Goal: Task Accomplishment & Management: Complete application form

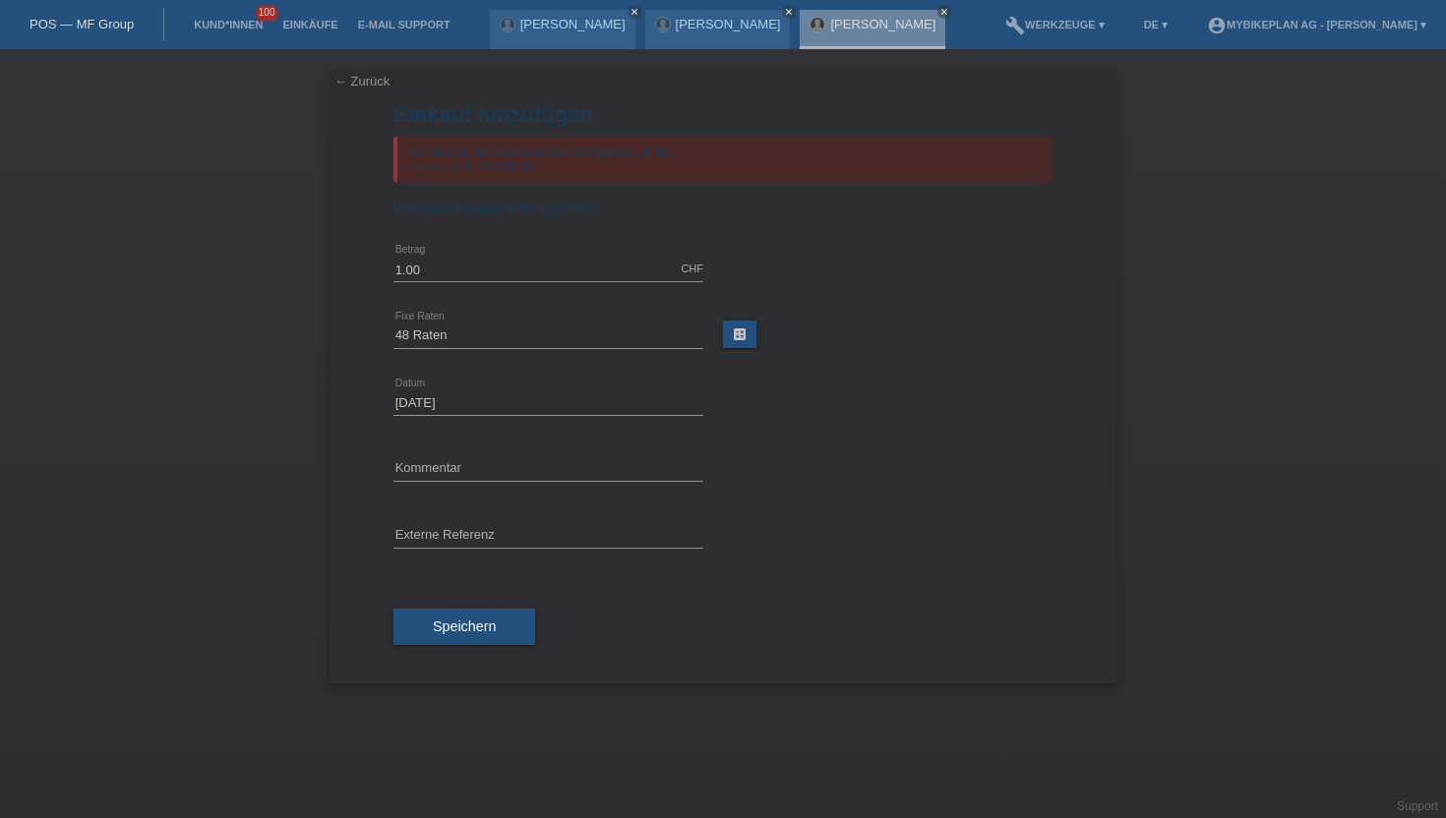
select select "488"
click at [236, 26] on link "Kund*innen" at bounding box center [228, 25] width 89 height 12
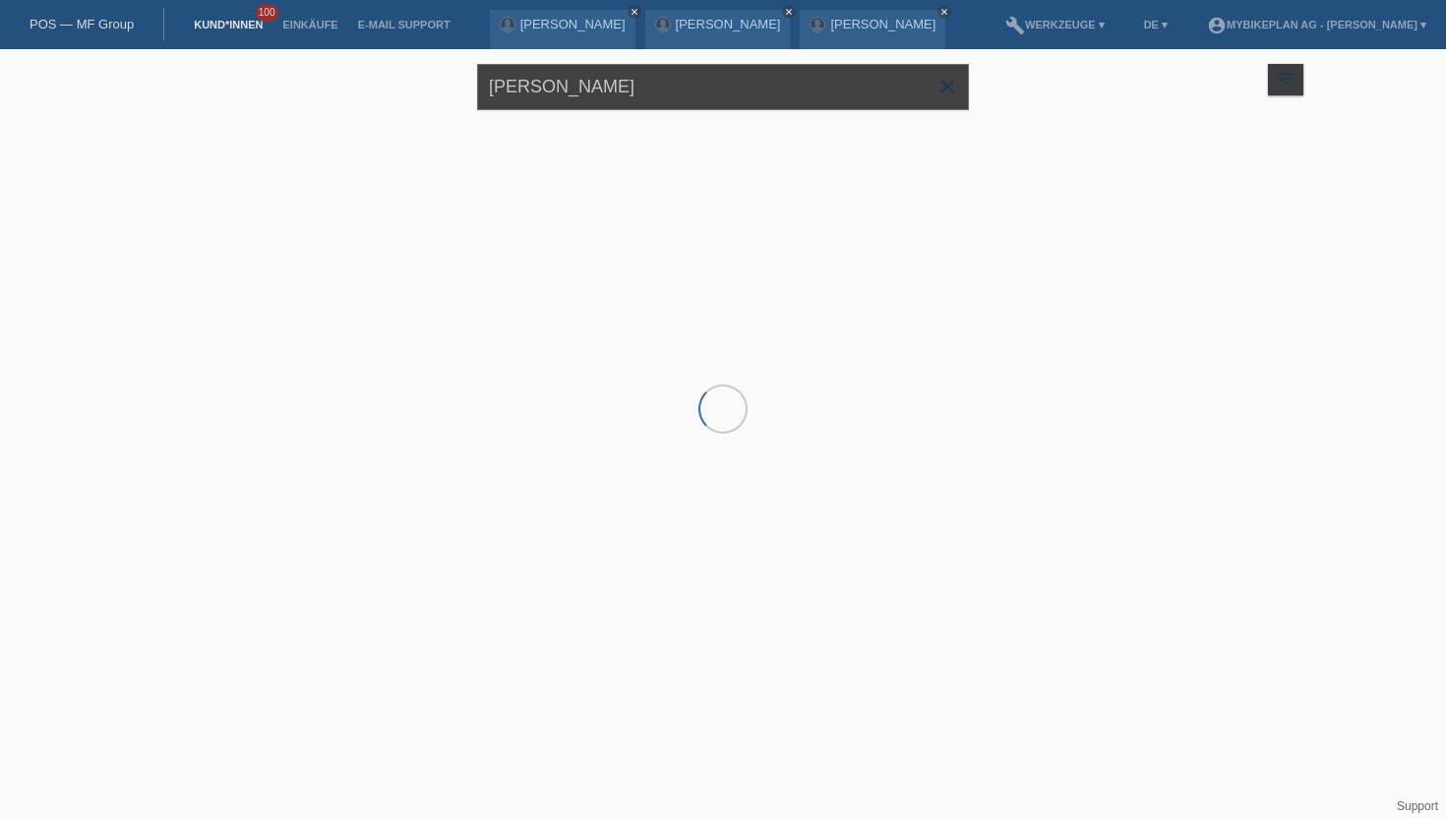
drag, startPoint x: 618, startPoint y: 92, endPoint x: 474, endPoint y: 90, distance: 143.6
click at [474, 90] on div "Michel Müller close filter_list view_module Alle Kund*innen anzeigen star Marki…" at bounding box center [723, 84] width 1180 height 71
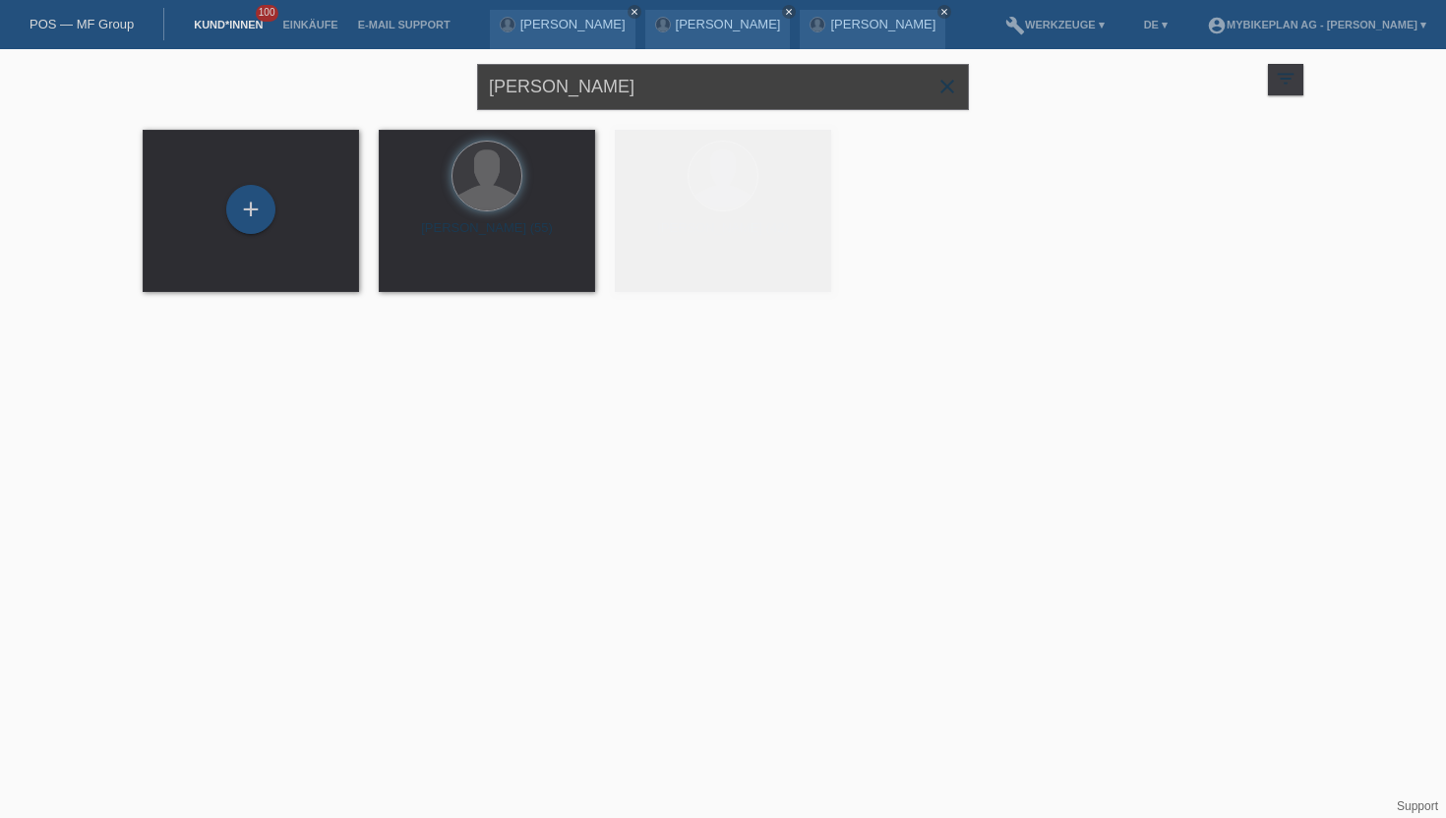
drag, startPoint x: 686, startPoint y: 85, endPoint x: 277, endPoint y: 67, distance: 408.5
click at [277, 67] on div "Michel Müller close filter_list view_module Alle Kund*innen anzeigen star Marki…" at bounding box center [723, 84] width 1180 height 71
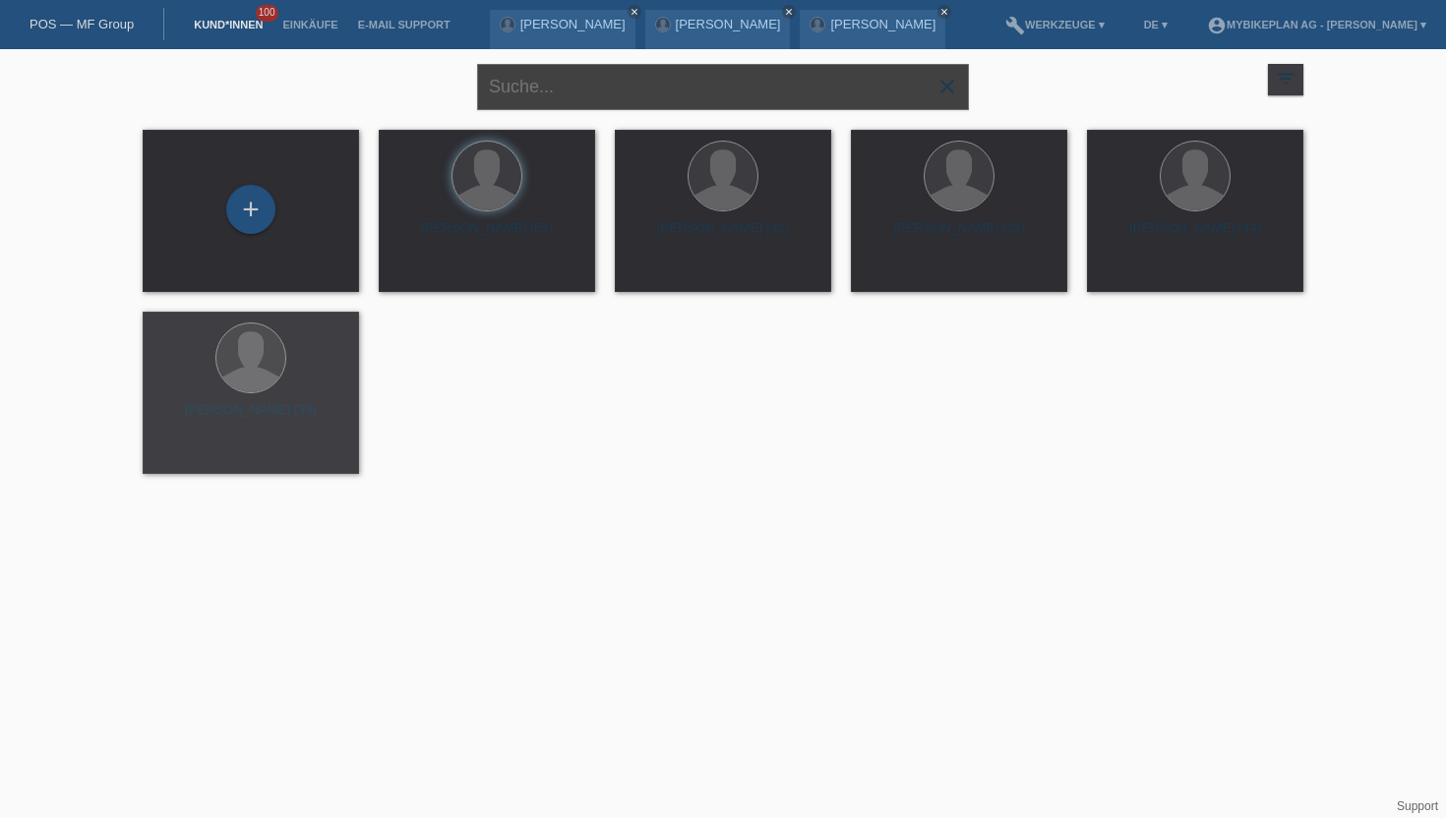
paste input "Zivadinovic Mirolub"
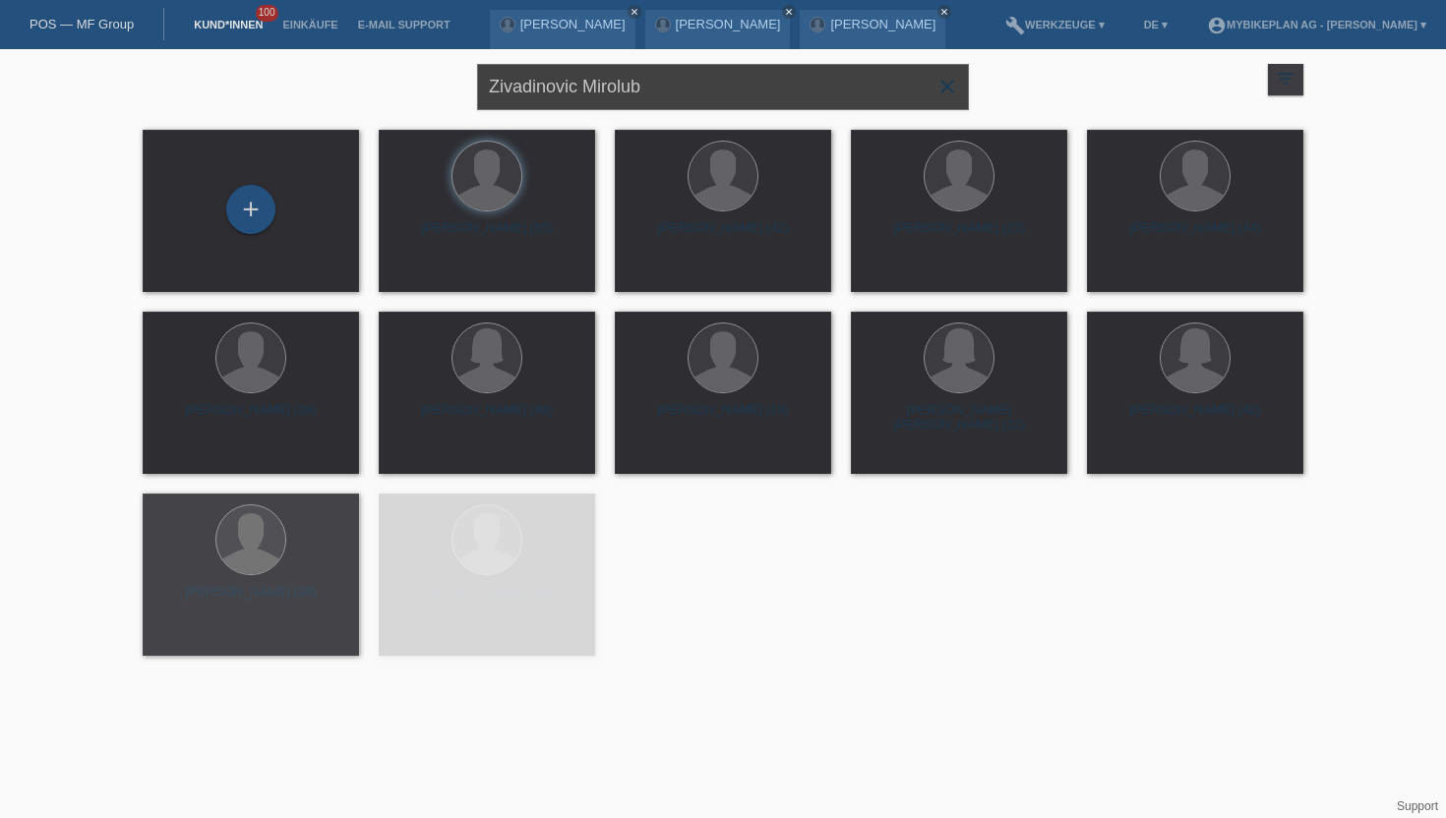
type input "Zivadinovic Mirolub"
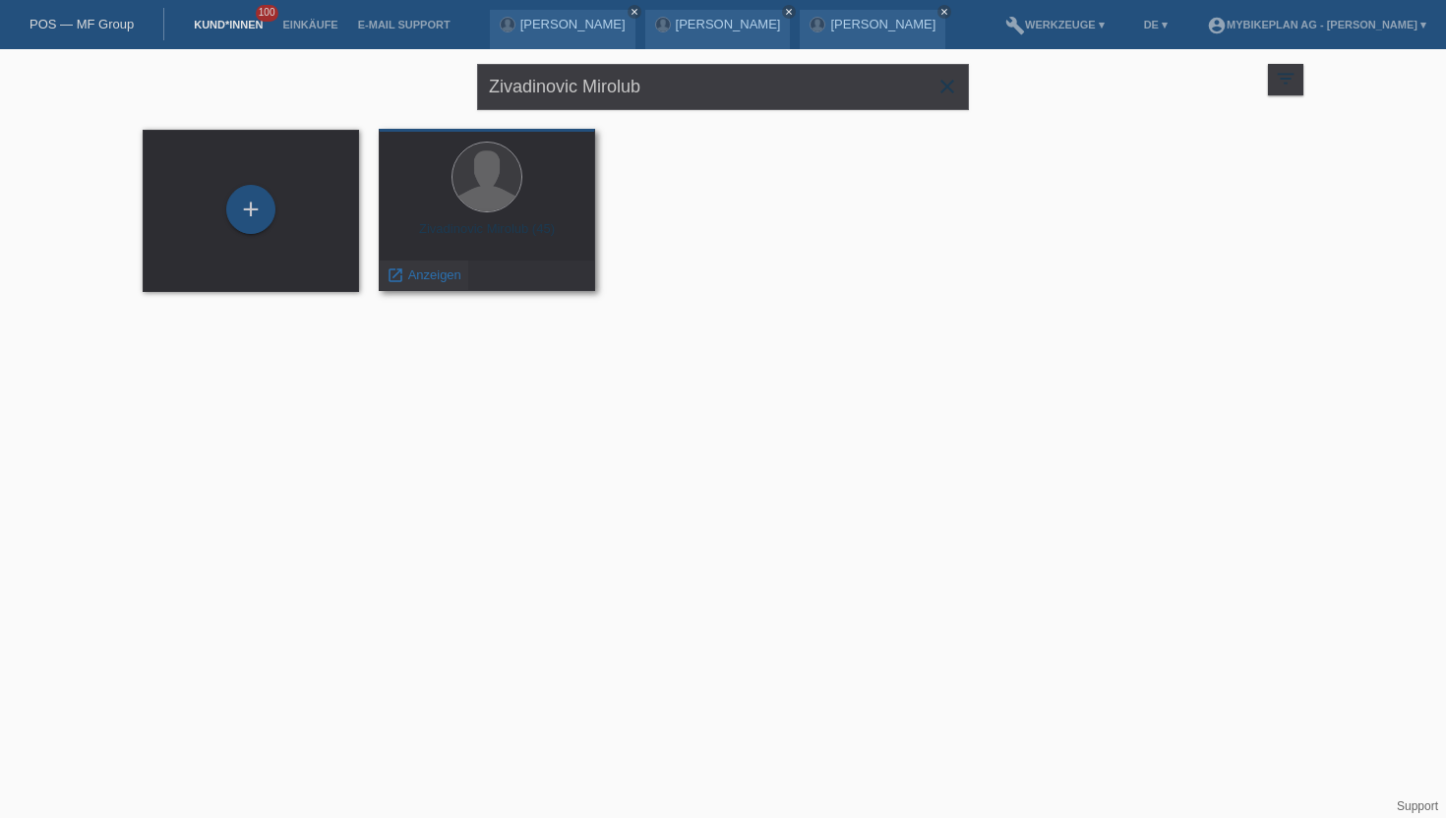
click at [421, 274] on span "Anzeigen" at bounding box center [434, 275] width 53 height 15
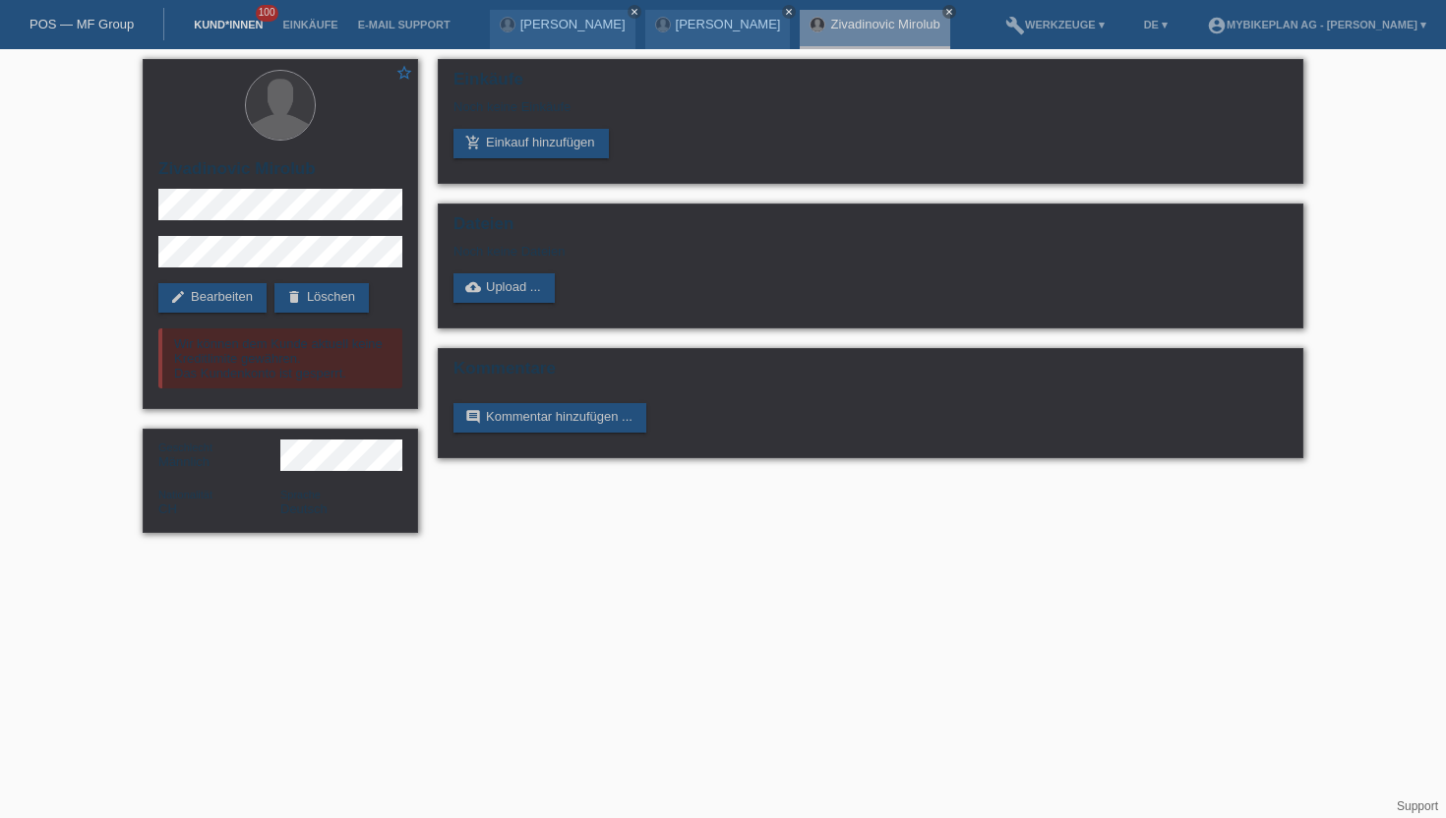
click at [224, 29] on link "Kund*innen" at bounding box center [228, 25] width 89 height 12
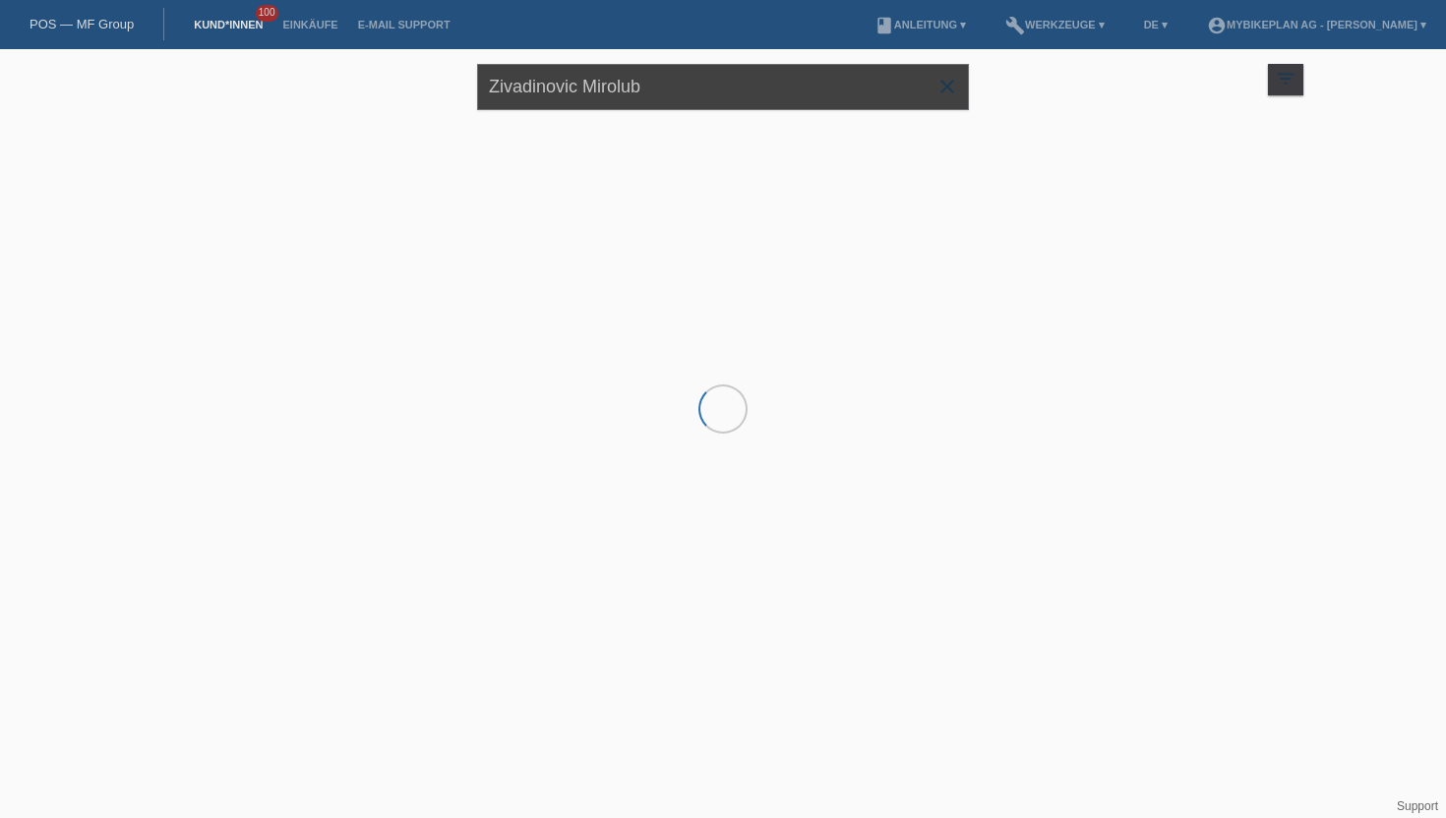
click at [553, 99] on input "Zivadinovic Mirolub" at bounding box center [723, 87] width 492 height 46
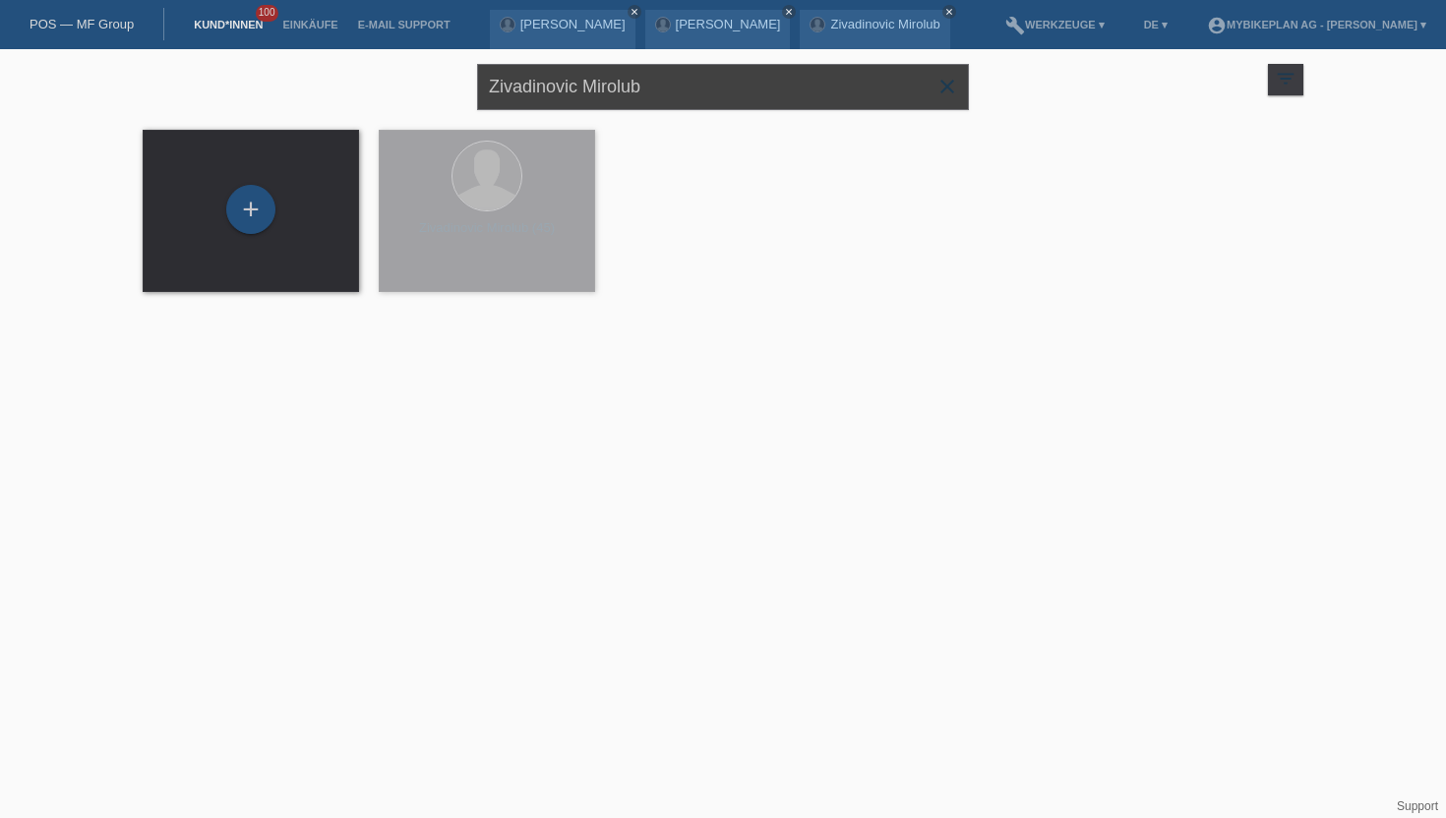
click at [560, 99] on input "Zivadinovic Mirolub" at bounding box center [723, 87] width 492 height 46
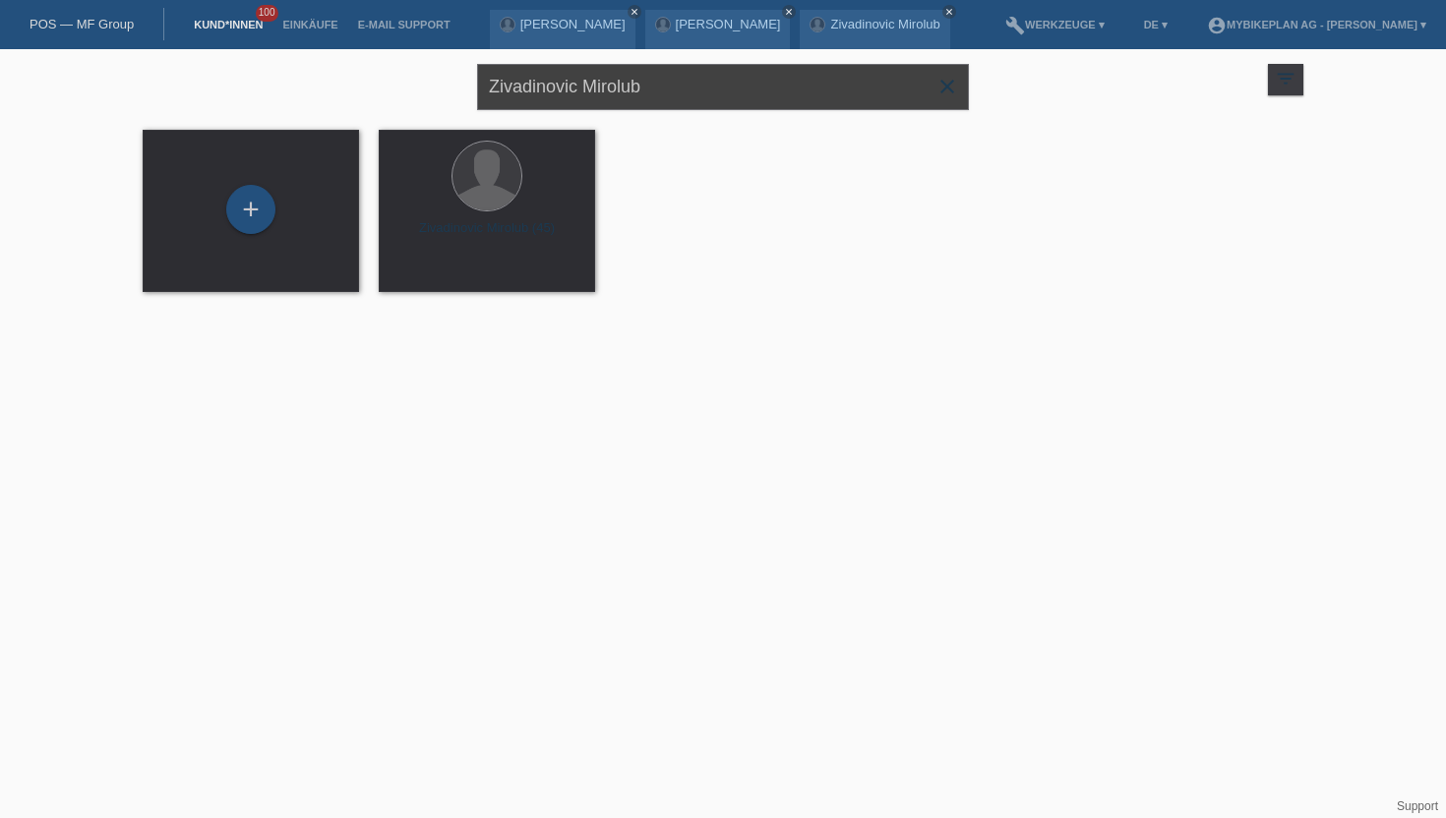
click at [560, 99] on input "Zivadinovic Mirolub" at bounding box center [723, 87] width 492 height 46
paste input "[PERSON_NAME]"
type input "[PERSON_NAME]"
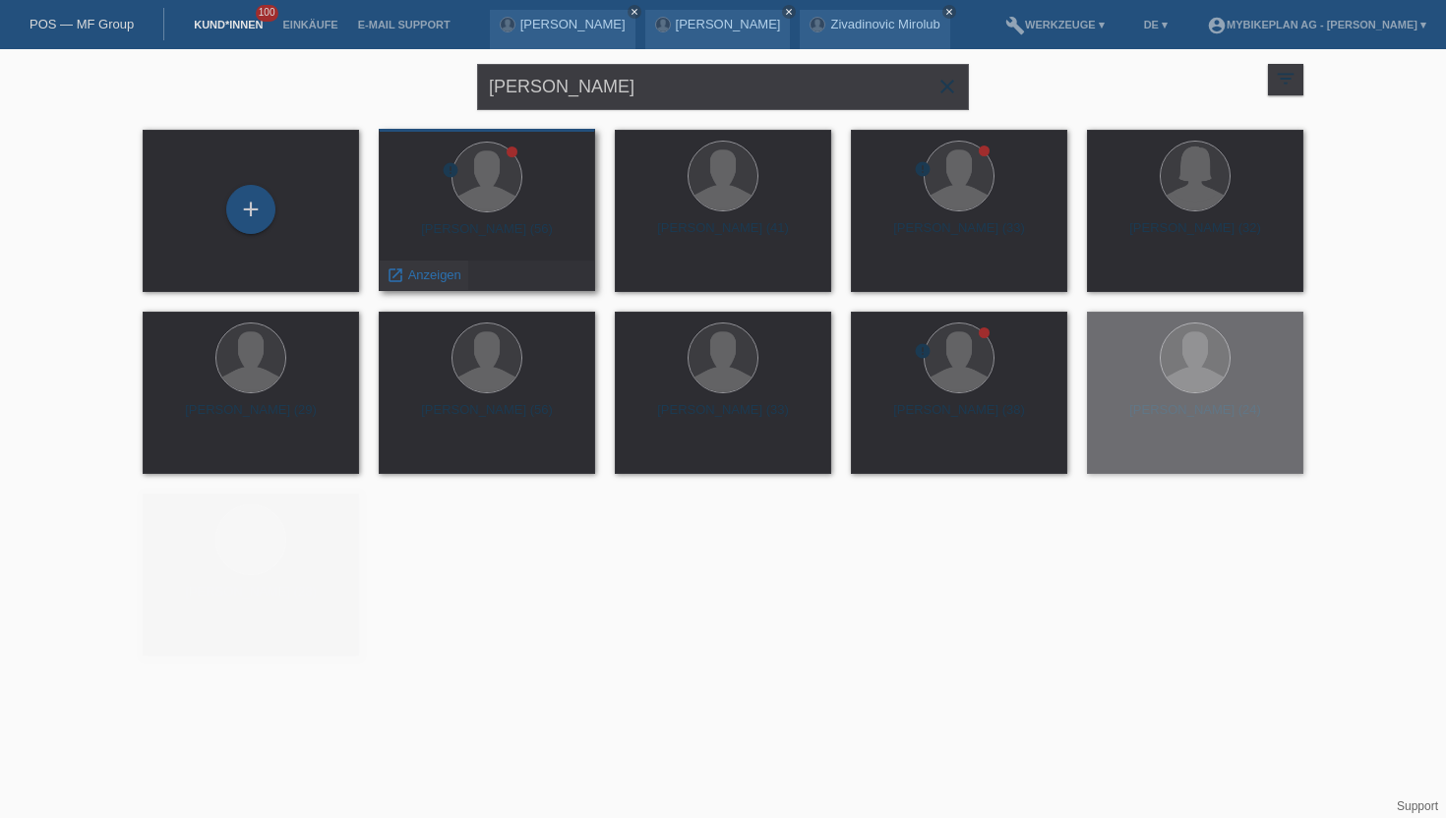
click at [426, 273] on span "Anzeigen" at bounding box center [434, 275] width 53 height 15
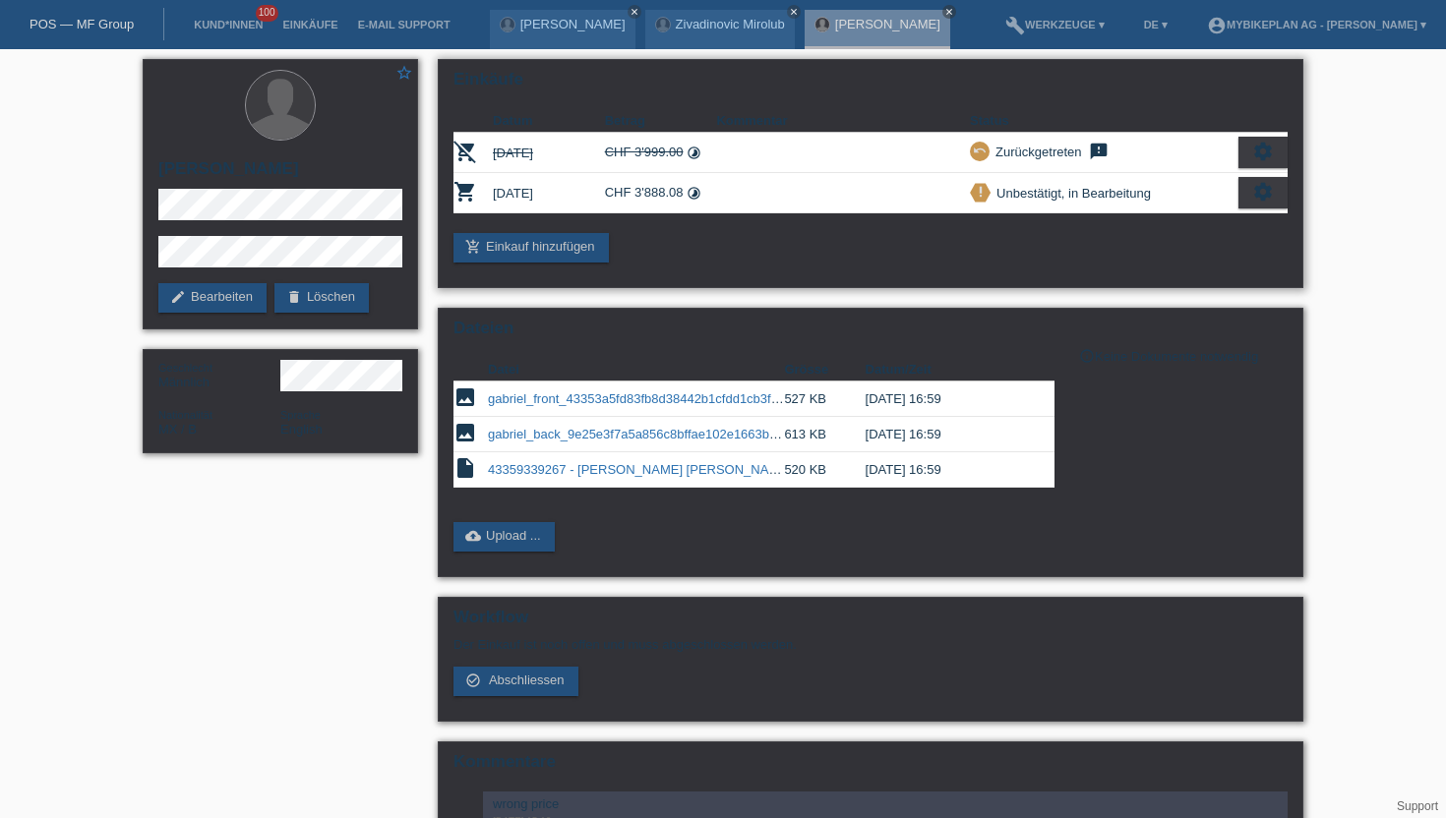
click at [1265, 200] on icon "settings" at bounding box center [1263, 192] width 22 height 22
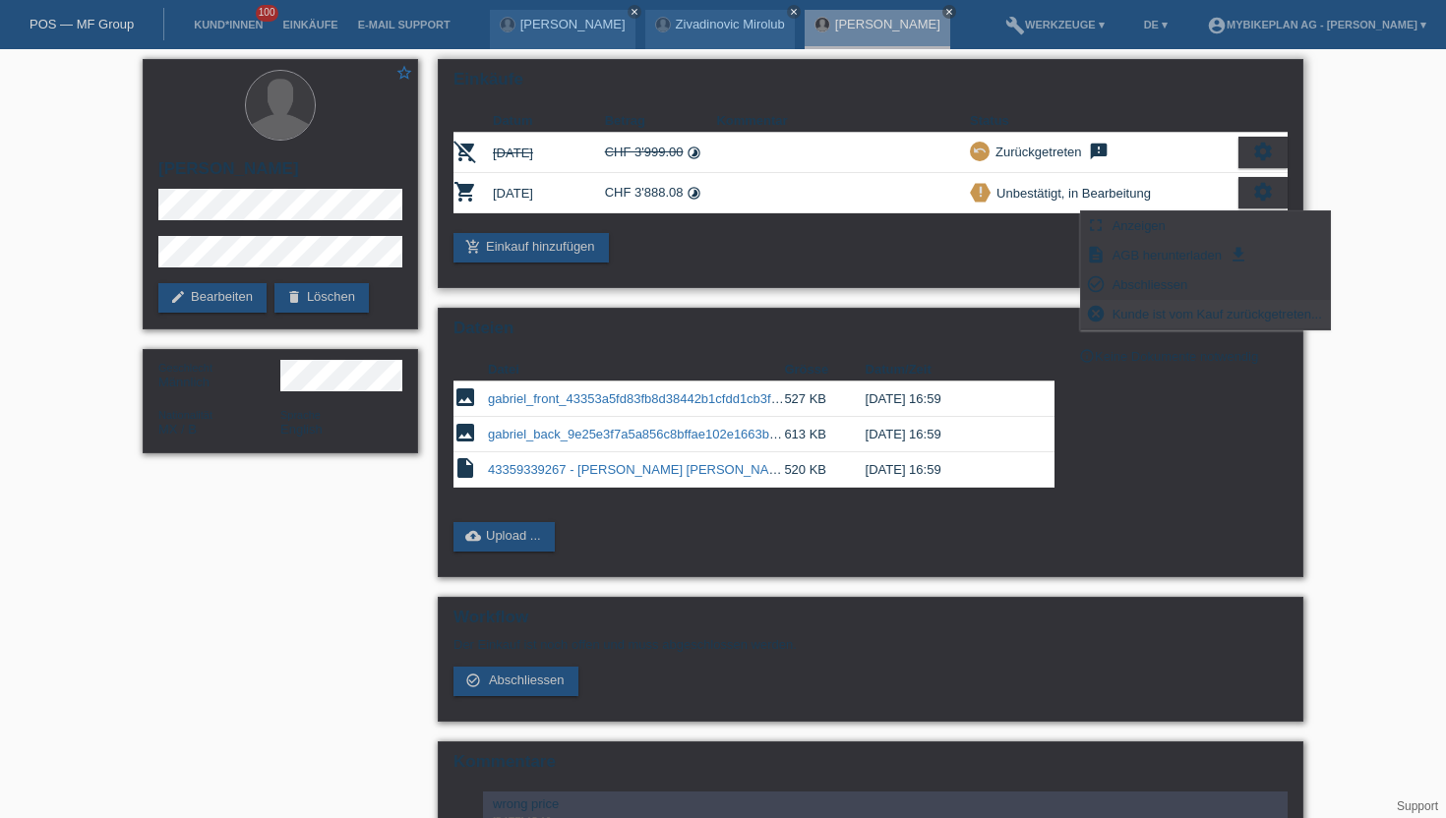
click at [1121, 323] on span "Kunde ist vom Kauf zurückgetreten..." at bounding box center [1216, 314] width 215 height 24
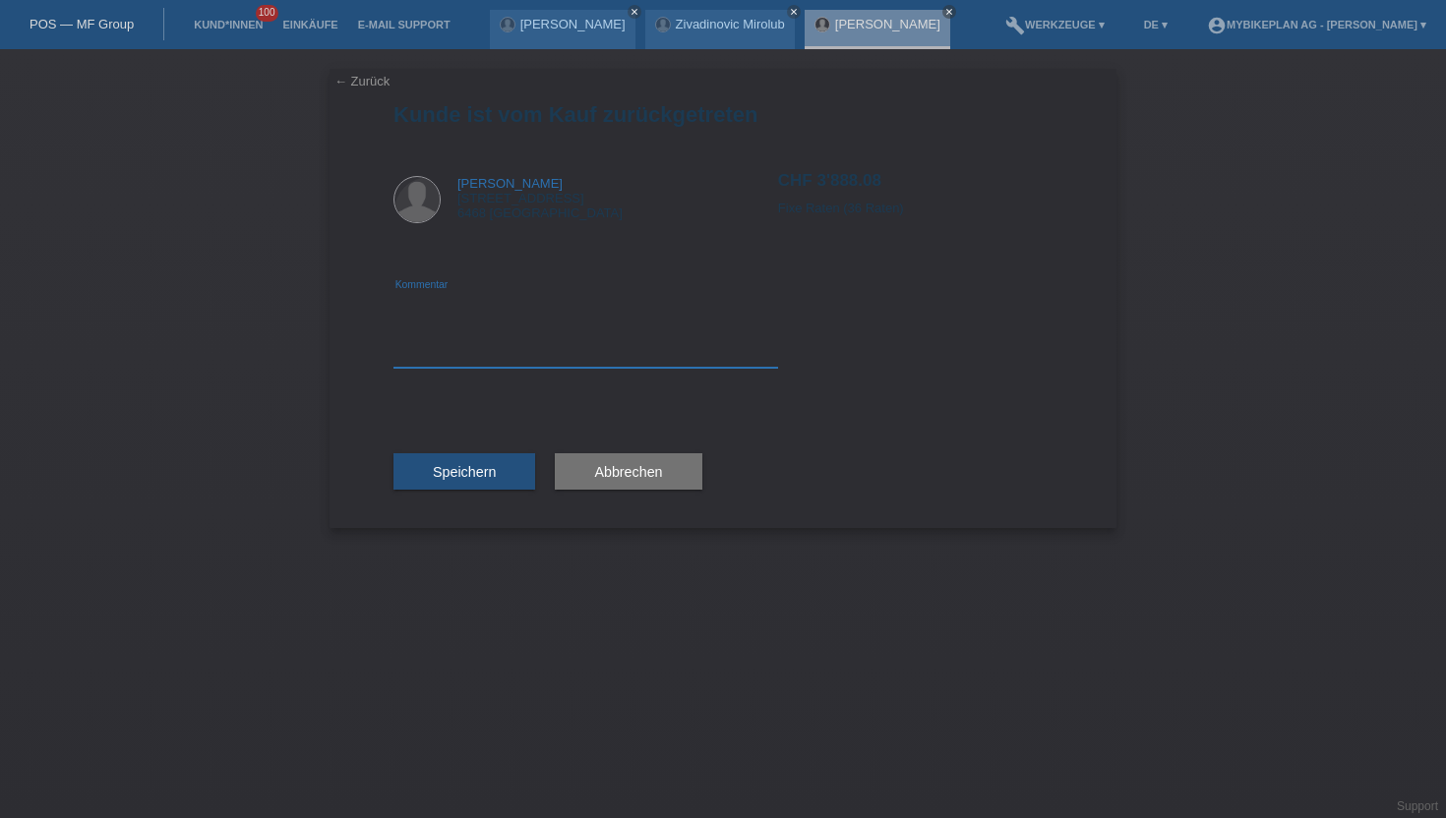
click at [553, 367] on div "Kommentar" at bounding box center [585, 330] width 385 height 77
type textarea "wrong Price"
click at [462, 471] on span "Speichern" at bounding box center [464, 472] width 63 height 16
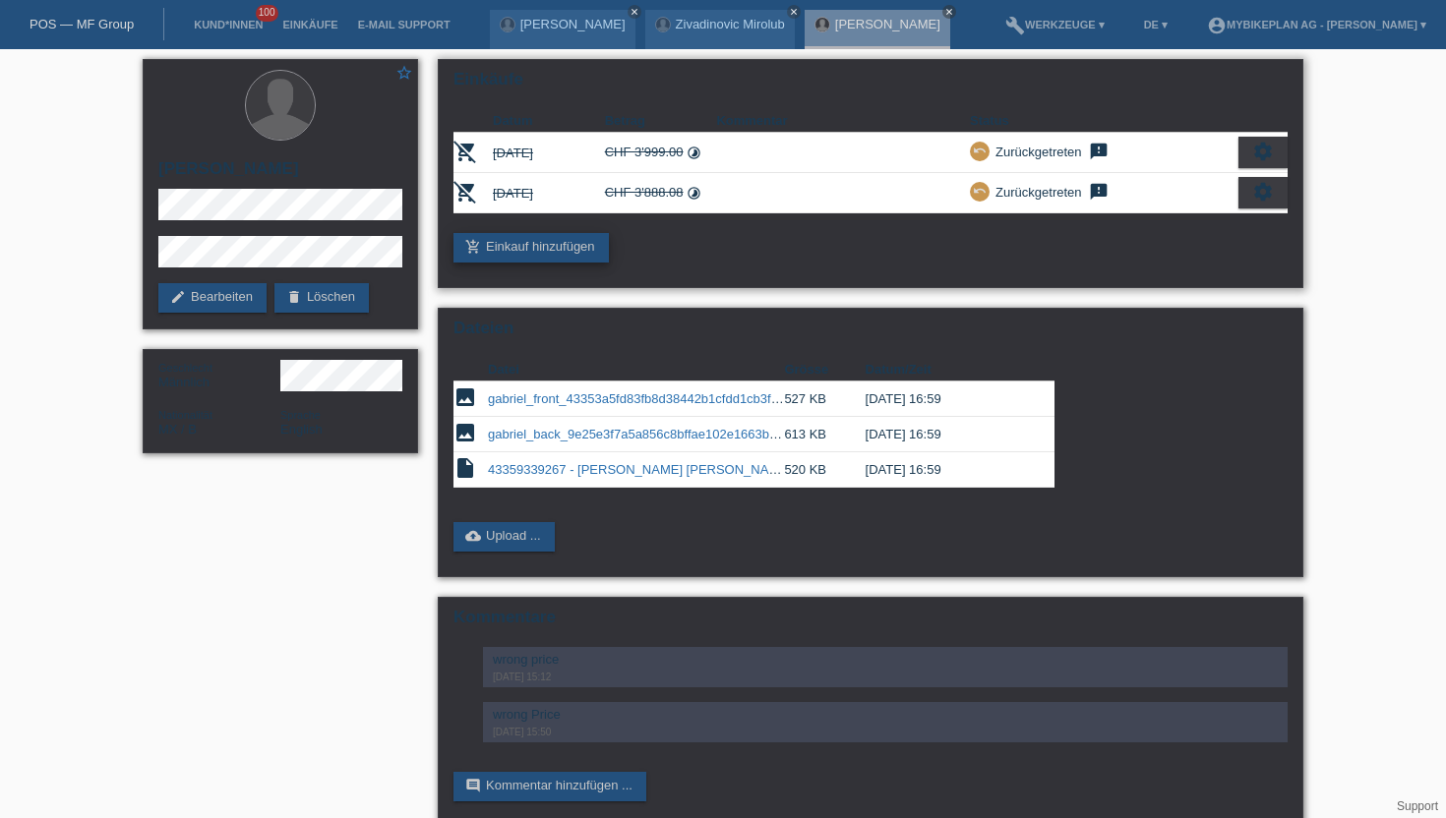
click at [550, 253] on link "add_shopping_cart Einkauf hinzufügen" at bounding box center [530, 248] width 155 height 30
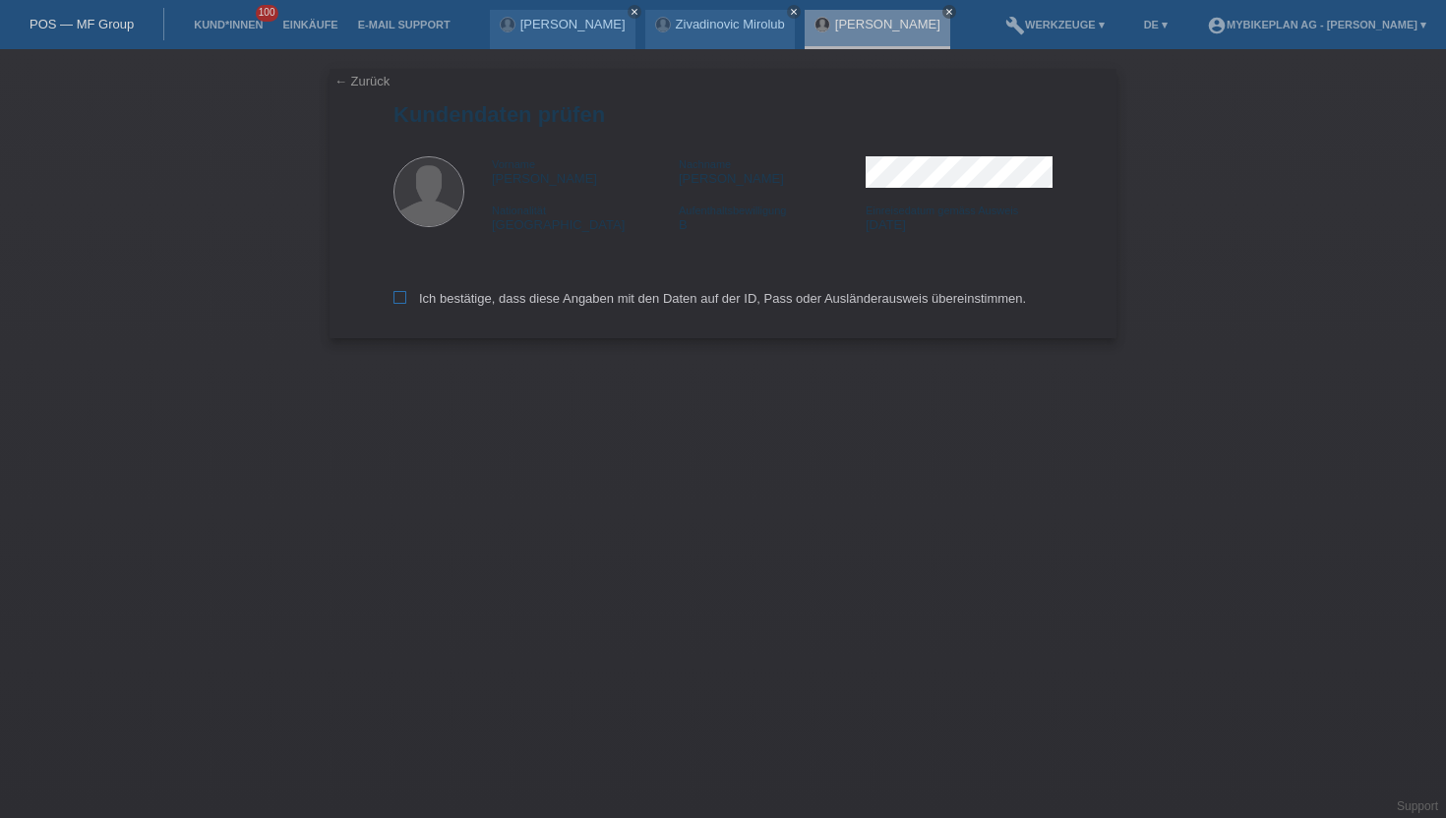
click at [402, 299] on icon at bounding box center [399, 297] width 13 height 13
click at [402, 299] on input "Ich bestätige, dass diese Angaben mit den Daten auf der ID, Pass oder Ausländer…" at bounding box center [399, 297] width 13 height 13
checkbox input "true"
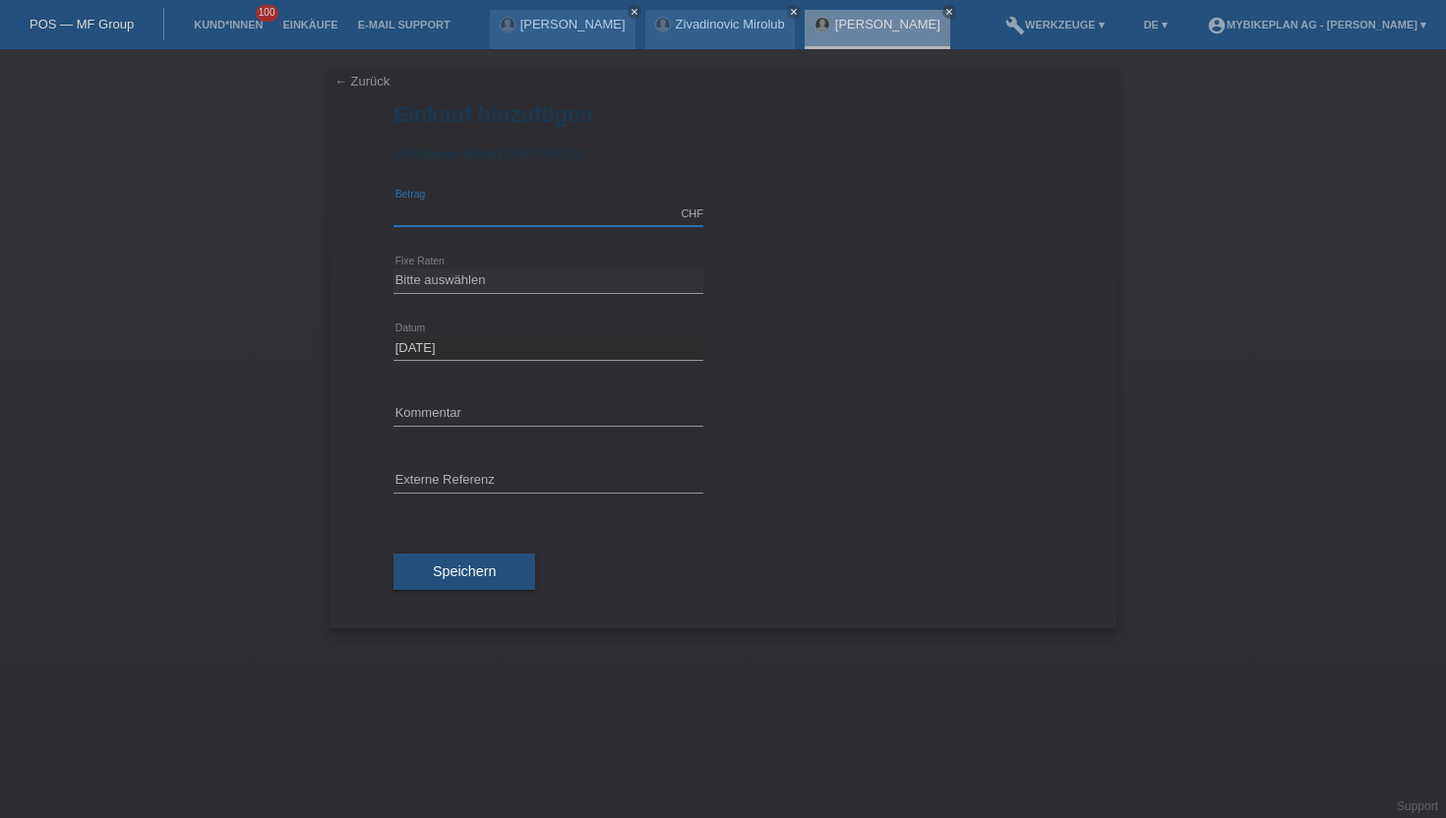
click at [461, 213] on input "text" at bounding box center [548, 214] width 310 height 25
type input "4811.53"
click at [445, 288] on select "Bitte auswählen 6 Raten 12 Raten 18 Raten 24 Raten 36 Raten 48 Raten" at bounding box center [548, 280] width 310 height 24
select select "487"
click at [393, 269] on select "Bitte auswählen 6 Raten 12 Raten 18 Raten 24 Raten 36 Raten 48 Raten" at bounding box center [548, 280] width 310 height 24
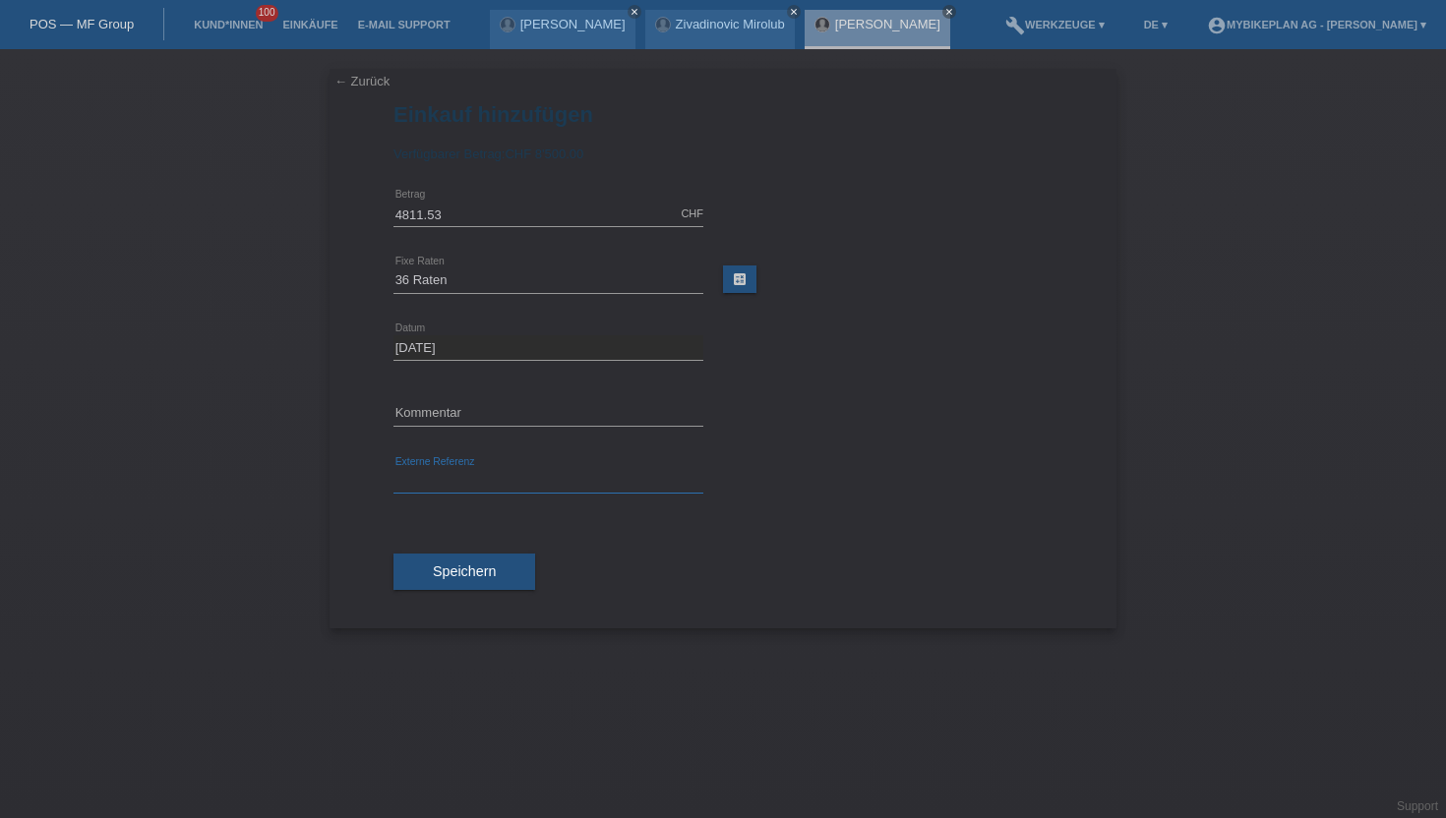
click at [444, 485] on input "text" at bounding box center [548, 481] width 310 height 25
paste input "43387435091"
type input "43387435091"
click at [452, 573] on span "Speichern" at bounding box center [464, 572] width 63 height 16
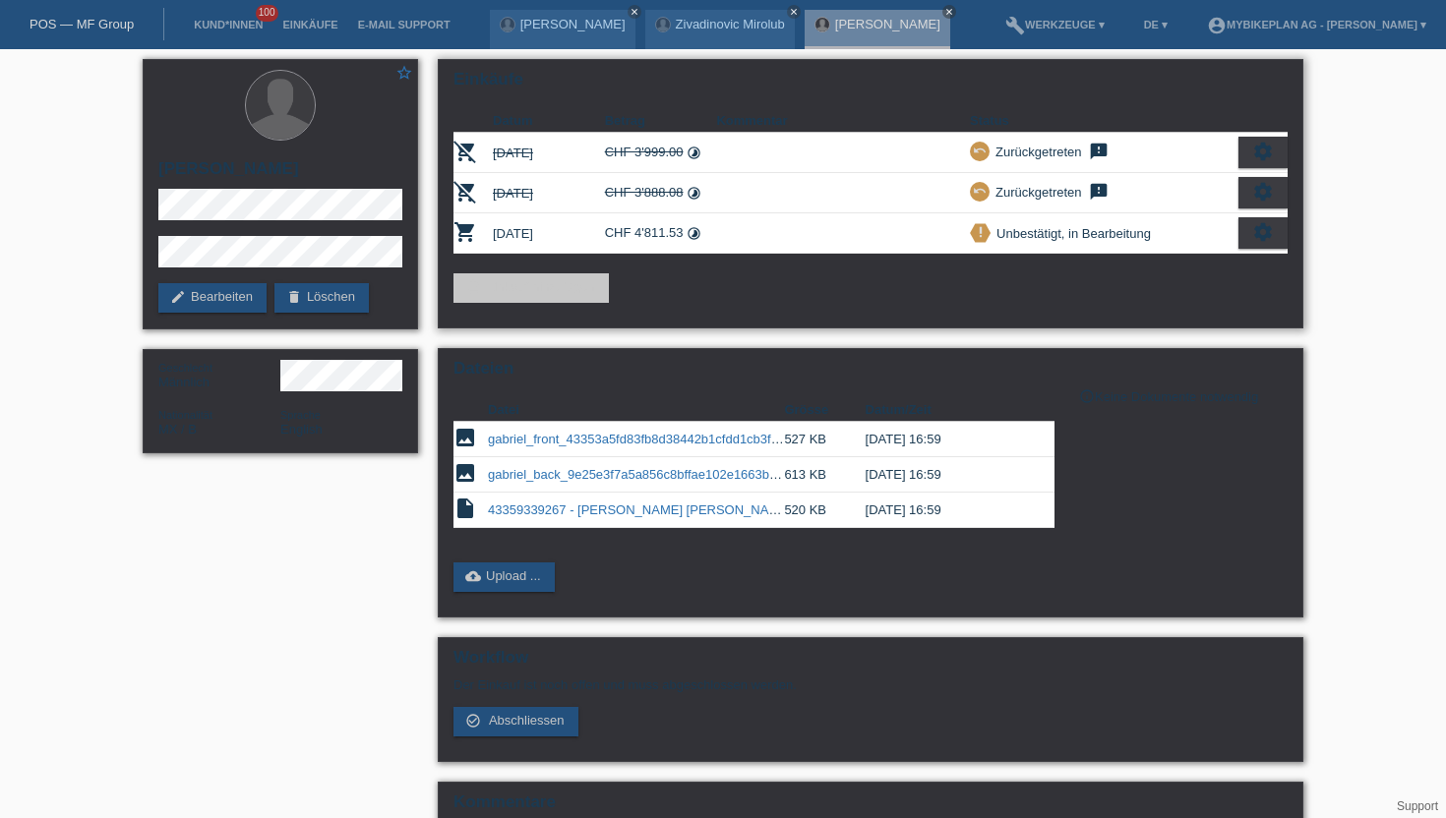
click at [1259, 235] on icon "settings" at bounding box center [1263, 232] width 22 height 22
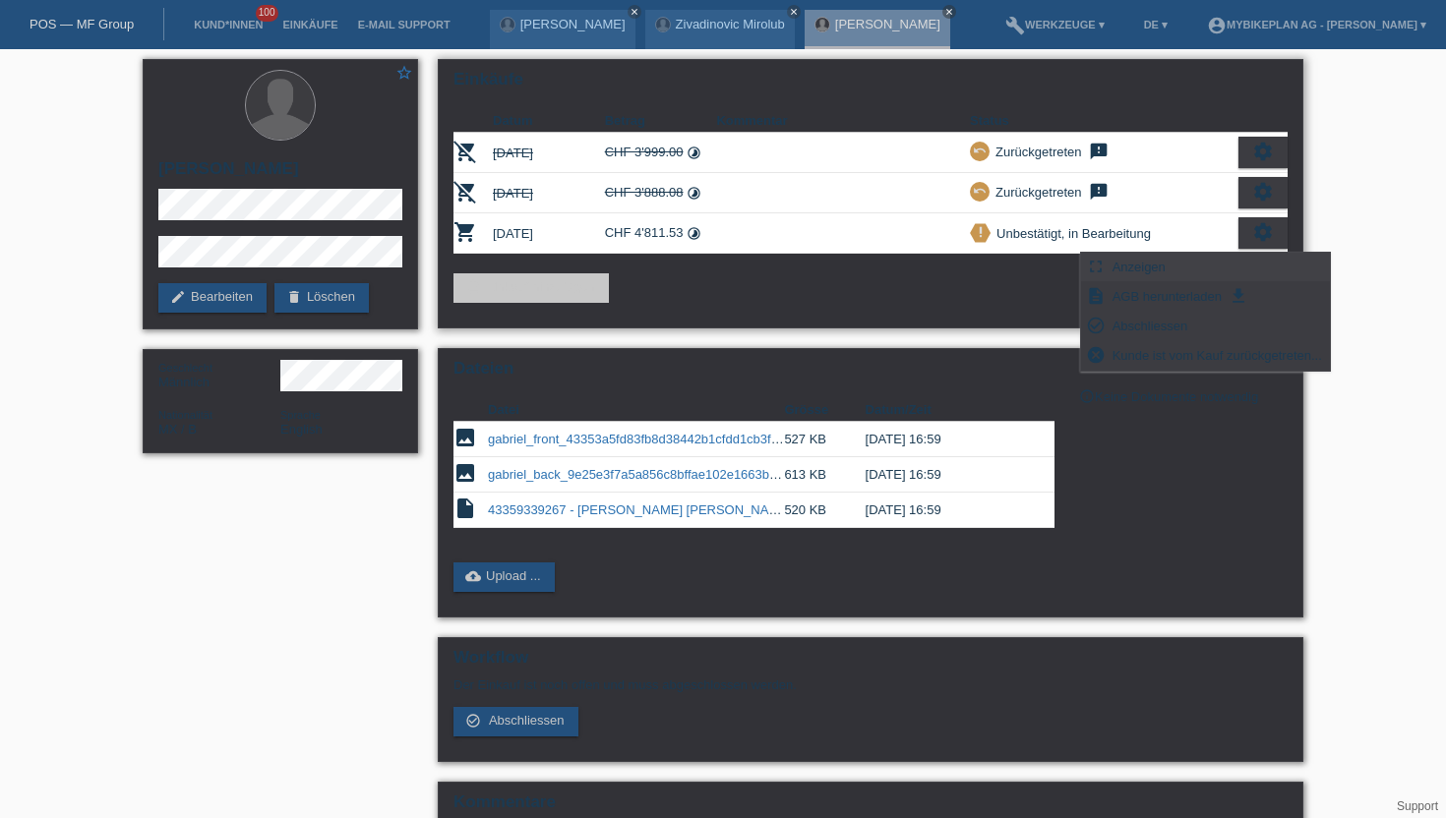
click at [1149, 268] on span "Anzeigen" at bounding box center [1138, 267] width 59 height 24
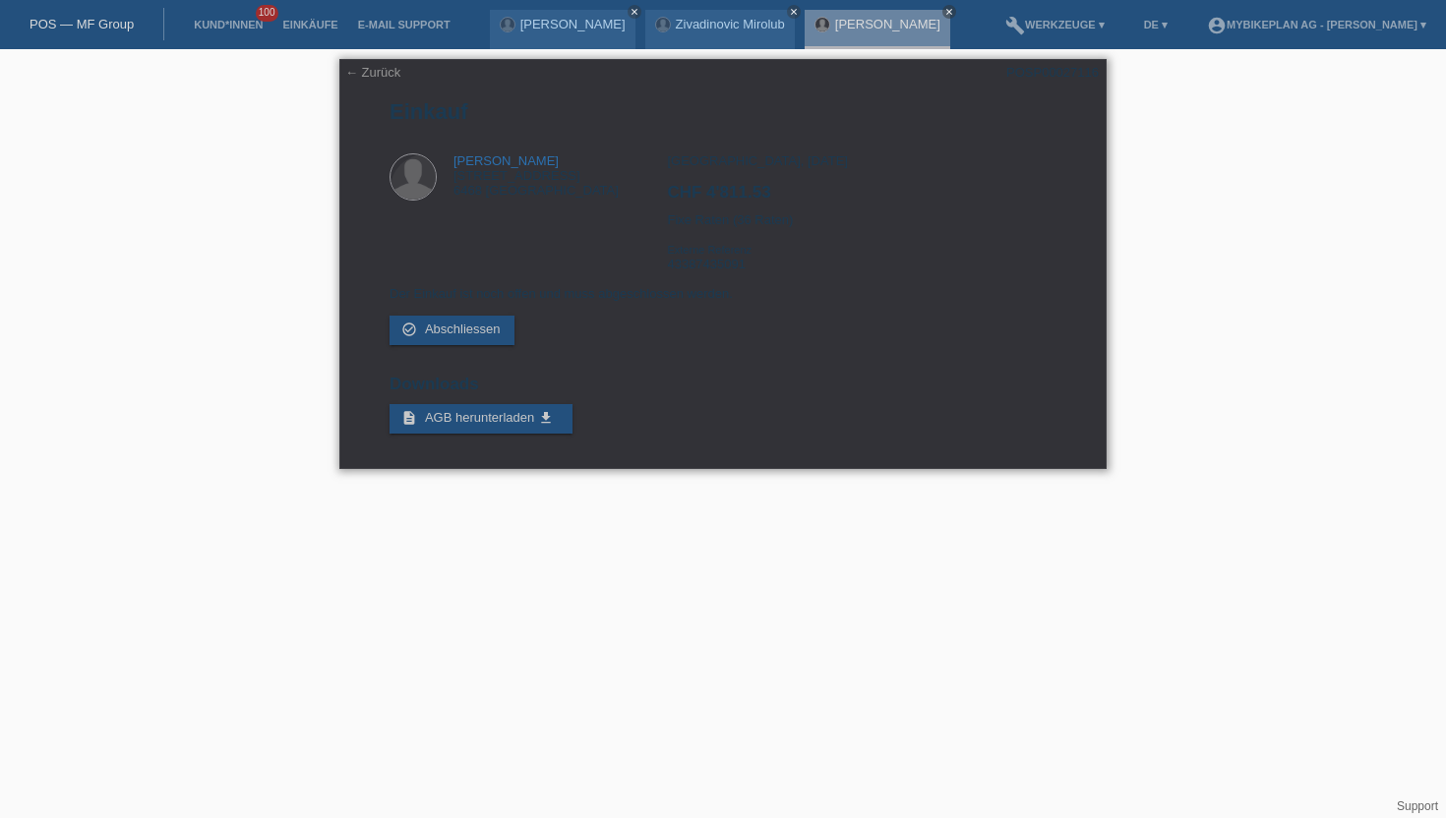
click at [1070, 73] on div "POSP00027116" at bounding box center [1052, 72] width 92 height 15
copy div "POSP00027116"
click at [240, 25] on link "Kund*innen" at bounding box center [228, 25] width 89 height 12
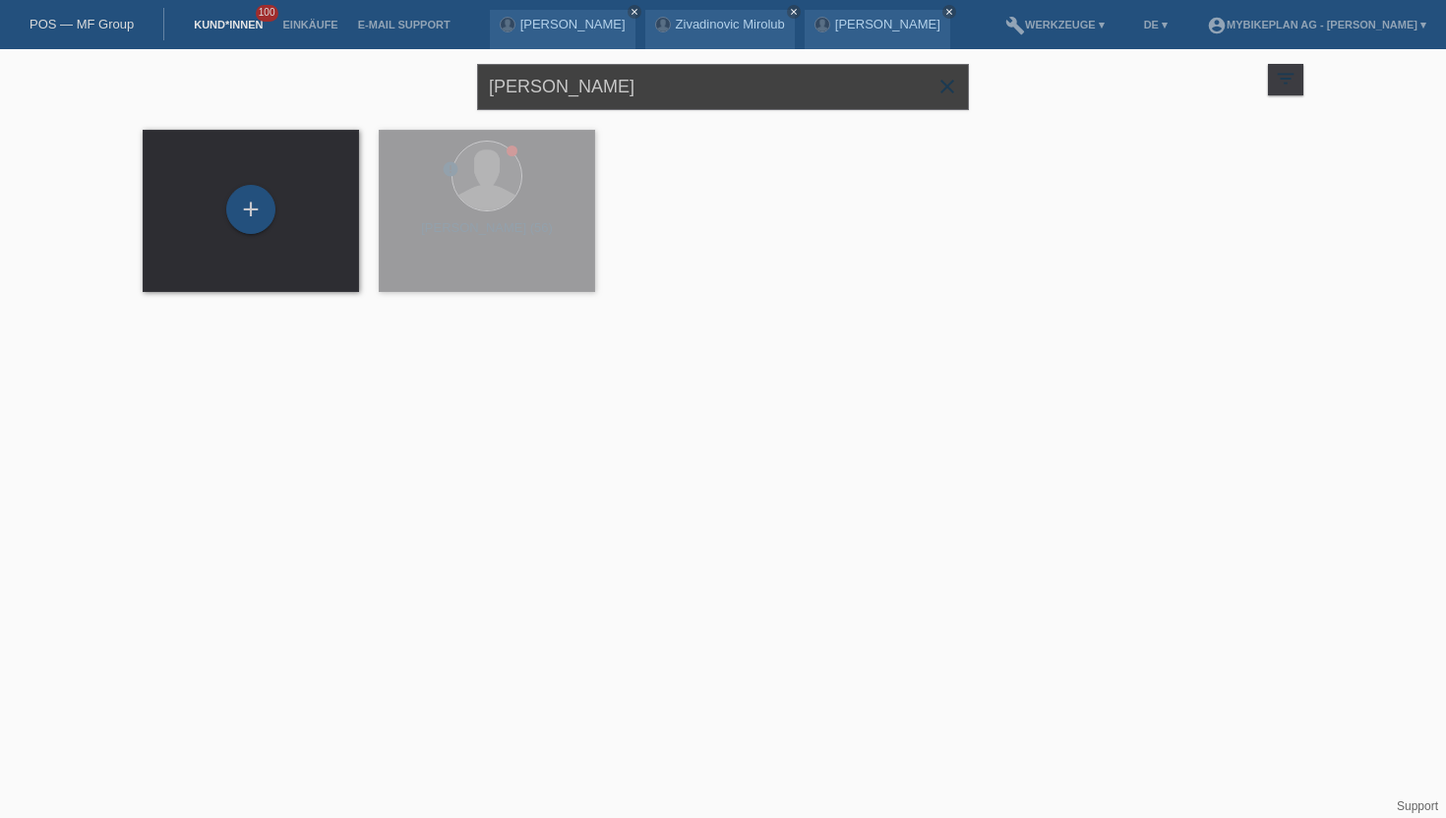
drag, startPoint x: 706, startPoint y: 82, endPoint x: 454, endPoint y: 50, distance: 253.7
click at [454, 50] on div "[PERSON_NAME] close filter_list view_module Alle Kund*innen anzeigen star Marki…" at bounding box center [723, 84] width 1180 height 71
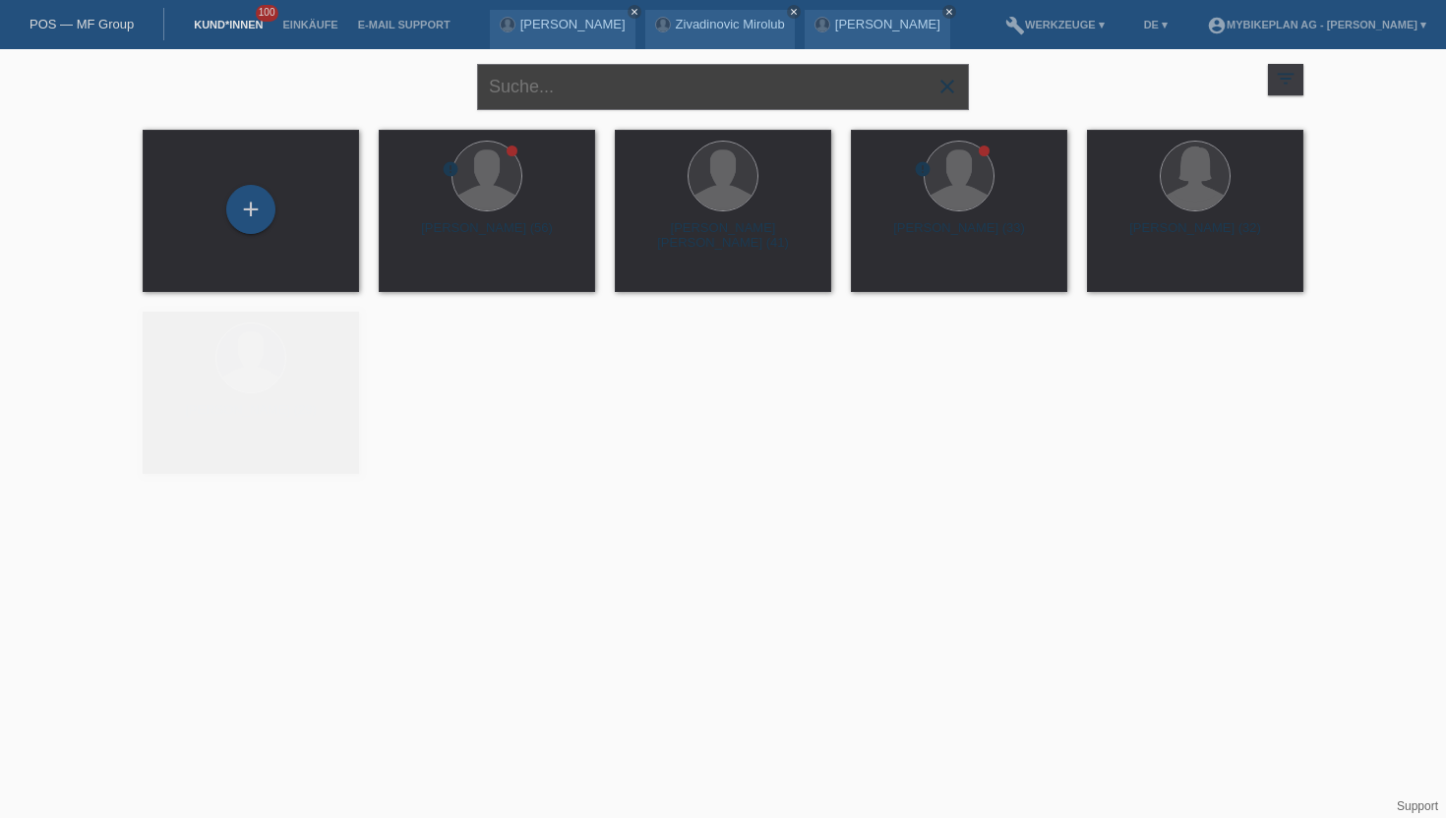
paste input "[PERSON_NAME]"
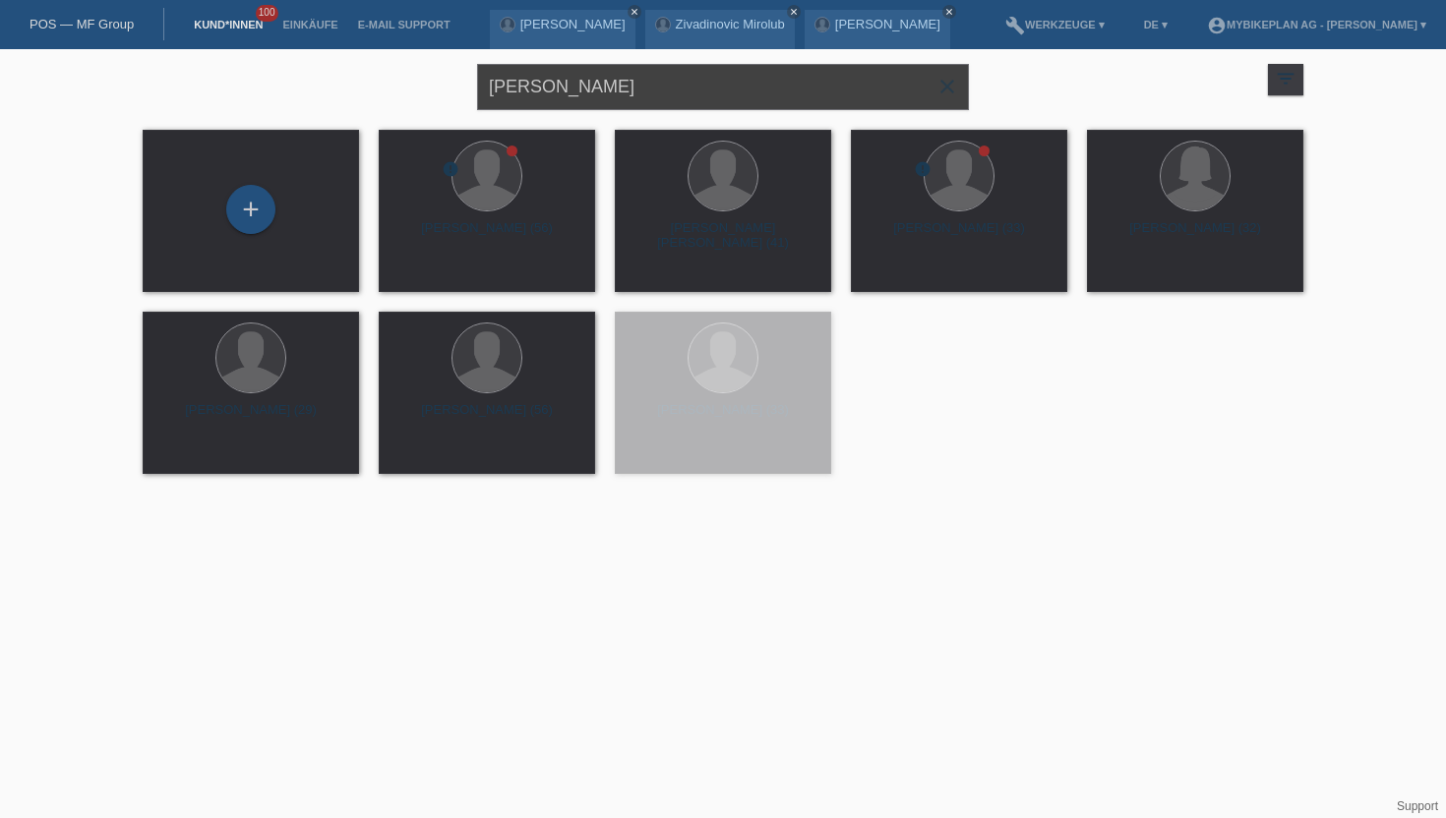
type input "[PERSON_NAME]"
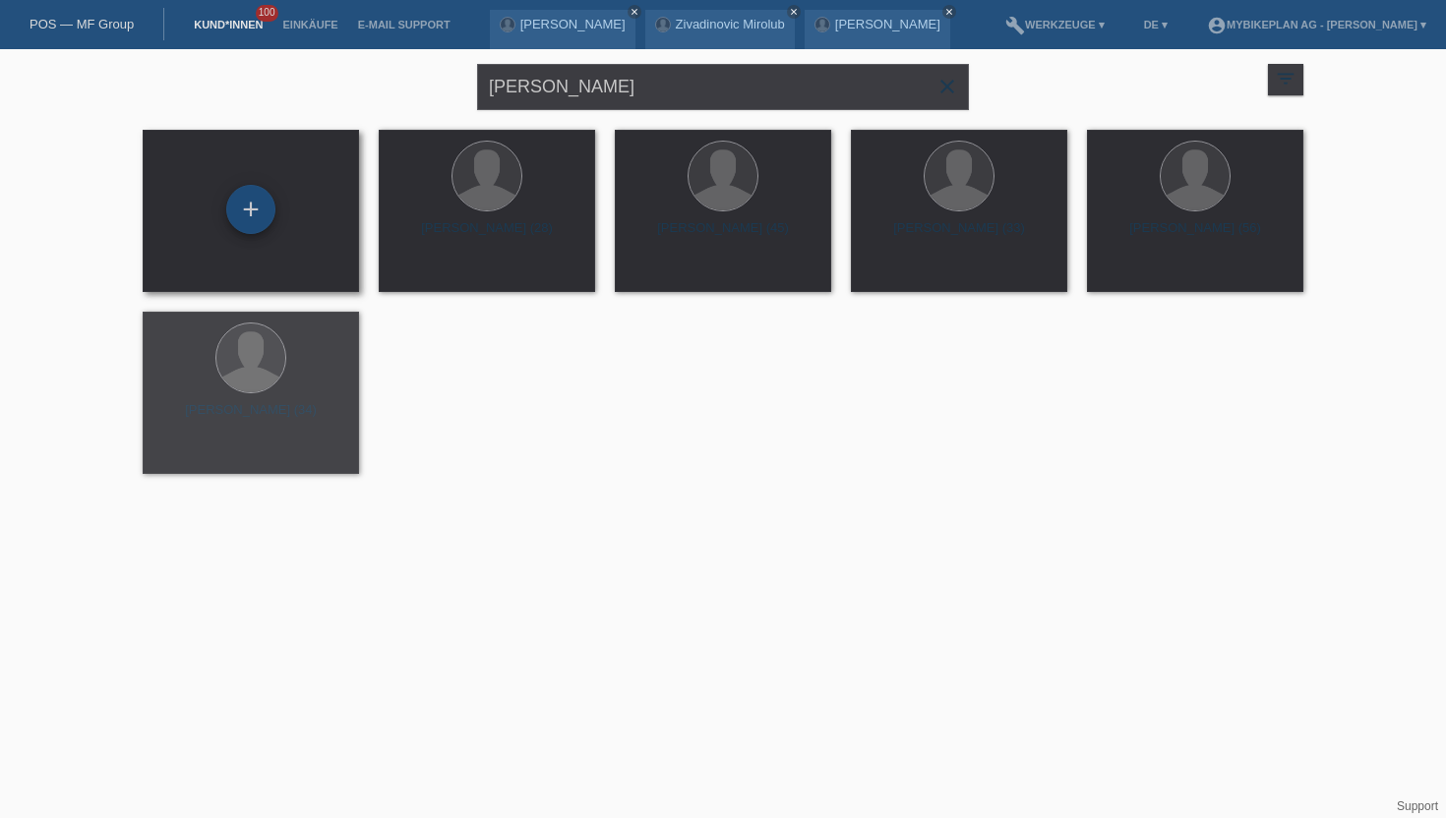
click at [233, 212] on div "+" at bounding box center [250, 209] width 47 height 33
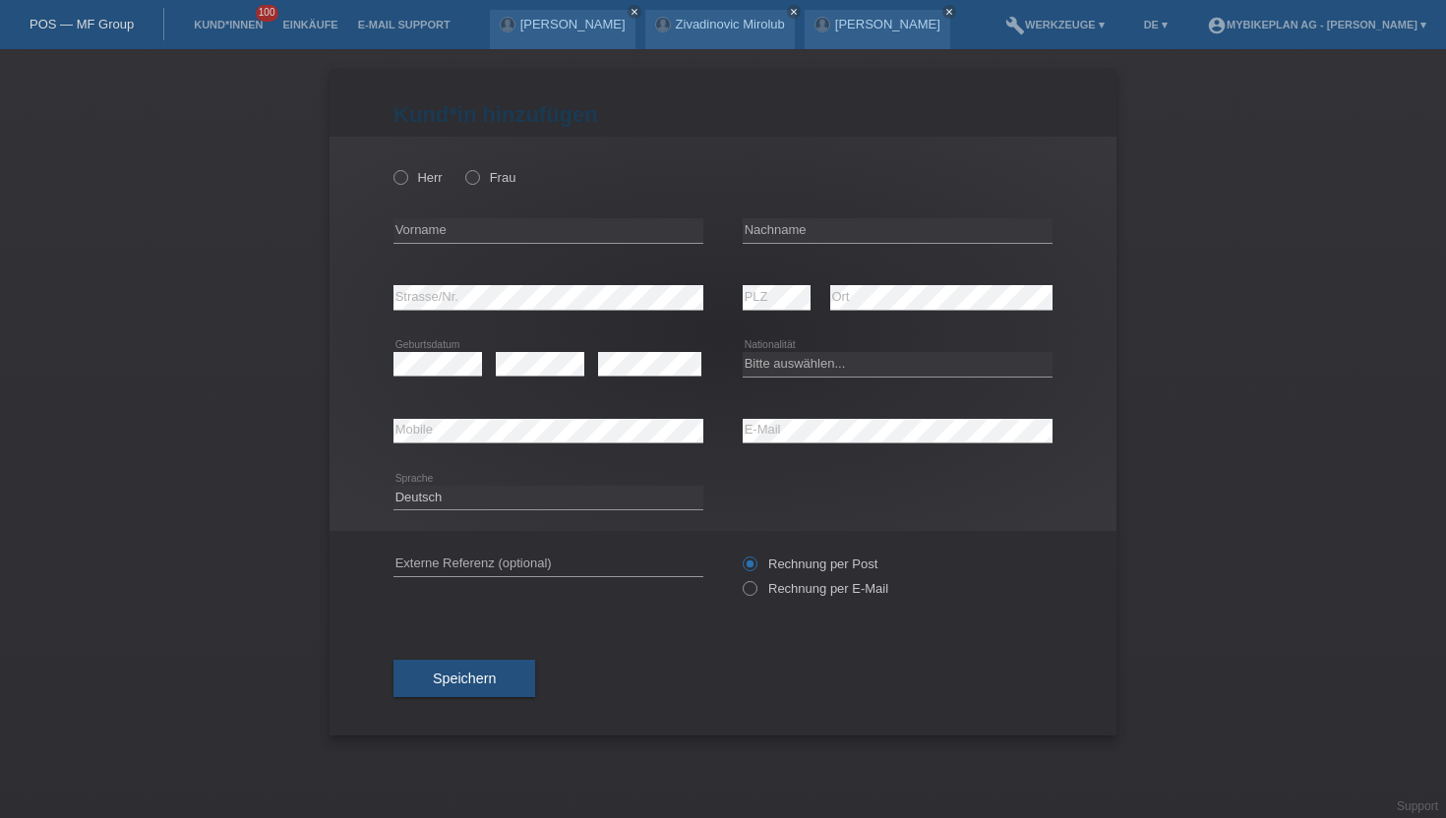
click at [418, 216] on div "error Vorname" at bounding box center [548, 231] width 310 height 67
click at [418, 234] on input "text" at bounding box center [548, 230] width 310 height 25
paste input "[PERSON_NAME]"
drag, startPoint x: 503, startPoint y: 222, endPoint x: 449, endPoint y: 222, distance: 53.1
click at [449, 222] on input "[PERSON_NAME]" at bounding box center [548, 230] width 310 height 25
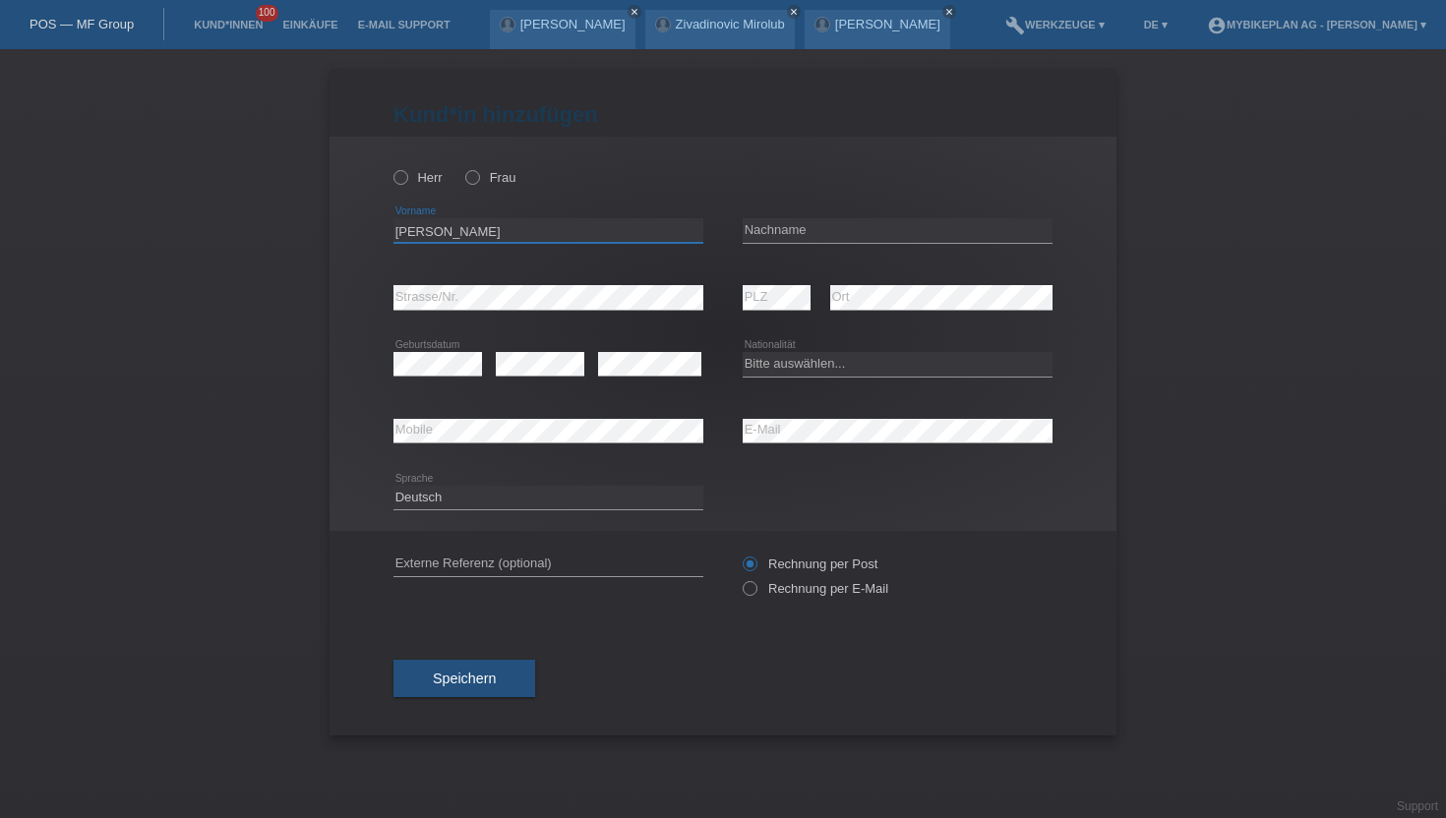
drag, startPoint x: 439, startPoint y: 224, endPoint x: 528, endPoint y: 220, distance: 89.6
click at [528, 220] on input "[PERSON_NAME]" at bounding box center [548, 230] width 310 height 25
drag, startPoint x: 500, startPoint y: 227, endPoint x: 443, endPoint y: 221, distance: 57.3
click at [443, 221] on input "[PERSON_NAME]" at bounding box center [548, 230] width 310 height 25
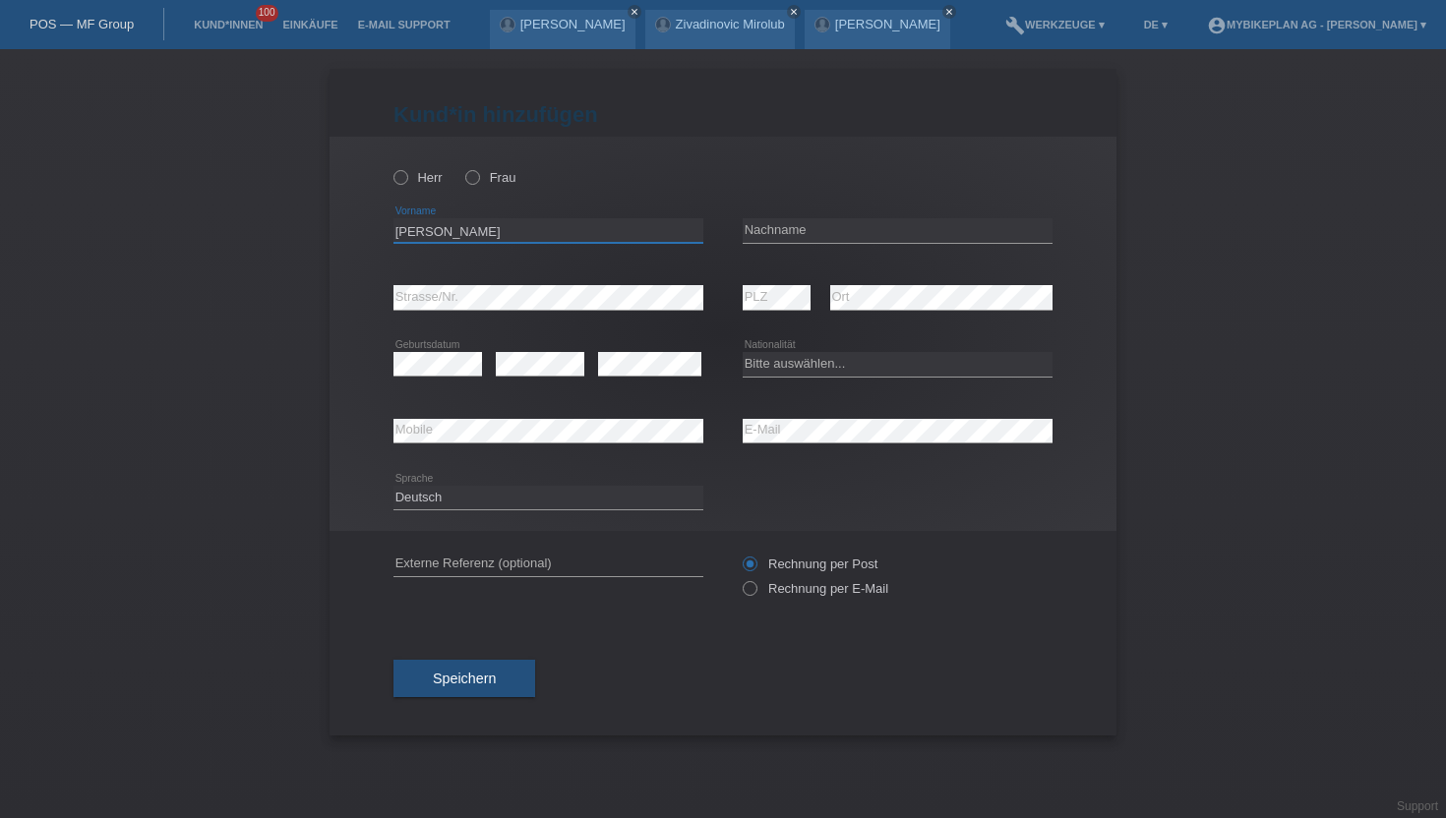
click at [443, 221] on input "[PERSON_NAME]" at bounding box center [548, 230] width 310 height 25
drag, startPoint x: 443, startPoint y: 226, endPoint x: 565, endPoint y: 225, distance: 122.0
click at [565, 225] on input "[PERSON_NAME]" at bounding box center [548, 230] width 310 height 25
type input "Claudio"
click at [817, 229] on input "text" at bounding box center [898, 230] width 310 height 25
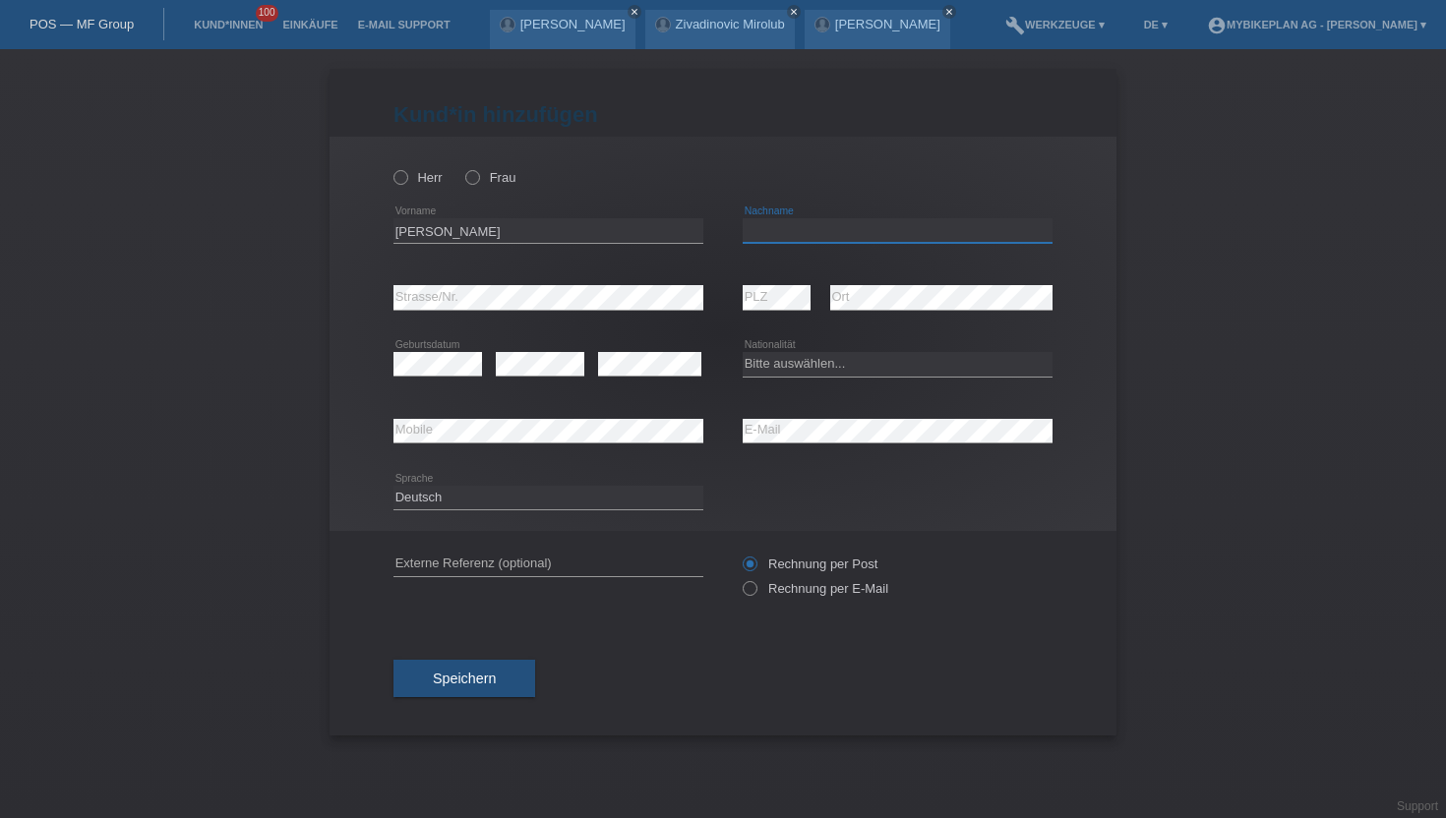
paste input "Di Iorio"
type input "Di Iorio"
click at [390, 167] on icon at bounding box center [390, 167] width 0 height 0
click at [406, 179] on input "Herr" at bounding box center [399, 176] width 13 height 13
radio input "true"
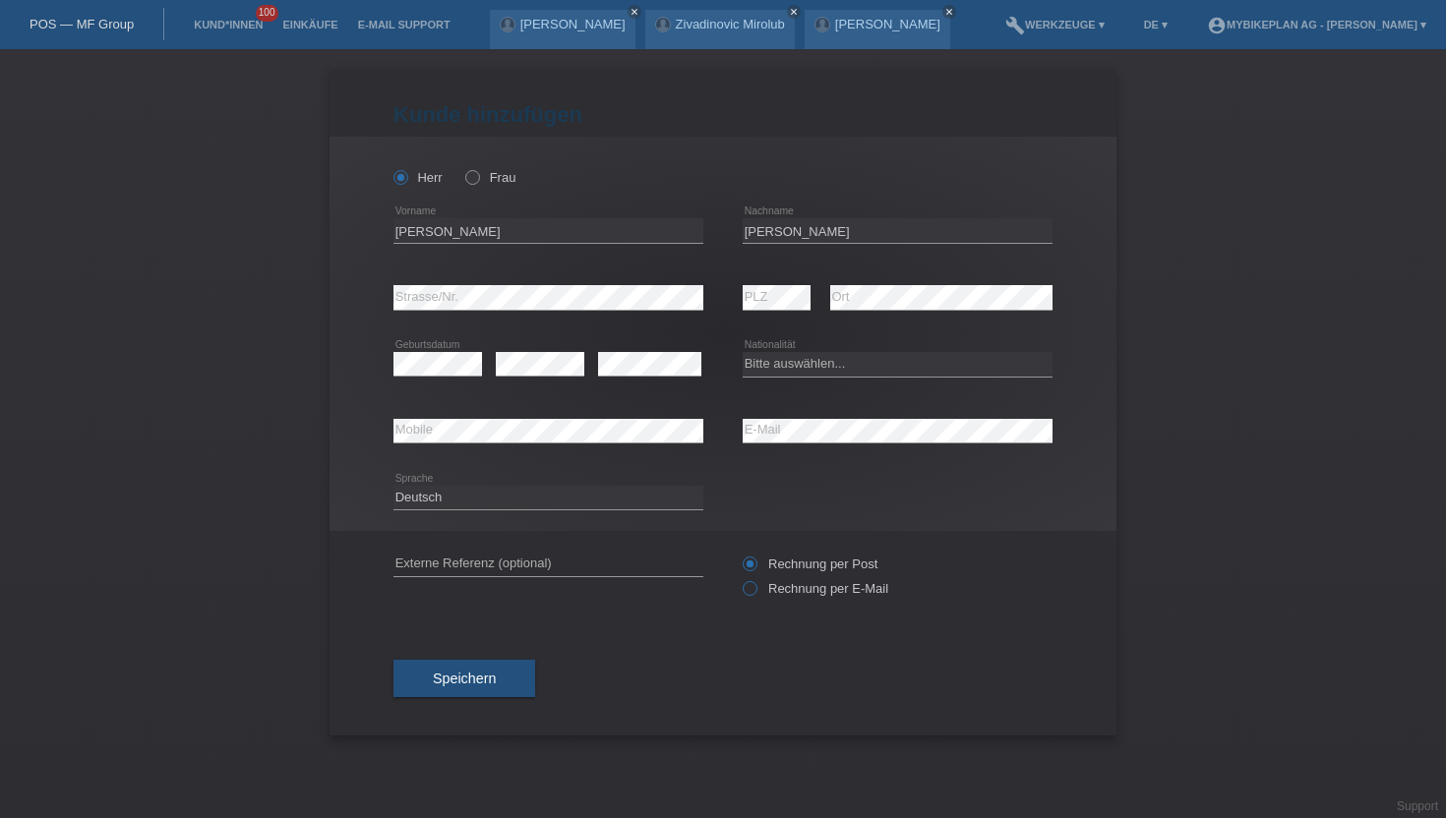
click at [740, 578] on icon at bounding box center [740, 578] width 0 height 0
click at [746, 586] on input "Rechnung per E-Mail" at bounding box center [749, 593] width 13 height 25
radio input "true"
click at [794, 371] on select "Bitte auswählen... Schweiz Deutschland Liechtenstein Österreich ------------ Af…" at bounding box center [898, 364] width 310 height 24
select select "CH"
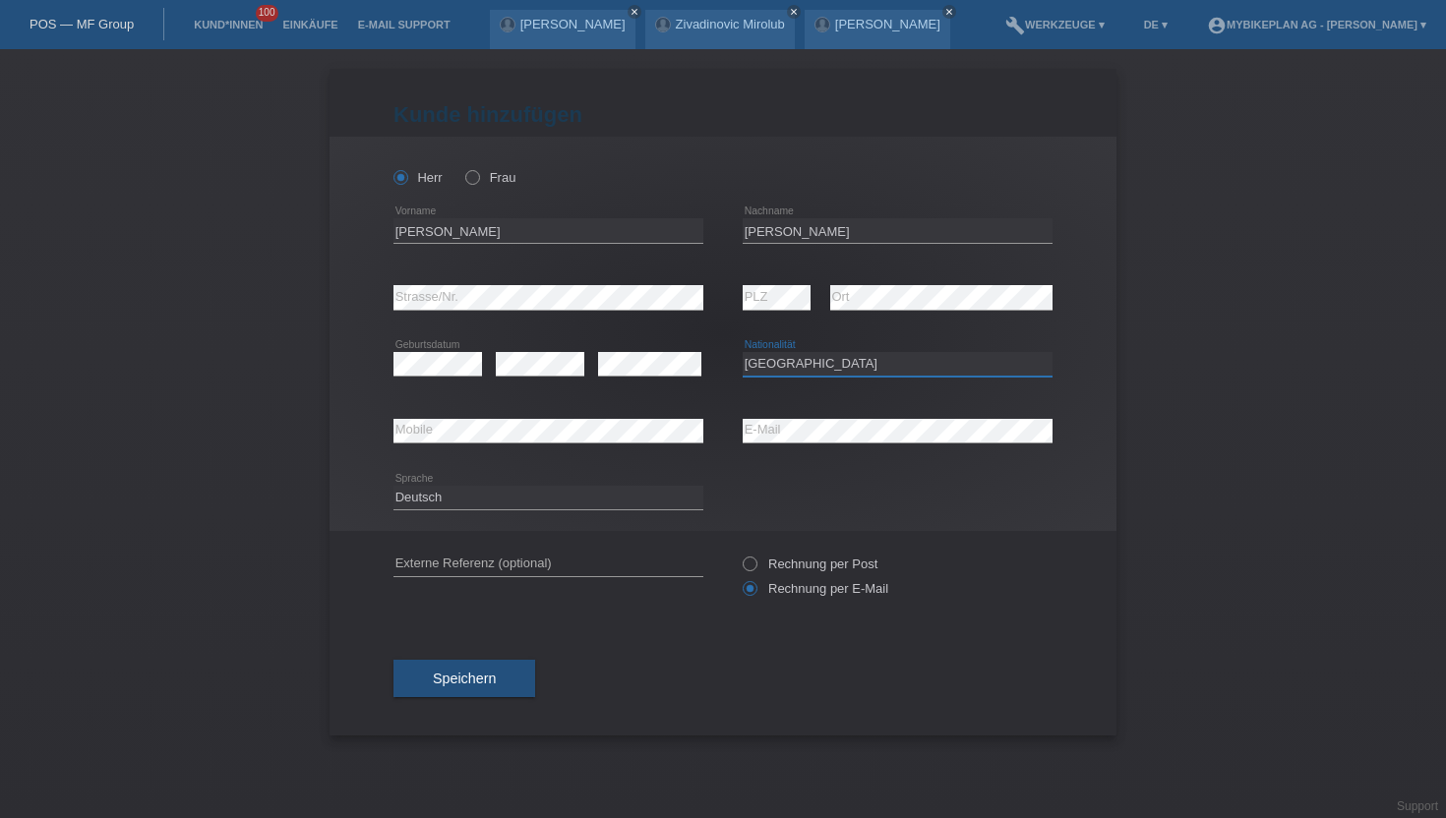
click at [743, 353] on select "Bitte auswählen... [GEOGRAPHIC_DATA] [GEOGRAPHIC_DATA] [GEOGRAPHIC_DATA] [GEOGR…" at bounding box center [898, 364] width 310 height 24
click at [493, 689] on button "Speichern" at bounding box center [464, 678] width 142 height 37
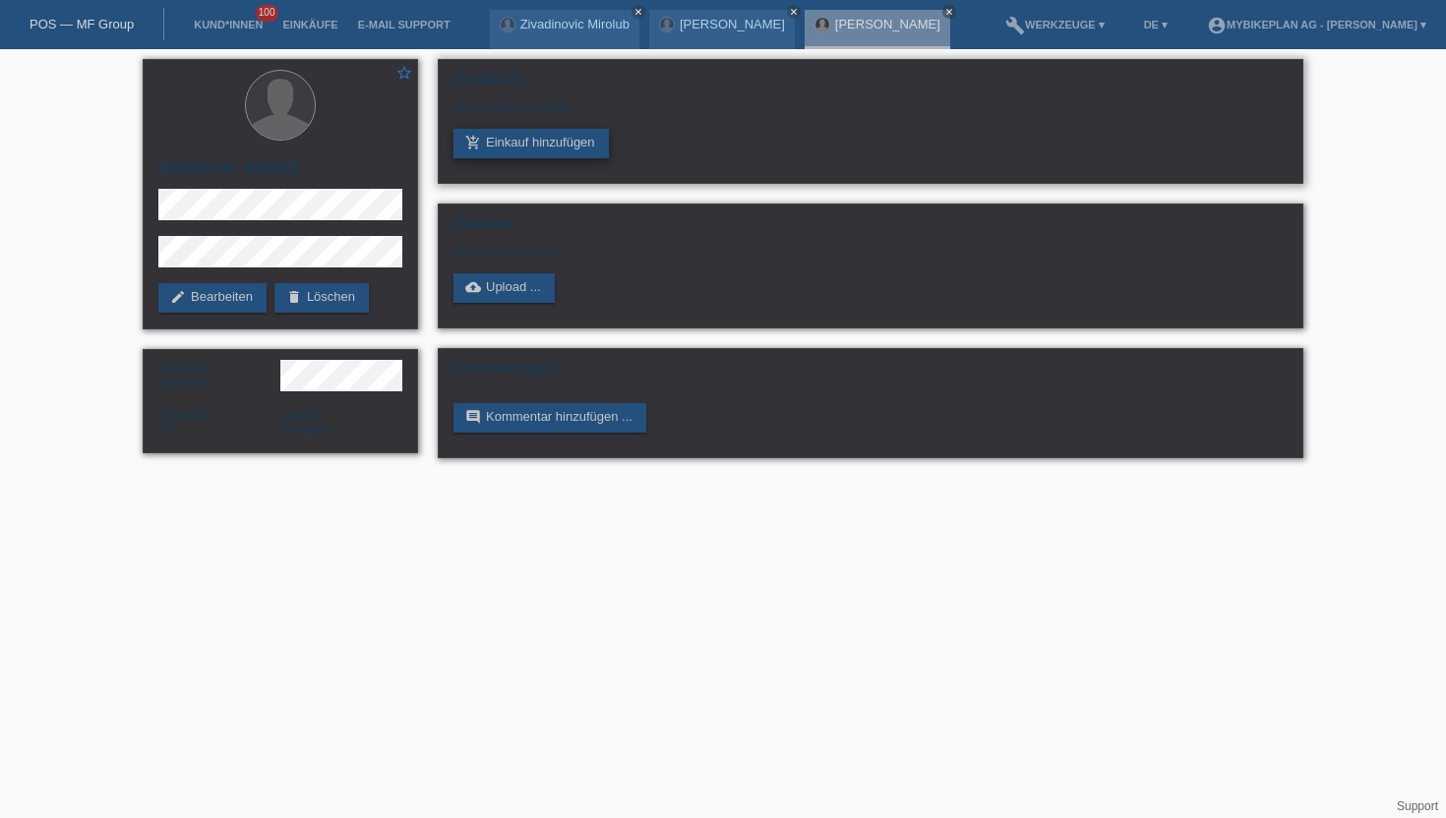
click at [547, 145] on link "add_shopping_cart Einkauf hinzufügen" at bounding box center [530, 144] width 155 height 30
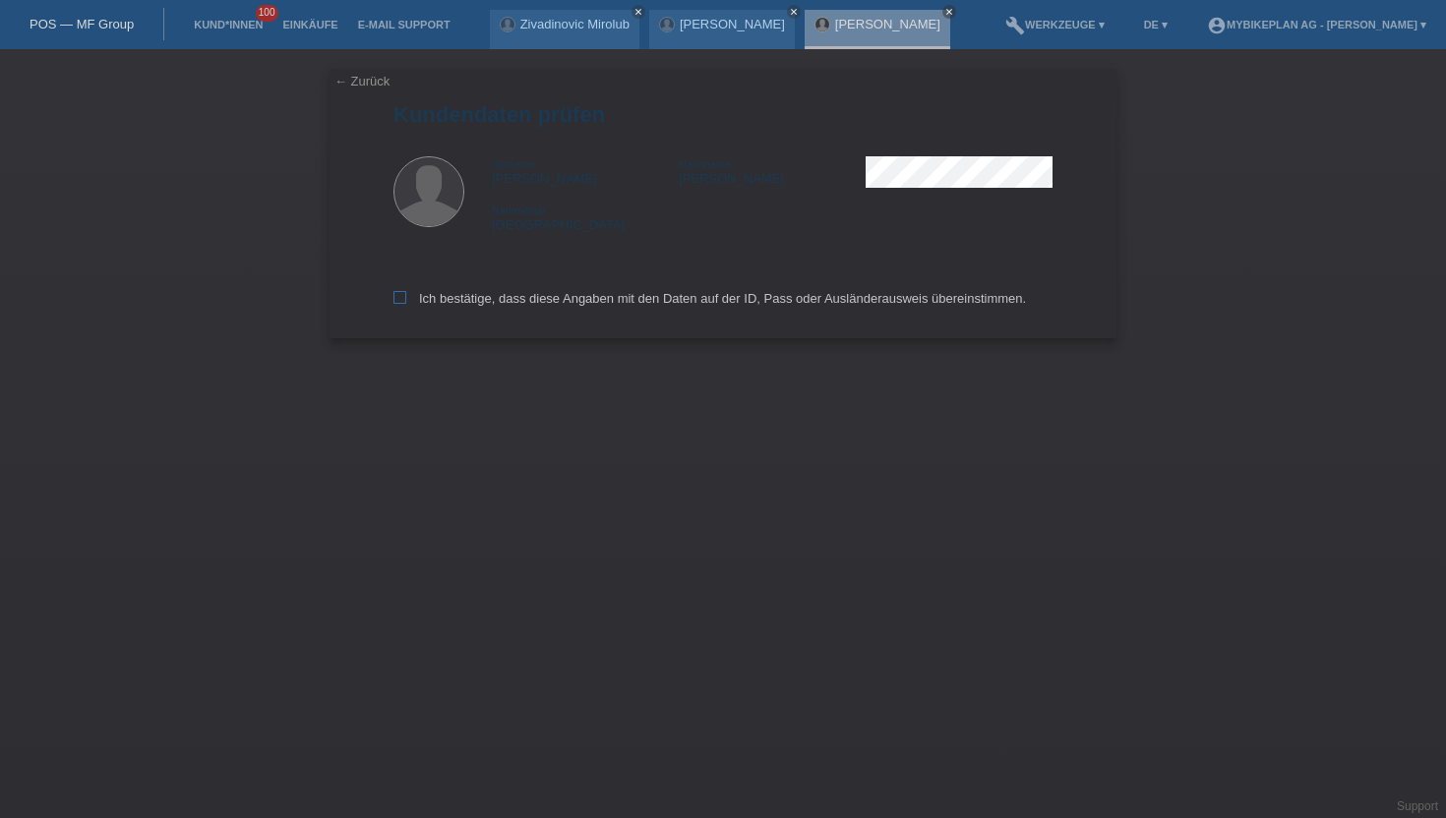
click at [402, 303] on icon at bounding box center [399, 297] width 13 height 13
click at [402, 303] on input "Ich bestätige, dass diese Angaben mit den Daten auf der ID, Pass oder Ausländer…" at bounding box center [399, 297] width 13 height 13
checkbox input "true"
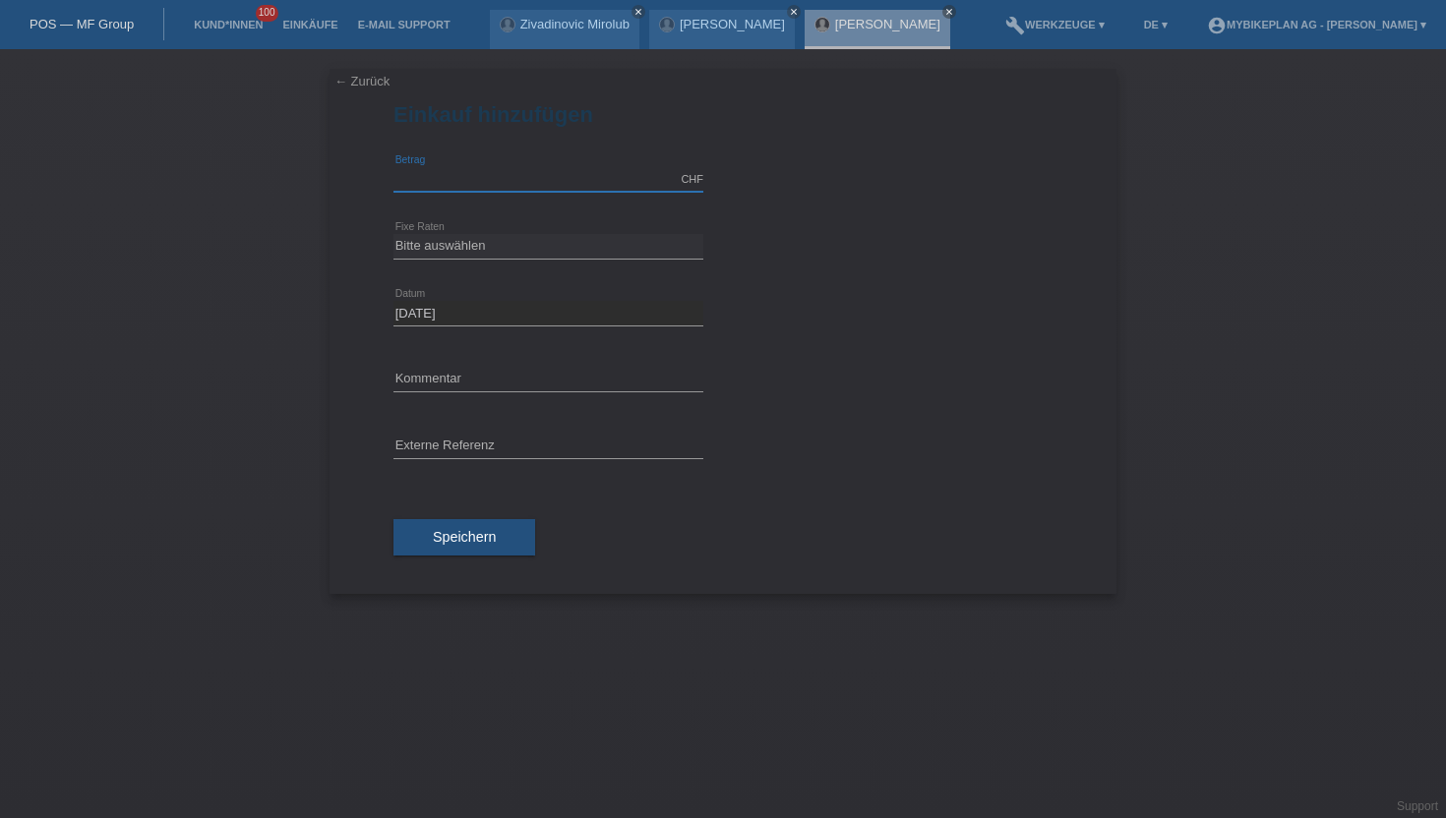
click at [435, 181] on input "text" at bounding box center [548, 179] width 310 height 25
type input "15000.00"
click at [463, 250] on select "Bitte auswählen 6 Raten 12 Raten 18 Raten 24 Raten 36 Raten 48 Raten" at bounding box center [548, 246] width 310 height 24
select select "488"
click at [393, 234] on select "Bitte auswählen 6 Raten 12 Raten 18 Raten 24 Raten 36 Raten 48 Raten" at bounding box center [548, 246] width 310 height 24
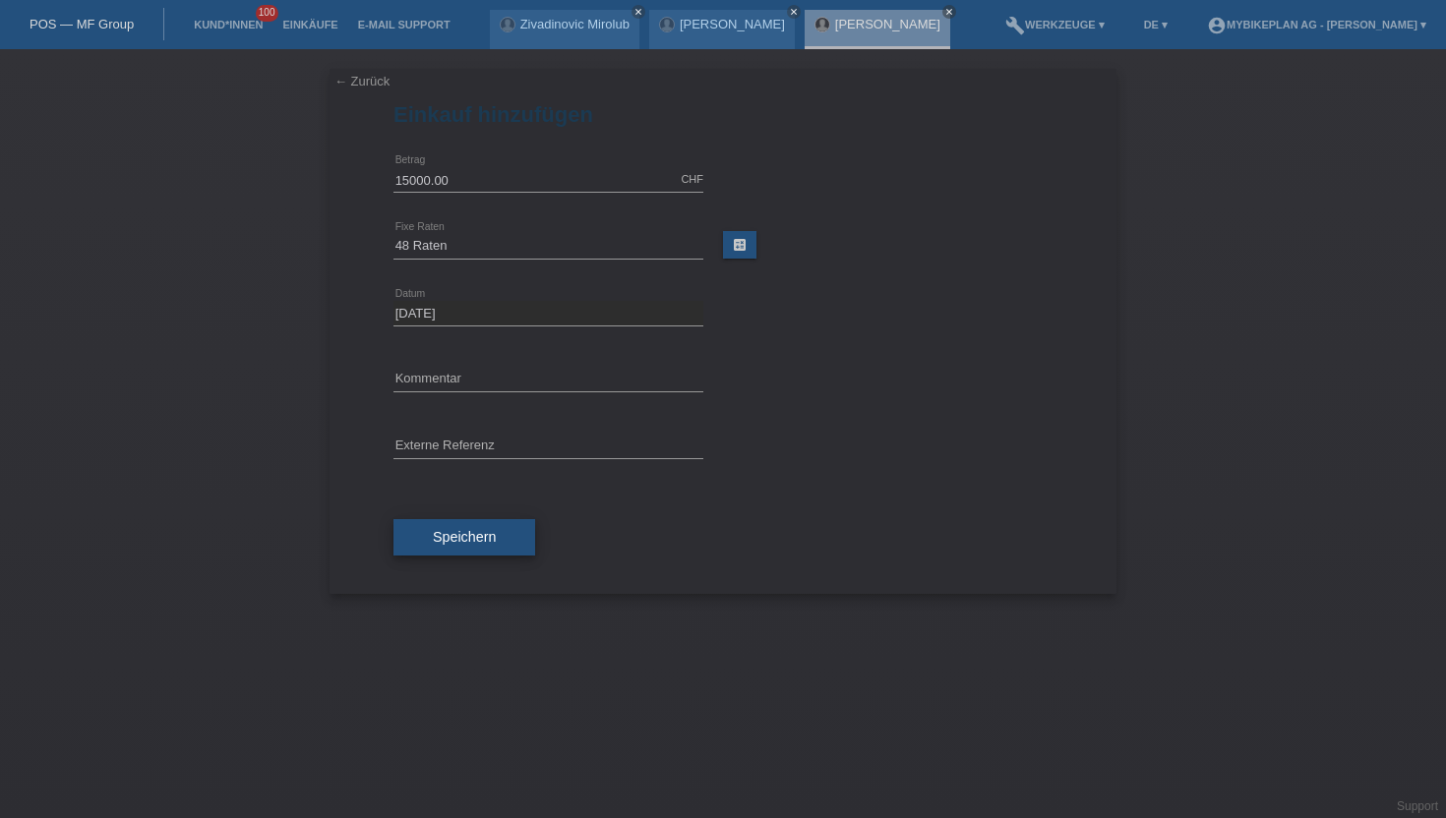
click at [438, 545] on button "Speichern" at bounding box center [464, 537] width 142 height 37
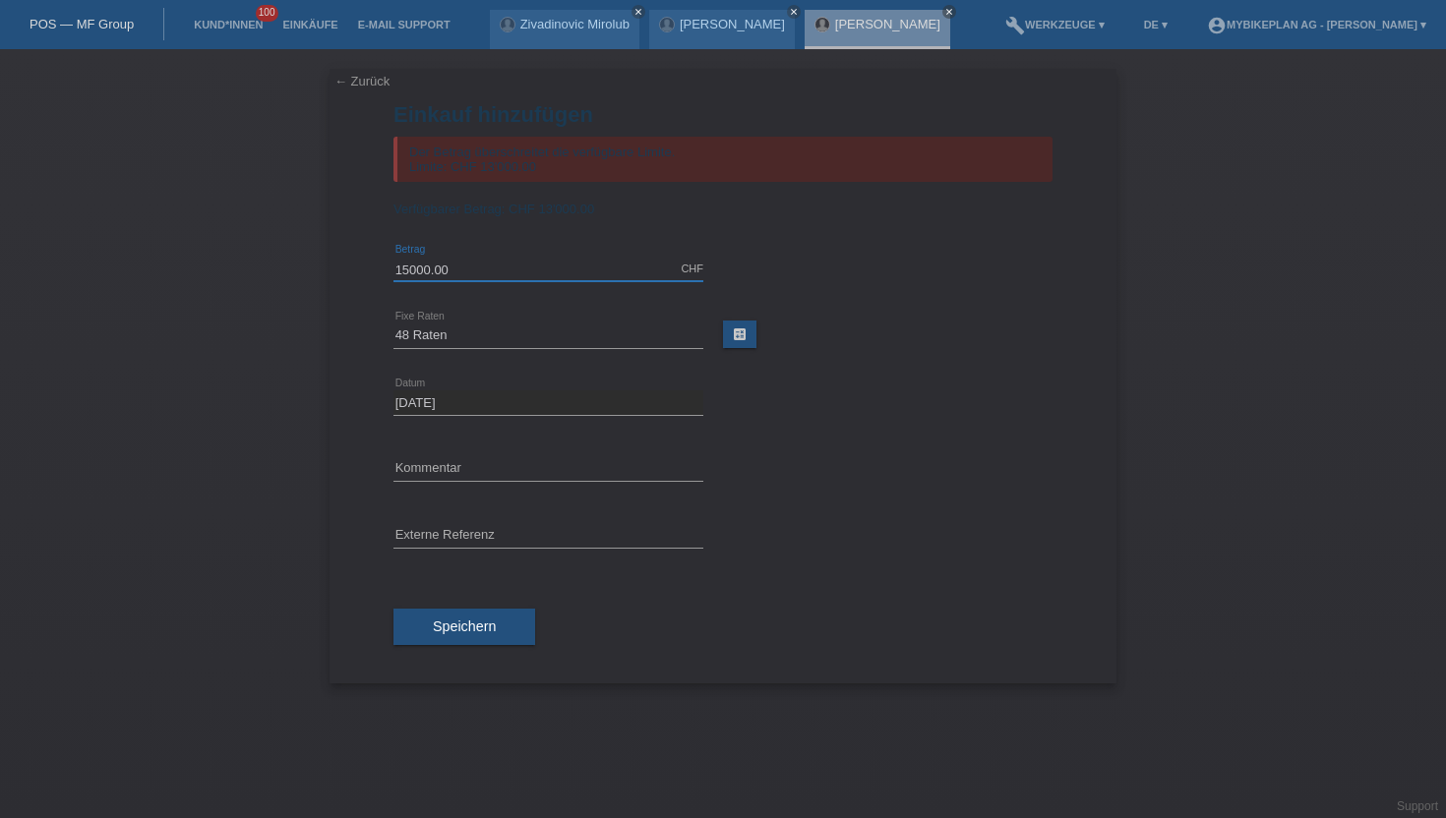
drag, startPoint x: 492, startPoint y: 269, endPoint x: 403, endPoint y: 269, distance: 88.5
click at [403, 269] on input "15000.00" at bounding box center [548, 269] width 310 height 25
type input "1"
type input "13000.00"
click at [455, 634] on span "Speichern" at bounding box center [464, 627] width 63 height 16
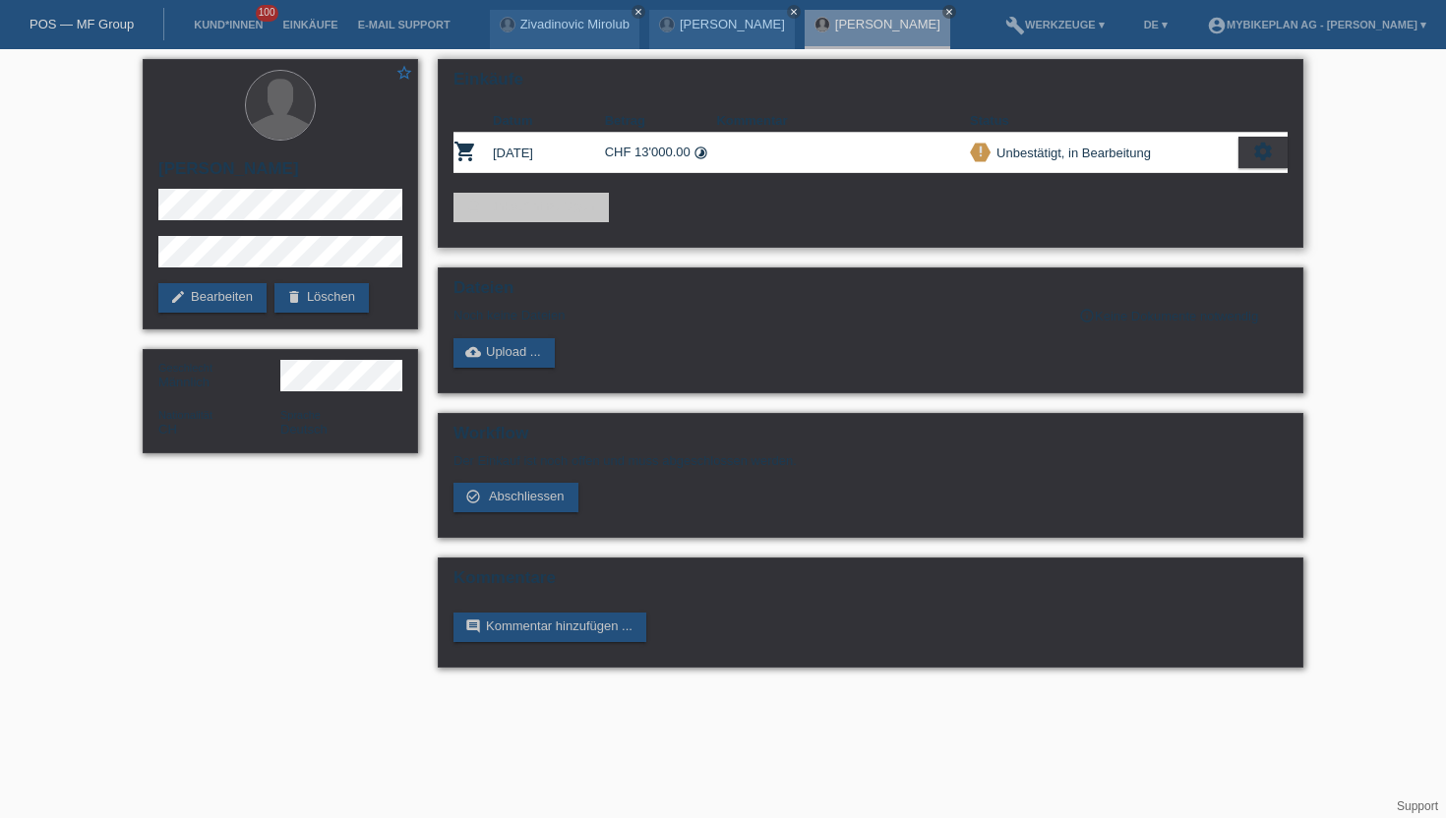
click at [1251, 151] on div "settings" at bounding box center [1262, 152] width 49 height 31
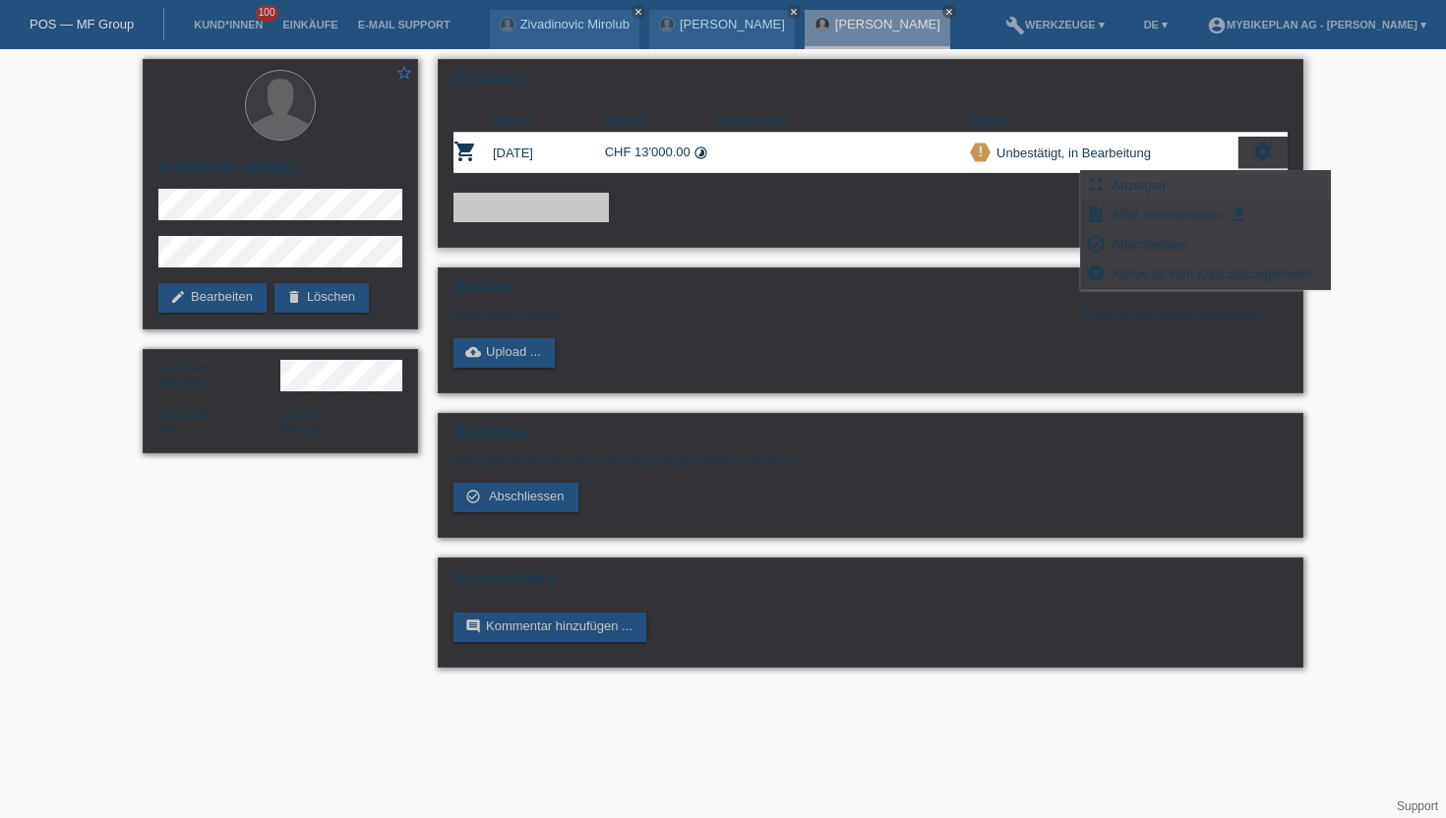
click at [1118, 181] on span "Anzeigen" at bounding box center [1138, 185] width 59 height 24
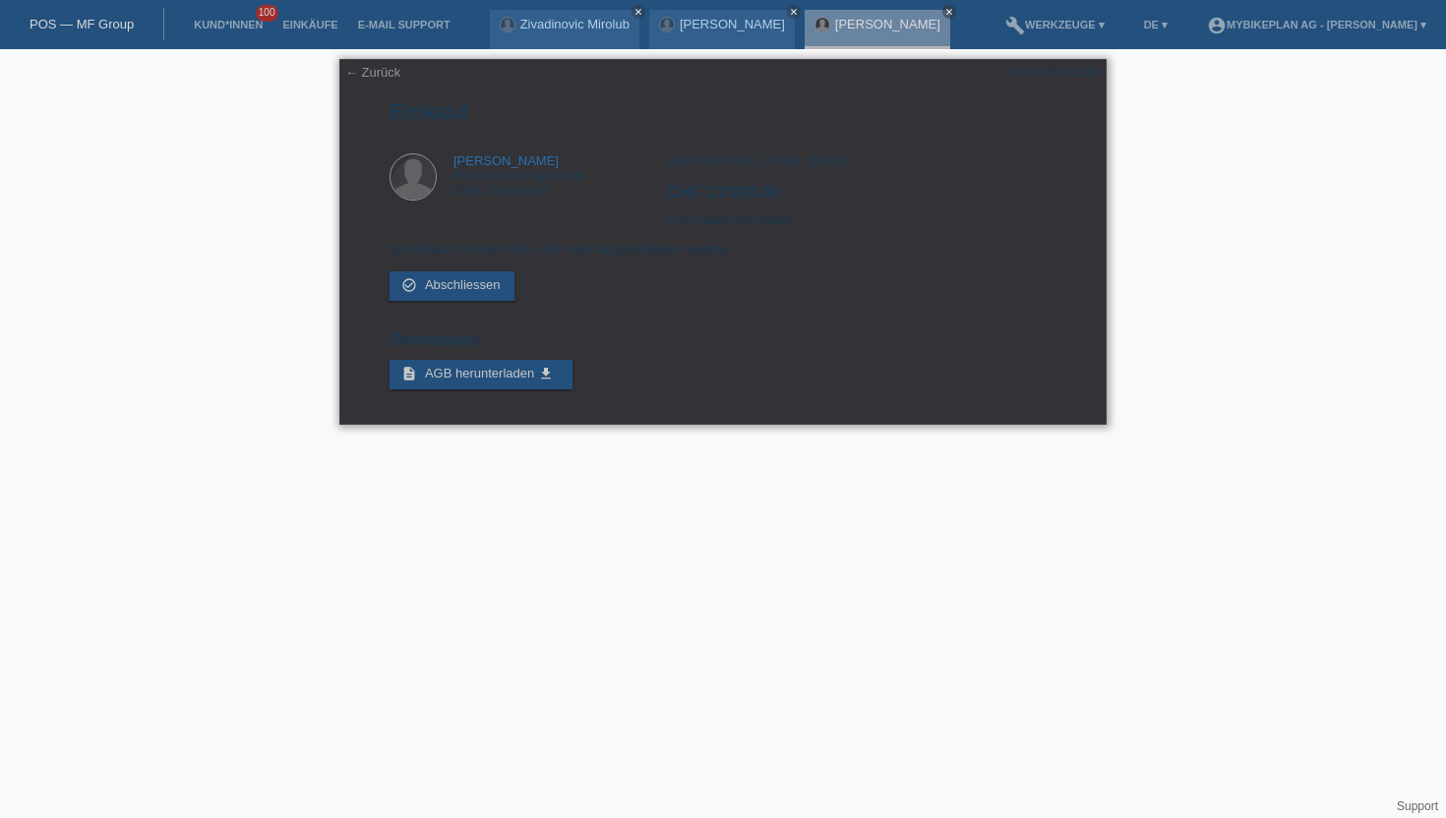
click at [1080, 67] on div "POSP00027120" at bounding box center [1052, 72] width 92 height 15
copy div "POSP00027120"
click at [234, 31] on li "Kund*innen 100" at bounding box center [228, 25] width 89 height 50
click at [226, 26] on link "Kund*innen" at bounding box center [228, 25] width 89 height 12
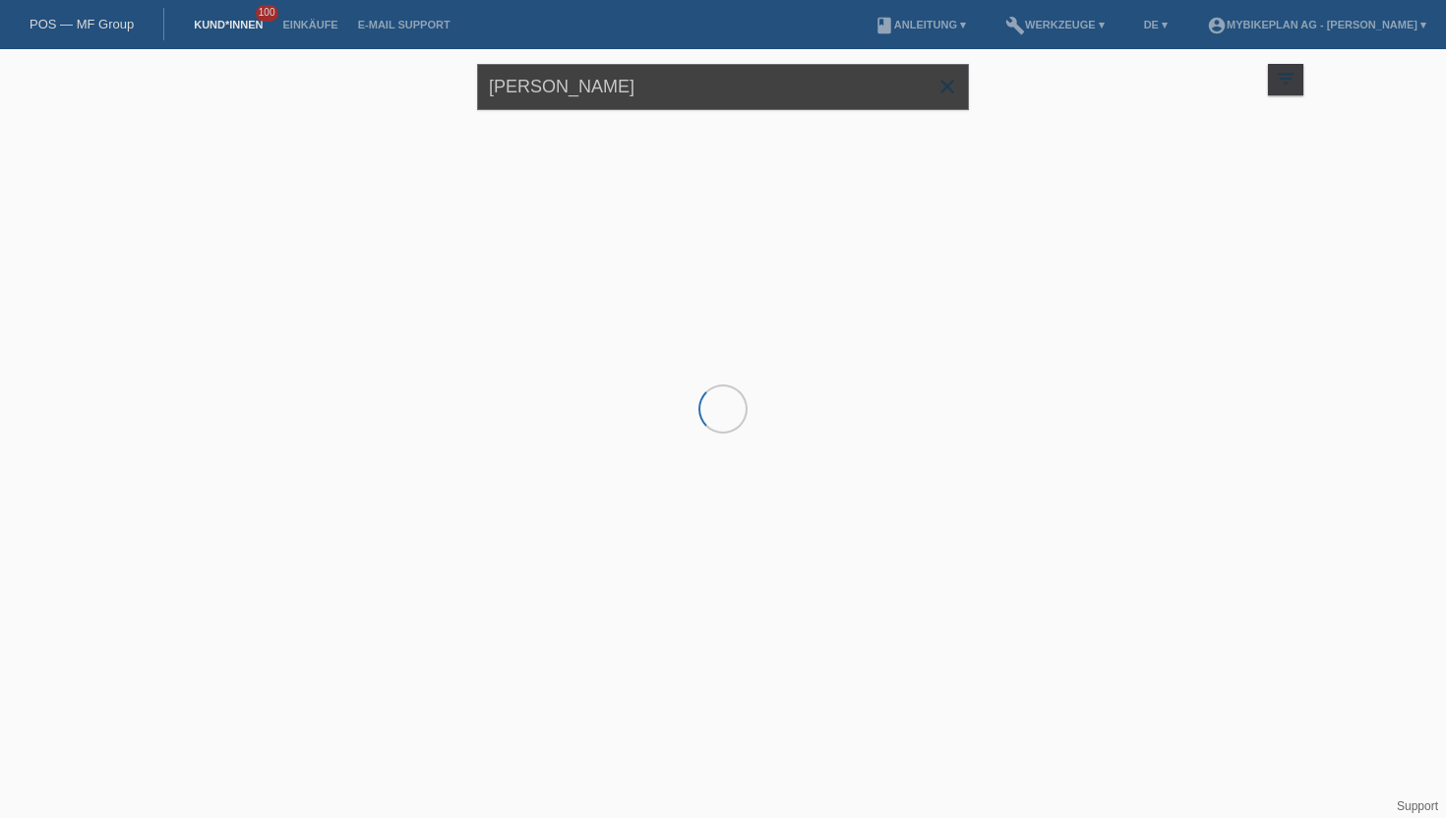
drag, startPoint x: 677, startPoint y: 86, endPoint x: 366, endPoint y: 63, distance: 311.6
click at [366, 63] on div "[PERSON_NAME] close filter_list view_module Alle Kund*innen anzeigen star Marki…" at bounding box center [723, 84] width 1180 height 71
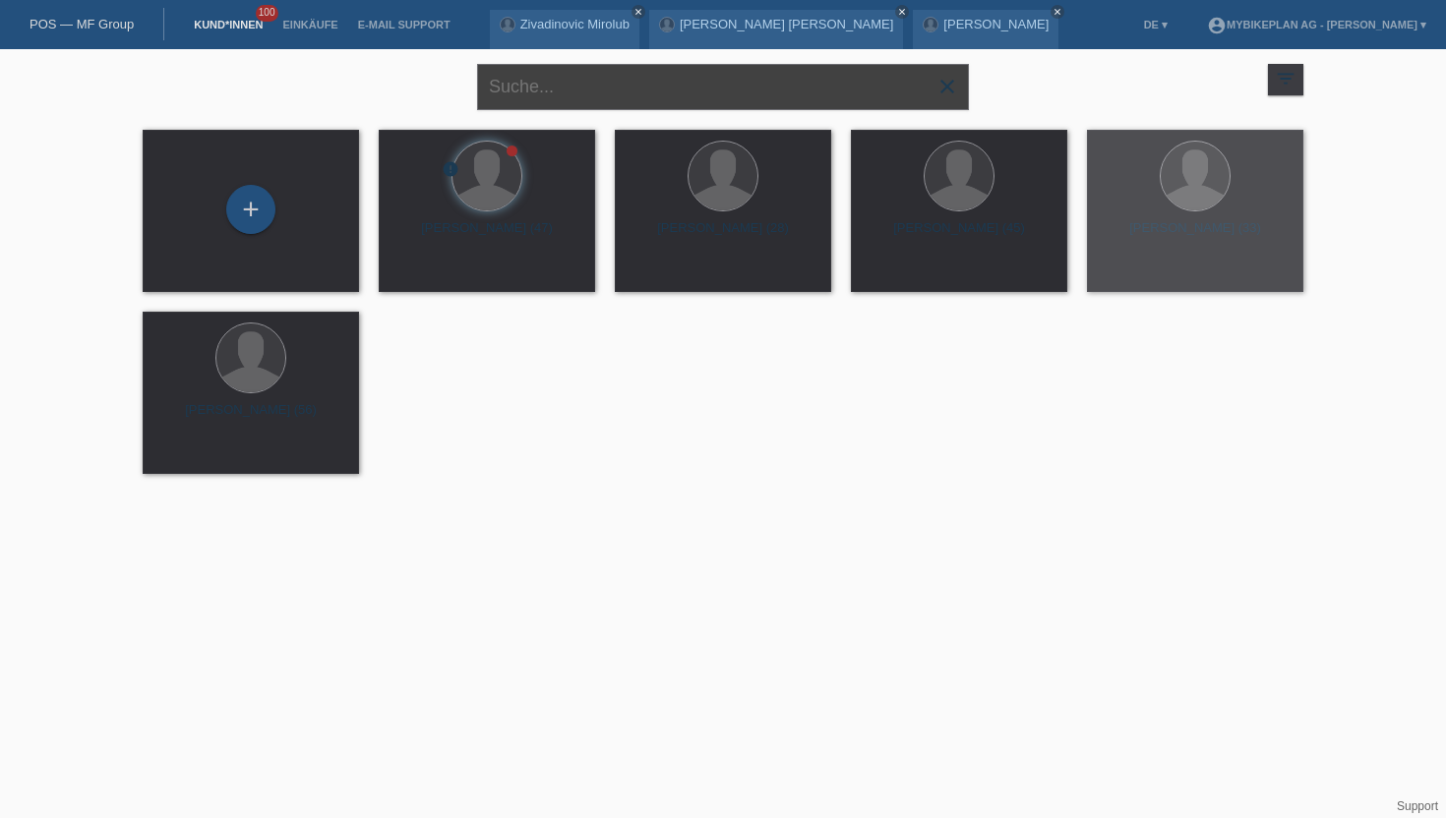
paste input "[PERSON_NAME]"
type input "[PERSON_NAME]"
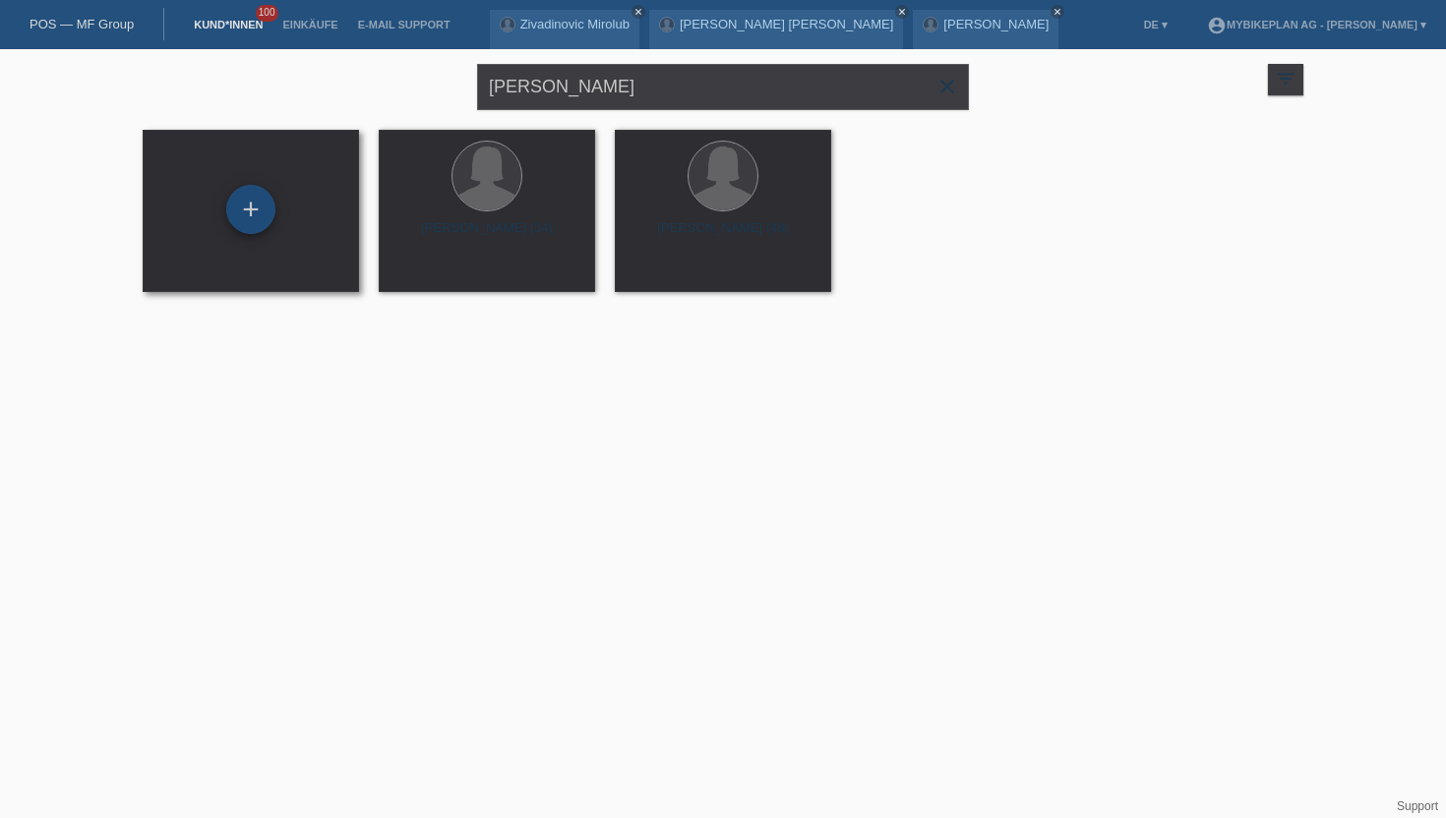
click at [258, 214] on div "+" at bounding box center [250, 209] width 49 height 49
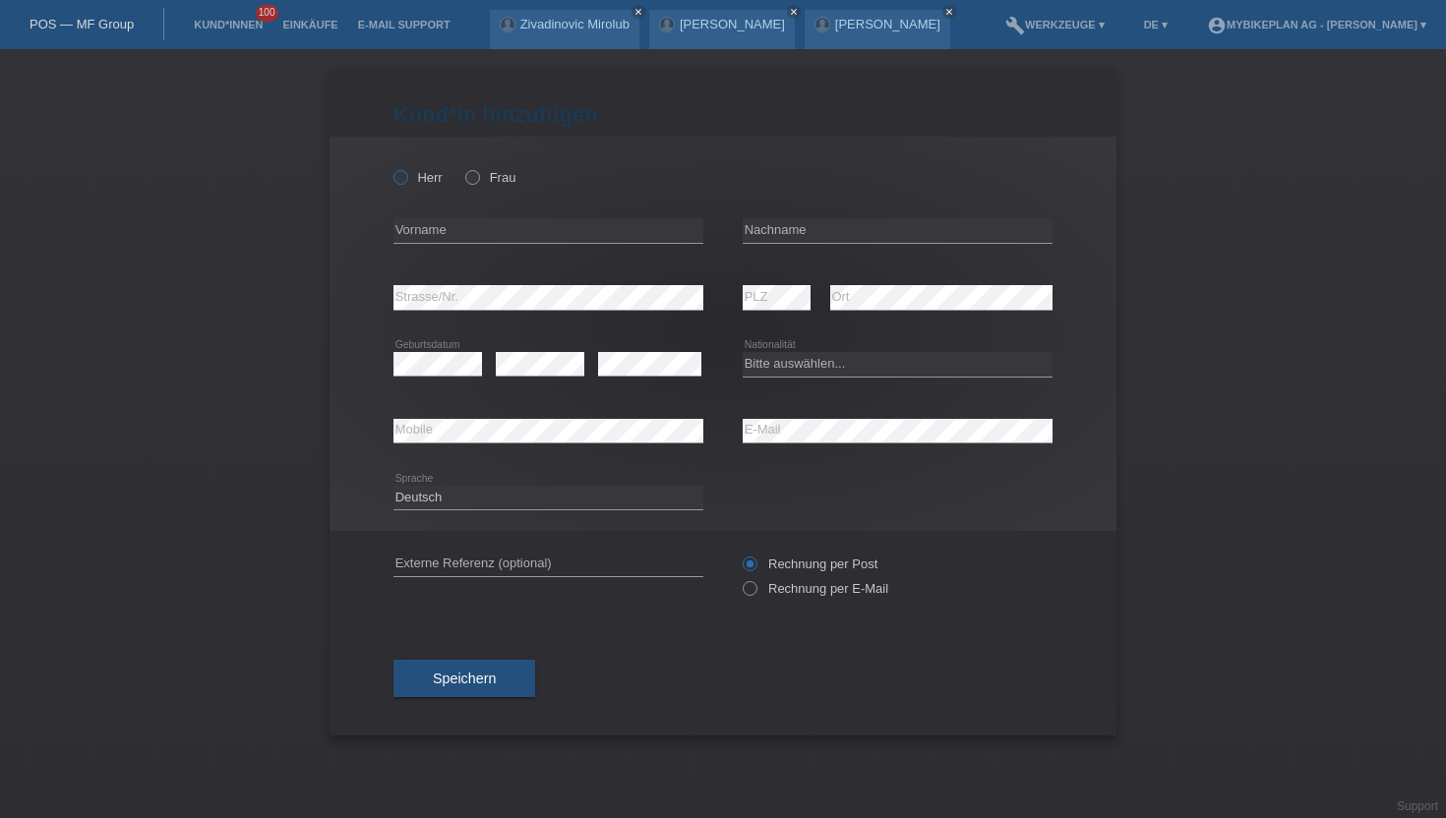
click at [390, 167] on icon at bounding box center [390, 167] width 0 height 0
click at [398, 174] on input "Herr" at bounding box center [399, 176] width 13 height 13
radio input "true"
click at [427, 240] on input "text" at bounding box center [548, 230] width 310 height 25
paste input "Fernanda Barroso"
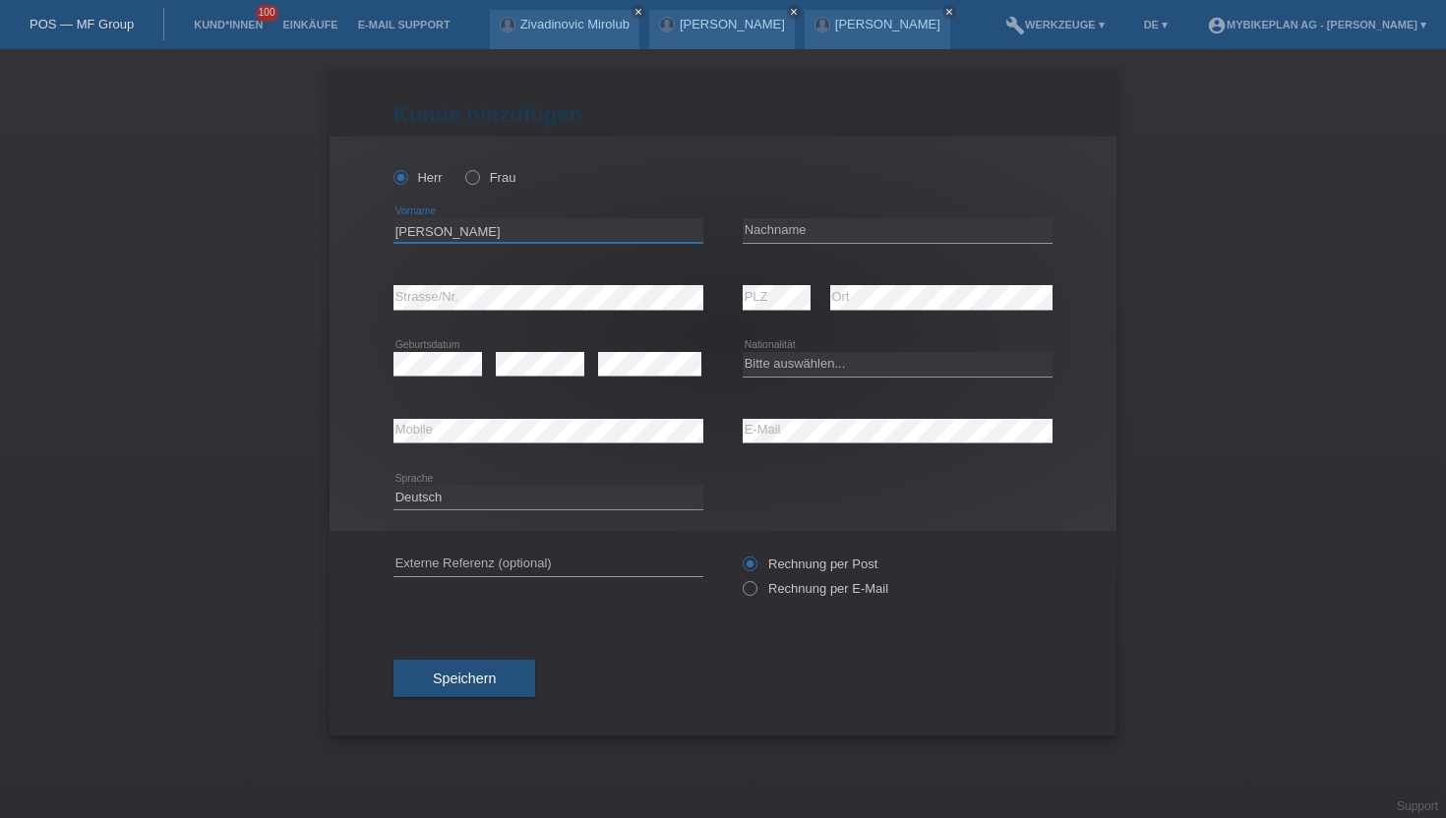
click at [465, 230] on input "Fernanda Barroso" at bounding box center [548, 230] width 310 height 25
type input "Fernanda"
click at [778, 233] on input "text" at bounding box center [898, 230] width 310 height 25
paste input "Barroso"
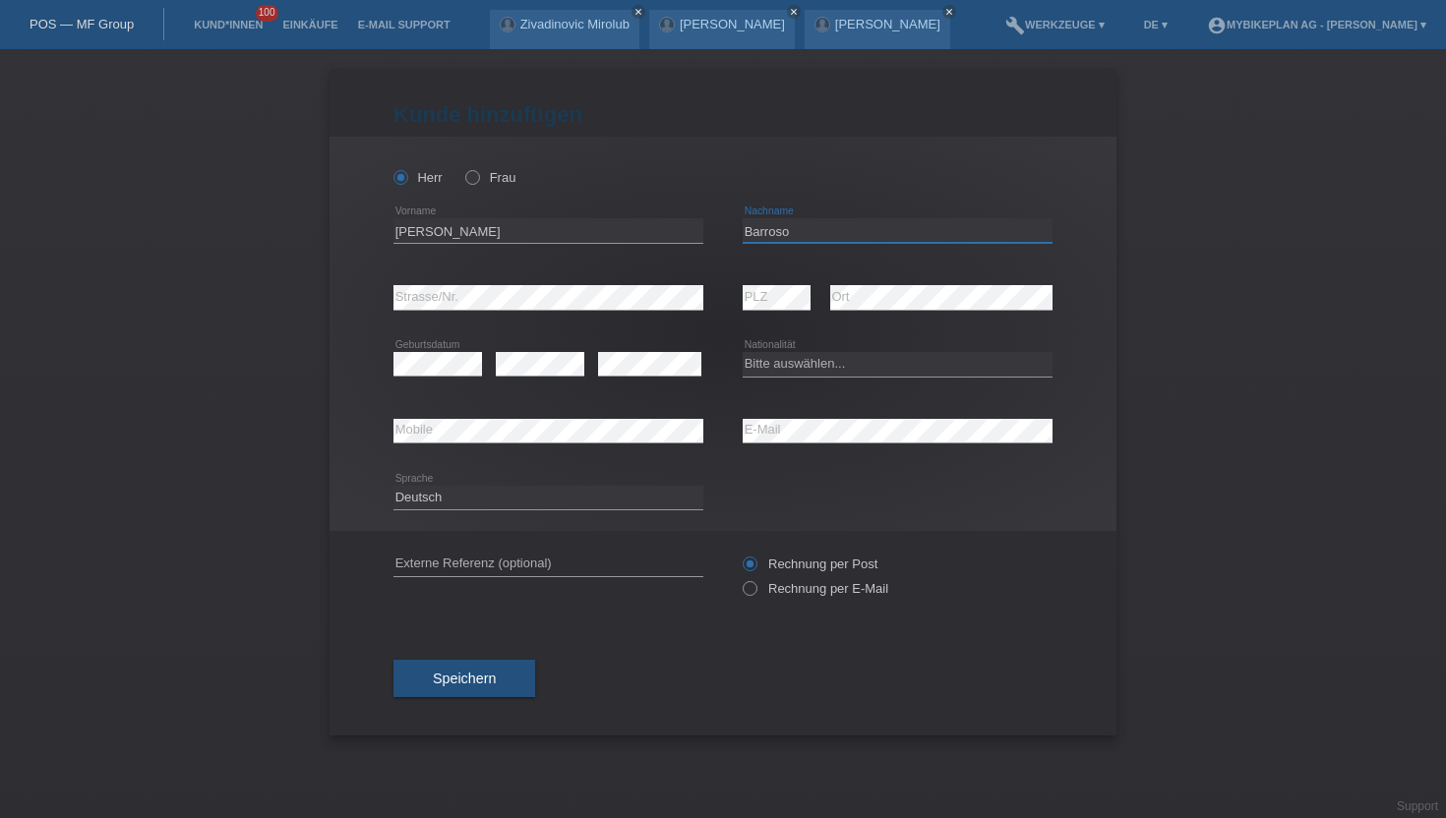
type input "Barroso"
click at [808, 368] on select "Bitte auswählen... Schweiz Deutschland Liechtenstein Österreich ------------ Af…" at bounding box center [898, 364] width 310 height 24
select select "PT"
click at [743, 353] on select "Bitte auswählen... Schweiz Deutschland Liechtenstein Österreich ------------ Af…" at bounding box center [898, 364] width 310 height 24
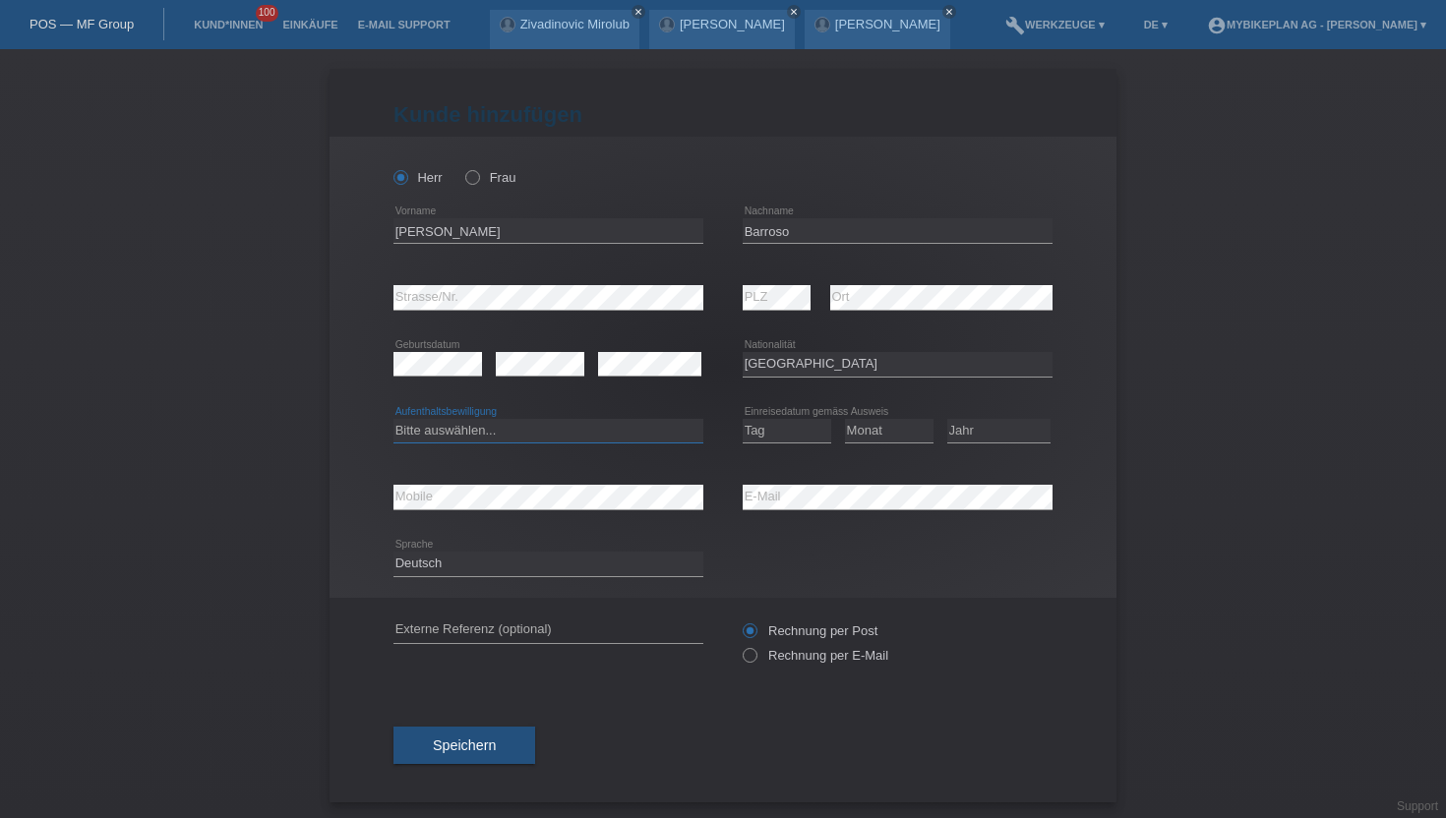
click at [447, 436] on select "Bitte auswählen... C B B - Flüchtlingsstatus Andere" at bounding box center [548, 431] width 310 height 24
select select "C"
click at [393, 419] on select "Bitte auswählen... C B B - Flüchtlingsstatus Andere" at bounding box center [548, 431] width 310 height 24
click at [773, 435] on select "Tag 01 02 03 04 05 06 07 08 09 10 11" at bounding box center [787, 431] width 89 height 24
select select "11"
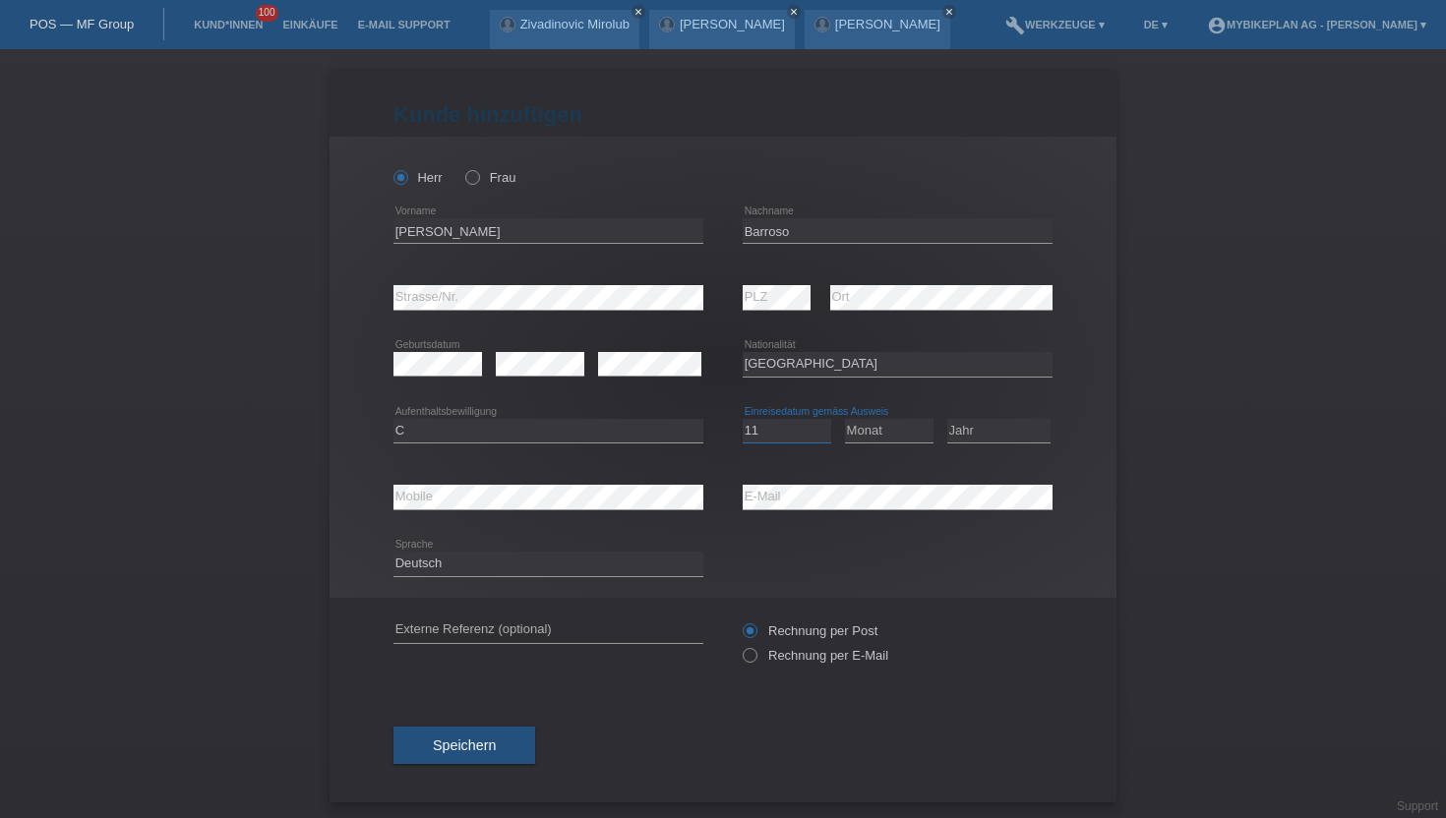
click at [743, 419] on select "Tag 01 02 03 04 05 06 07 08 09 10 11" at bounding box center [787, 431] width 89 height 24
click at [860, 447] on div "Monat 01 02 03 04 05 06 07 08 09 10 11 12 error" at bounding box center [889, 431] width 89 height 67
click at [865, 434] on select "Monat 01 02 03 04 05 06 07 08 09 10 11" at bounding box center [889, 431] width 89 height 24
select select "09"
click at [845, 419] on select "Monat 01 02 03 04 05 06 07 08 09 10 11" at bounding box center [889, 431] width 89 height 24
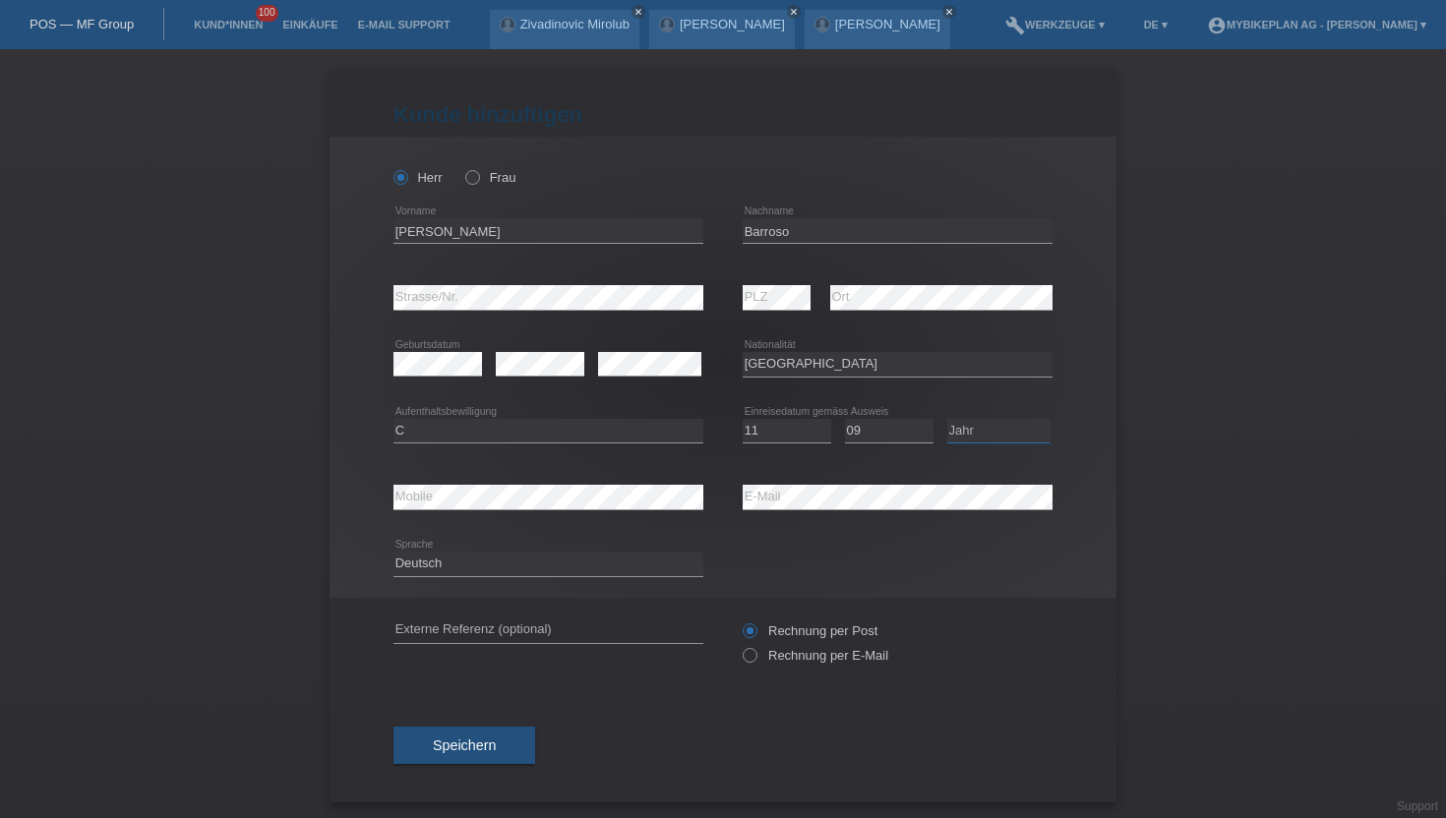
click at [985, 434] on select "Jahr 2025 2024 2023 2022 2021 2020 2019 2018 2017 2016 2015 2014 2013 2012 2011…" at bounding box center [998, 431] width 103 height 24
select select "1988"
click at [947, 419] on select "Jahr 2025 2024 2023 2022 2021 2020 2019 2018 2017 2016 2015 2014 2013 2012 2011…" at bounding box center [998, 431] width 103 height 24
click at [740, 645] on icon at bounding box center [740, 645] width 0 height 0
click at [748, 659] on input "Rechnung per E-Mail" at bounding box center [749, 660] width 13 height 25
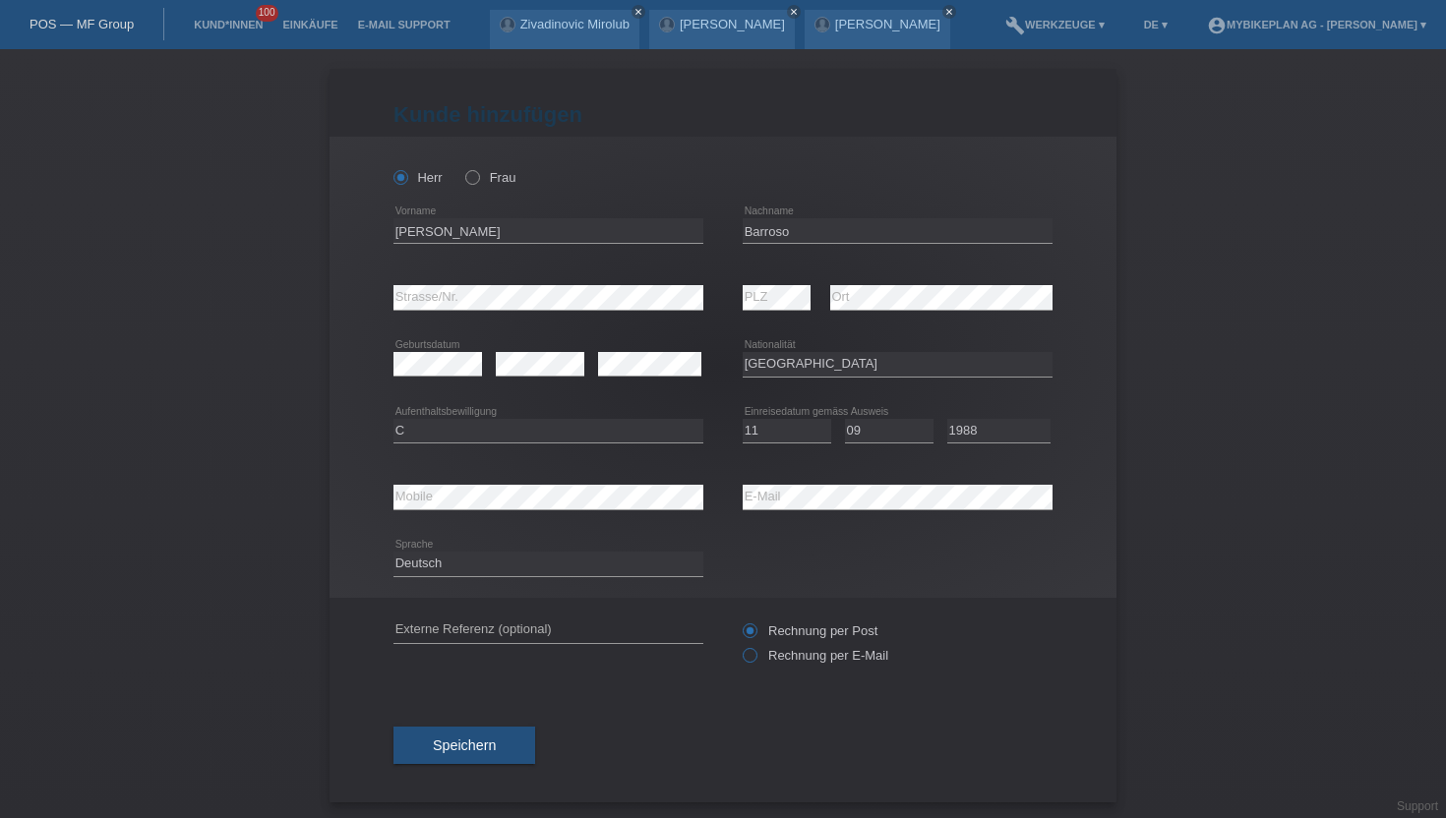
radio input "true"
click at [472, 761] on button "Speichern" at bounding box center [464, 745] width 142 height 37
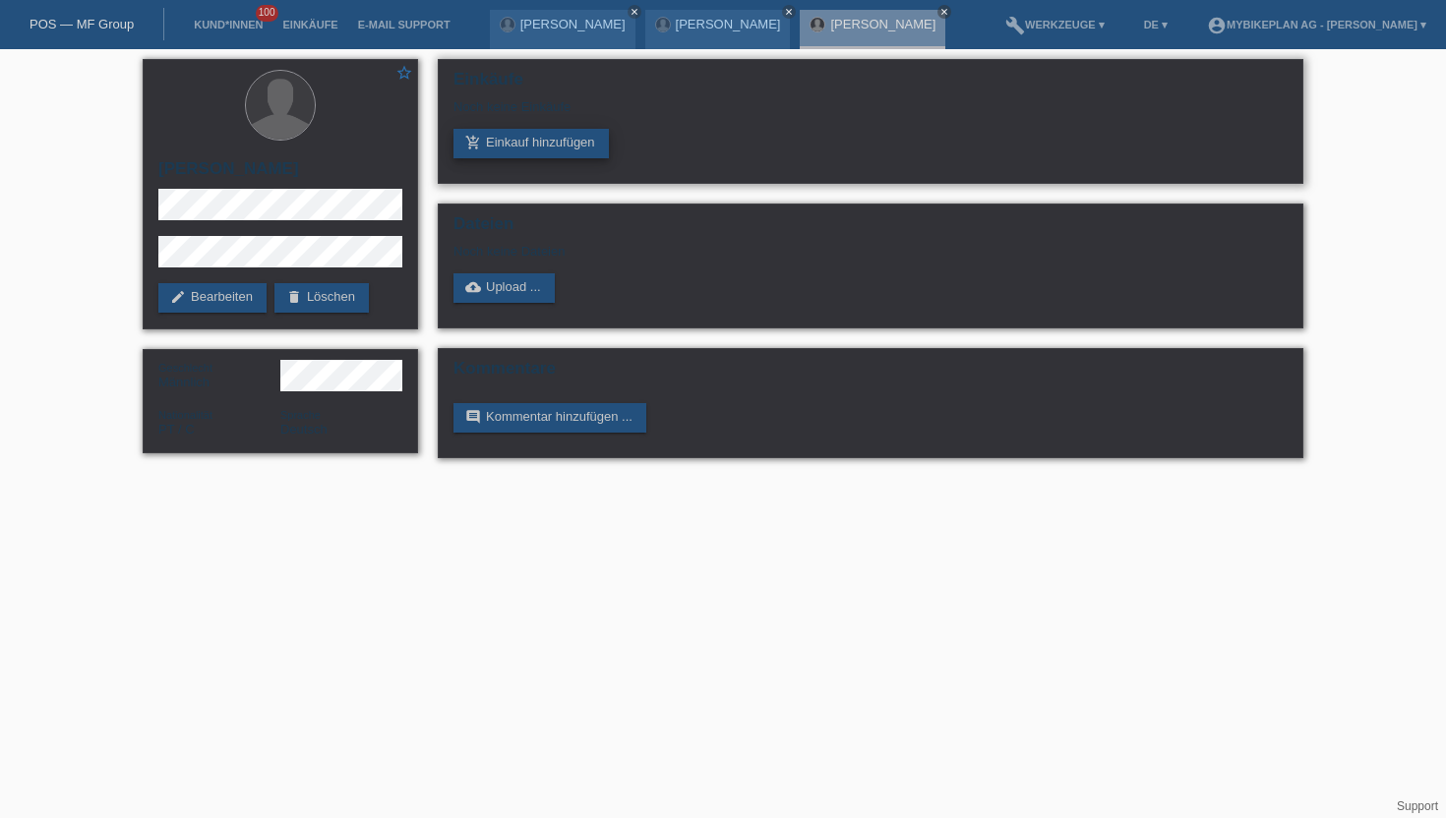
click at [507, 134] on link "add_shopping_cart Einkauf hinzufügen" at bounding box center [530, 144] width 155 height 30
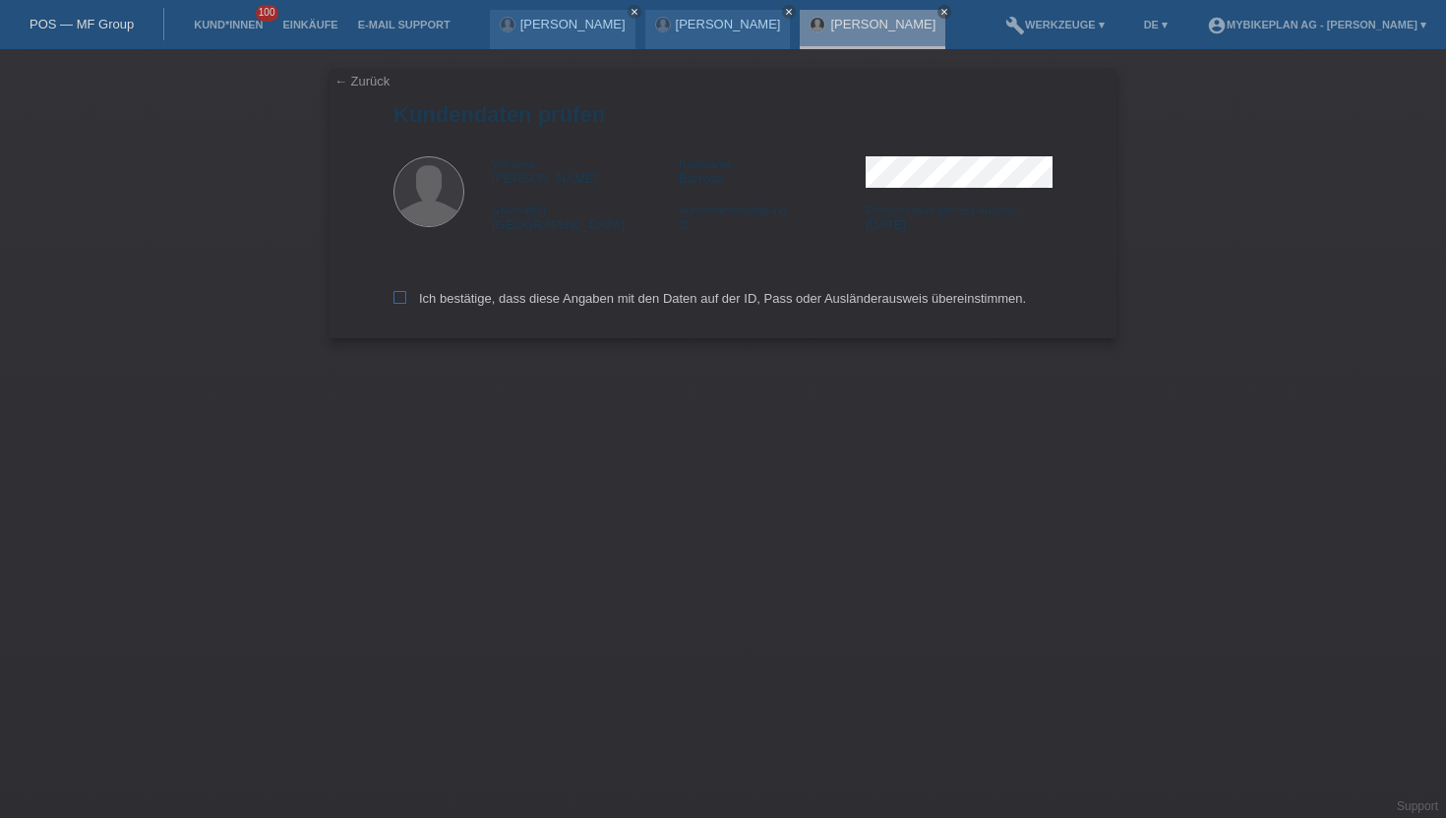
click at [394, 300] on icon at bounding box center [399, 297] width 13 height 13
click at [394, 300] on input "Ich bestätige, dass diese Angaben mit den Daten auf der ID, Pass oder Ausländer…" at bounding box center [399, 297] width 13 height 13
checkbox input "true"
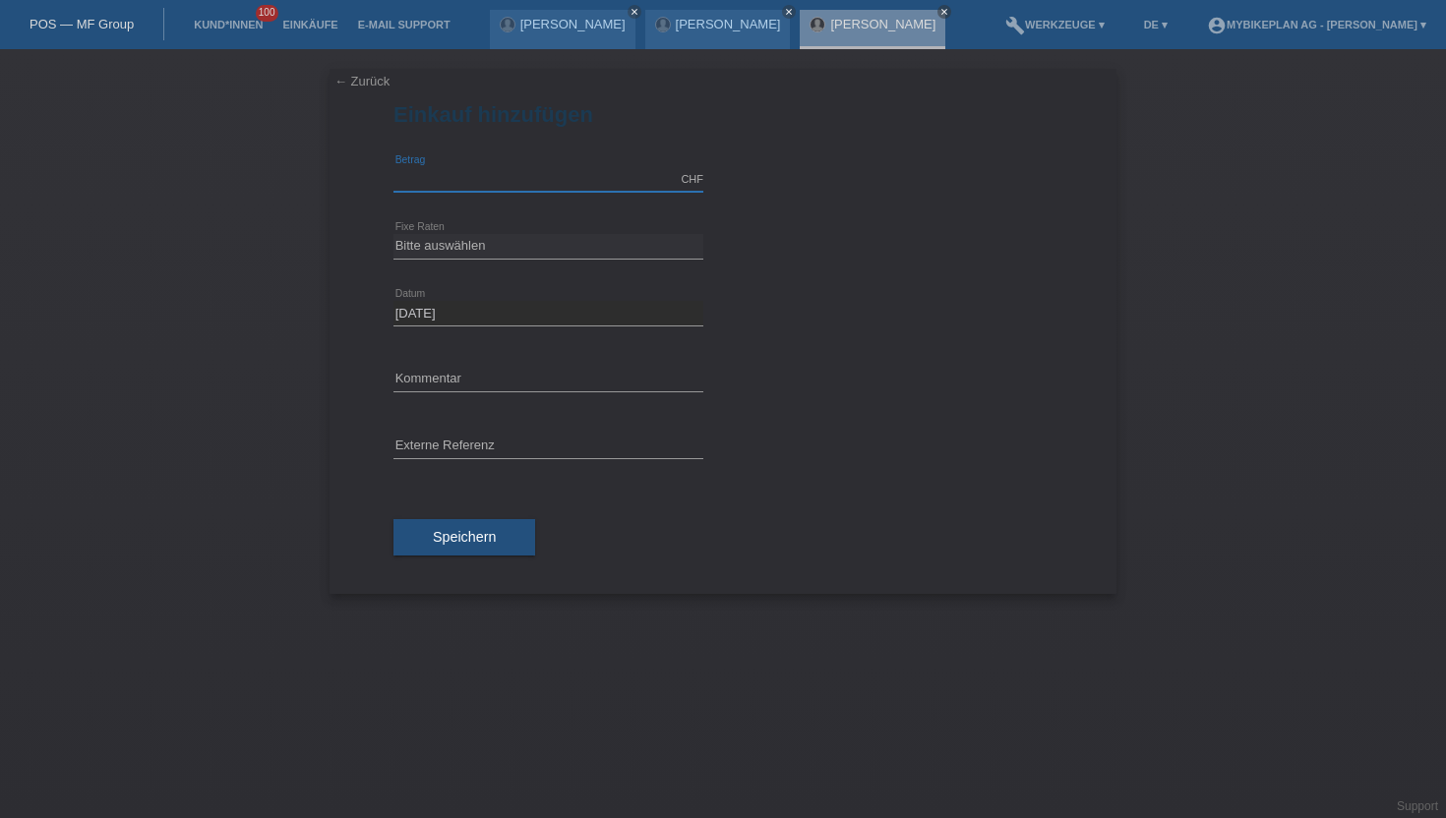
click at [447, 176] on input "text" at bounding box center [548, 179] width 310 height 25
type input "15000.00"
click at [458, 236] on select "Bitte auswählen 6 Raten 12 Raten 18 Raten 24 Raten 36 Raten 48 Raten" at bounding box center [548, 246] width 310 height 24
select select "488"
click at [393, 234] on select "Bitte auswählen 6 Raten 12 Raten 18 Raten 24 Raten 36 Raten 48 Raten" at bounding box center [548, 246] width 310 height 24
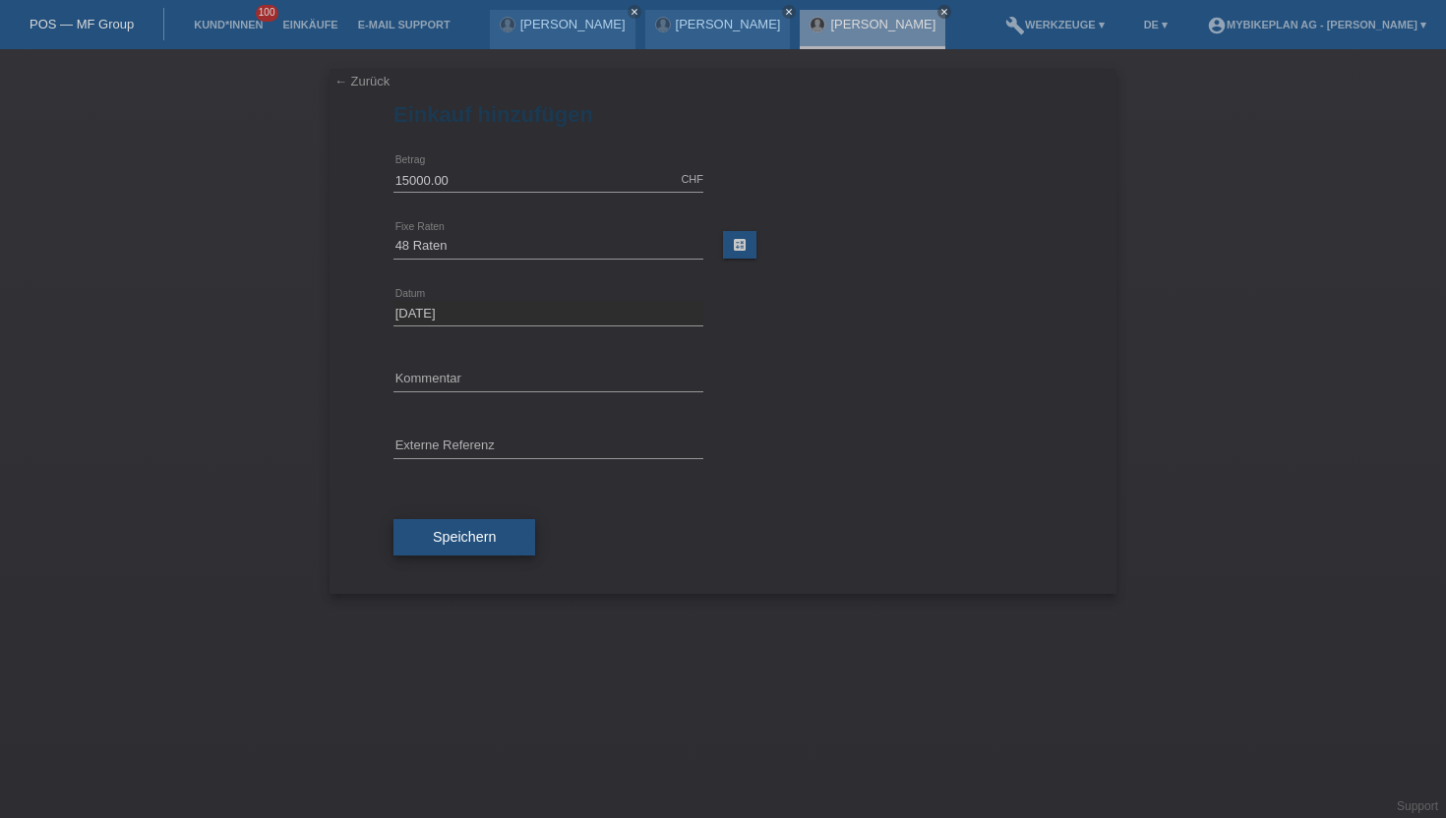
click at [447, 542] on span "Speichern" at bounding box center [464, 537] width 63 height 16
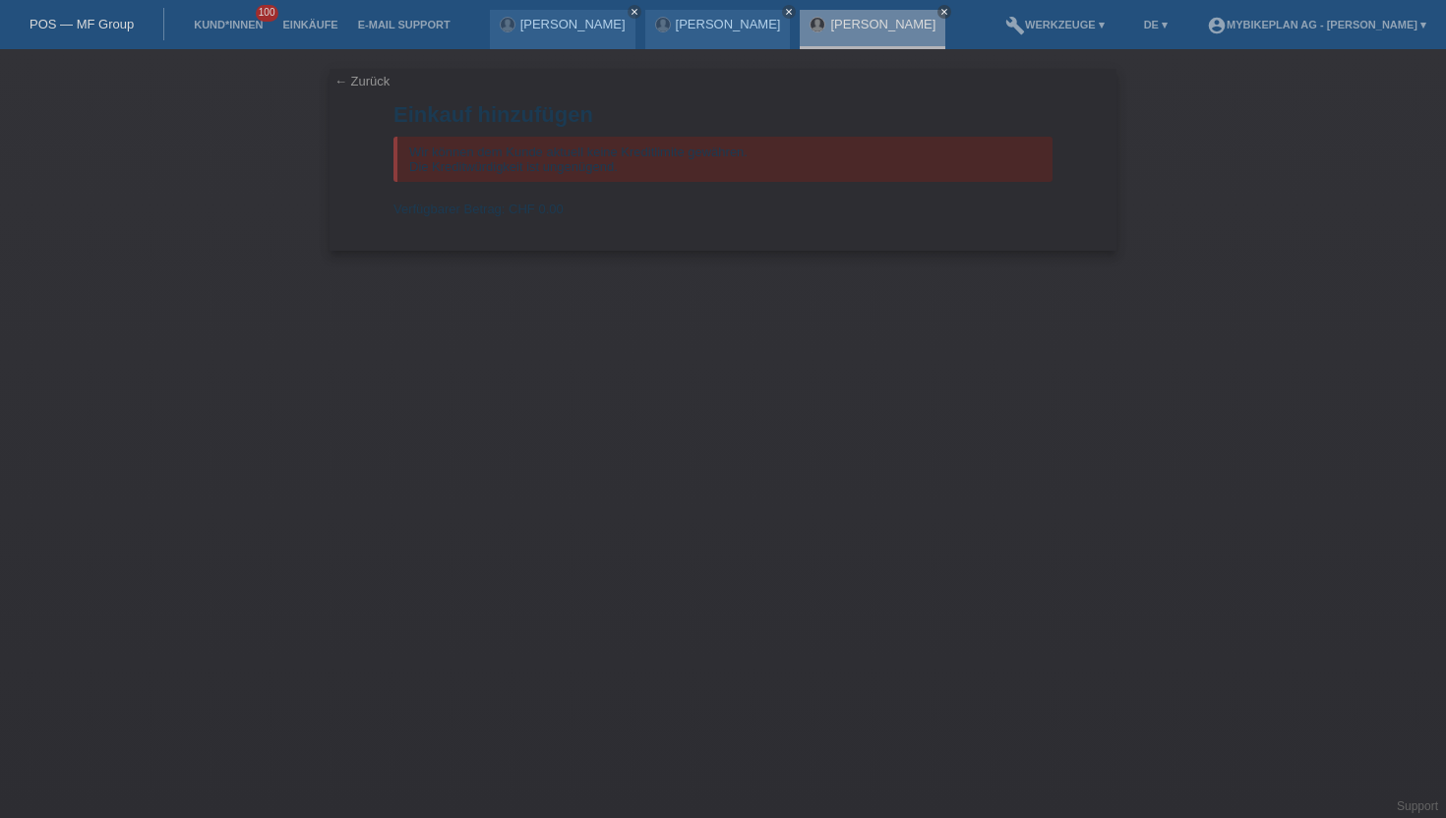
click at [236, 33] on li "Kund*innen 100" at bounding box center [228, 25] width 89 height 50
click at [236, 25] on link "Kund*innen" at bounding box center [228, 25] width 89 height 12
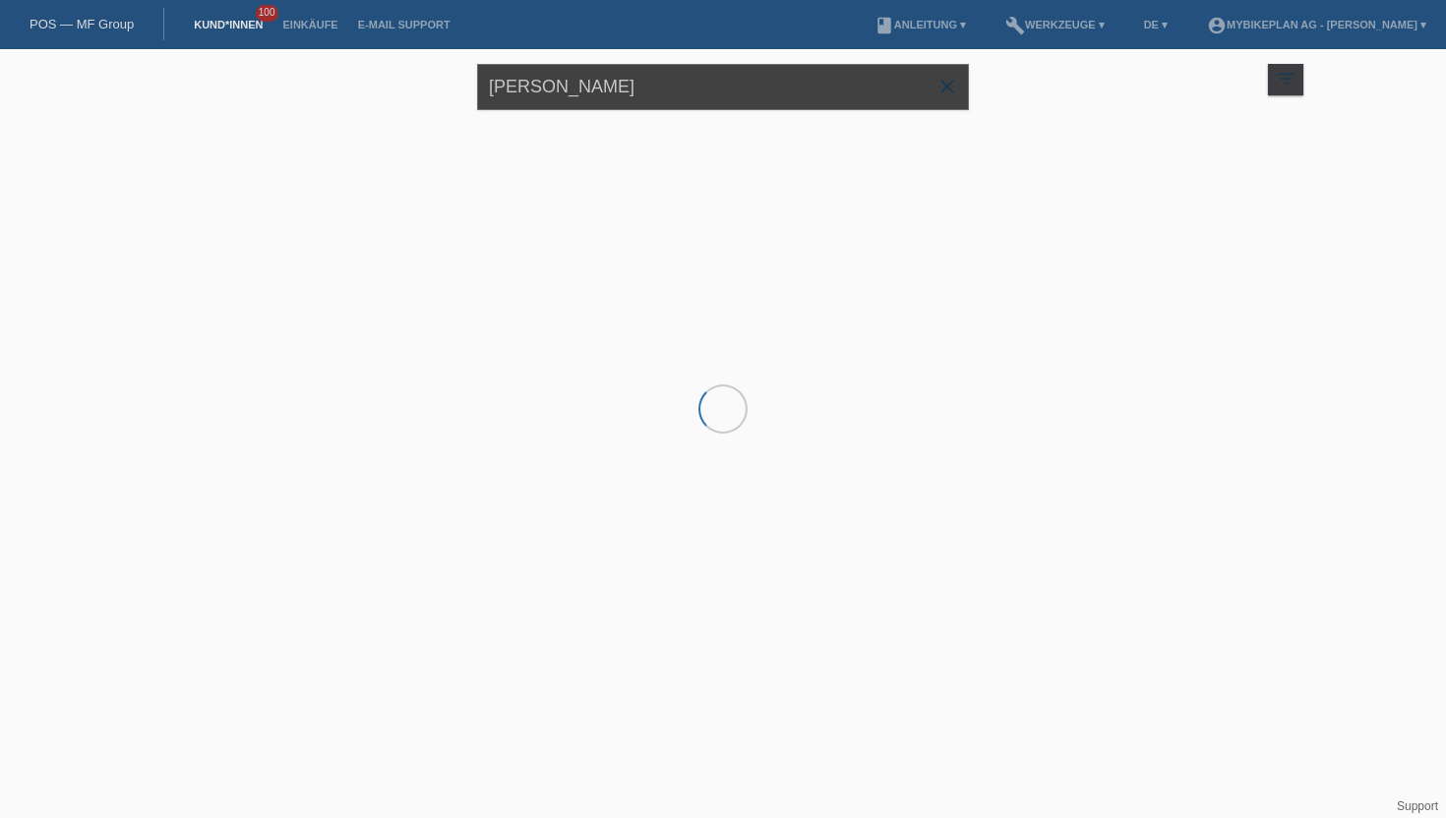
drag, startPoint x: 650, startPoint y: 80, endPoint x: 488, endPoint y: 80, distance: 162.3
click at [488, 80] on input "[PERSON_NAME]" at bounding box center [723, 87] width 492 height 46
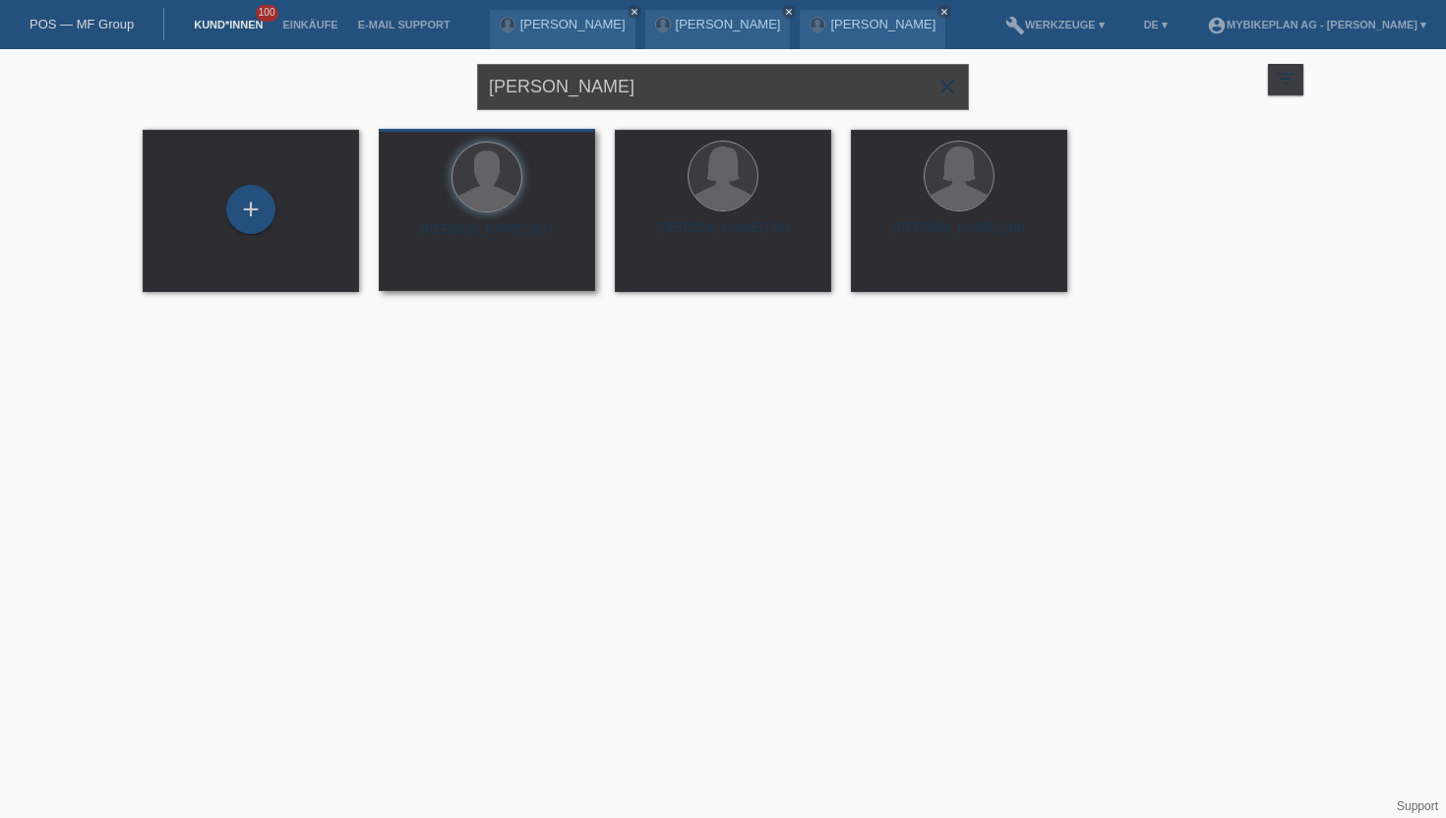
type input "[PERSON_NAME]"
click at [428, 269] on span "Anzeigen" at bounding box center [434, 275] width 53 height 15
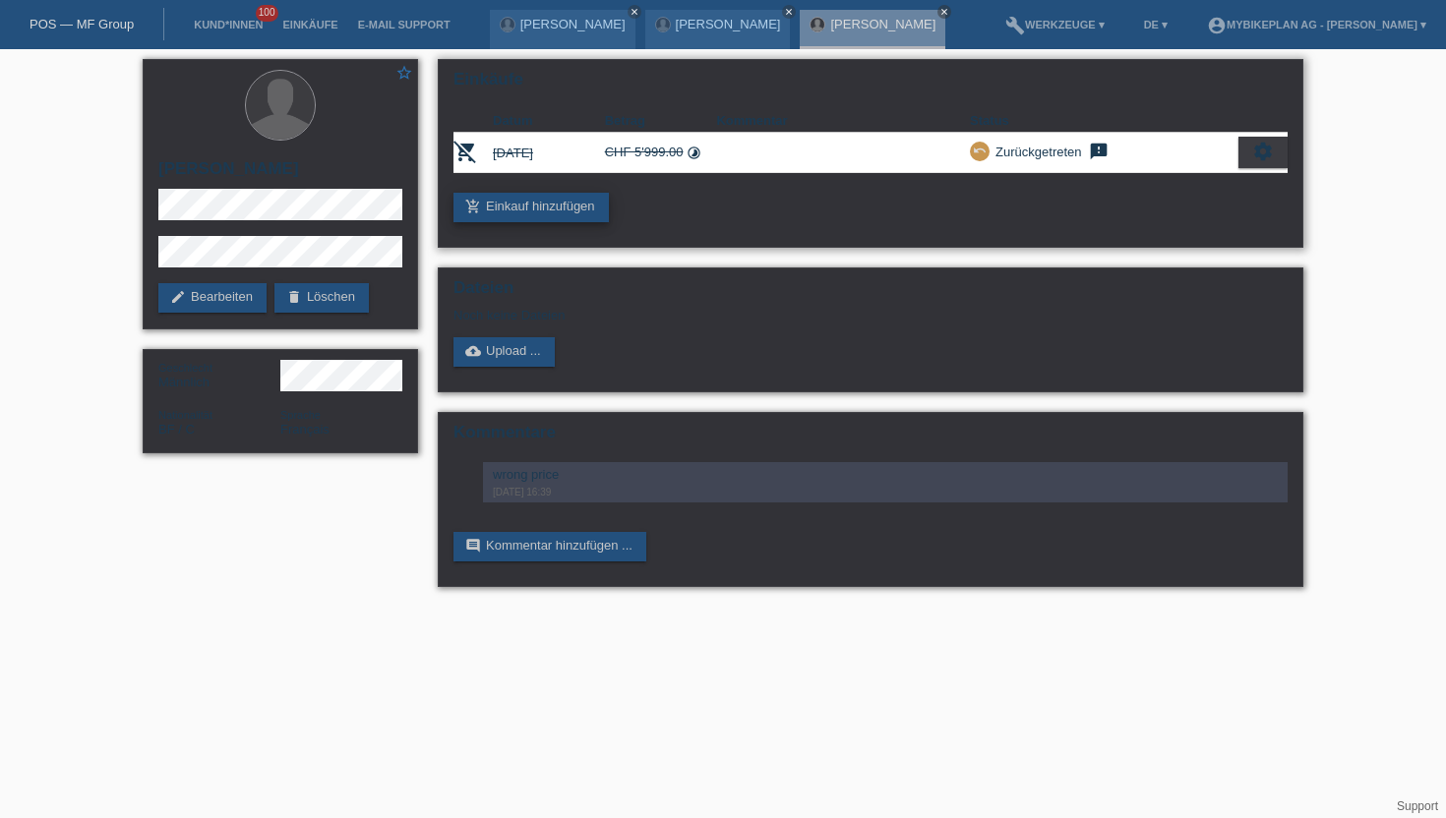
click at [534, 212] on link "add_shopping_cart Einkauf hinzufügen" at bounding box center [530, 208] width 155 height 30
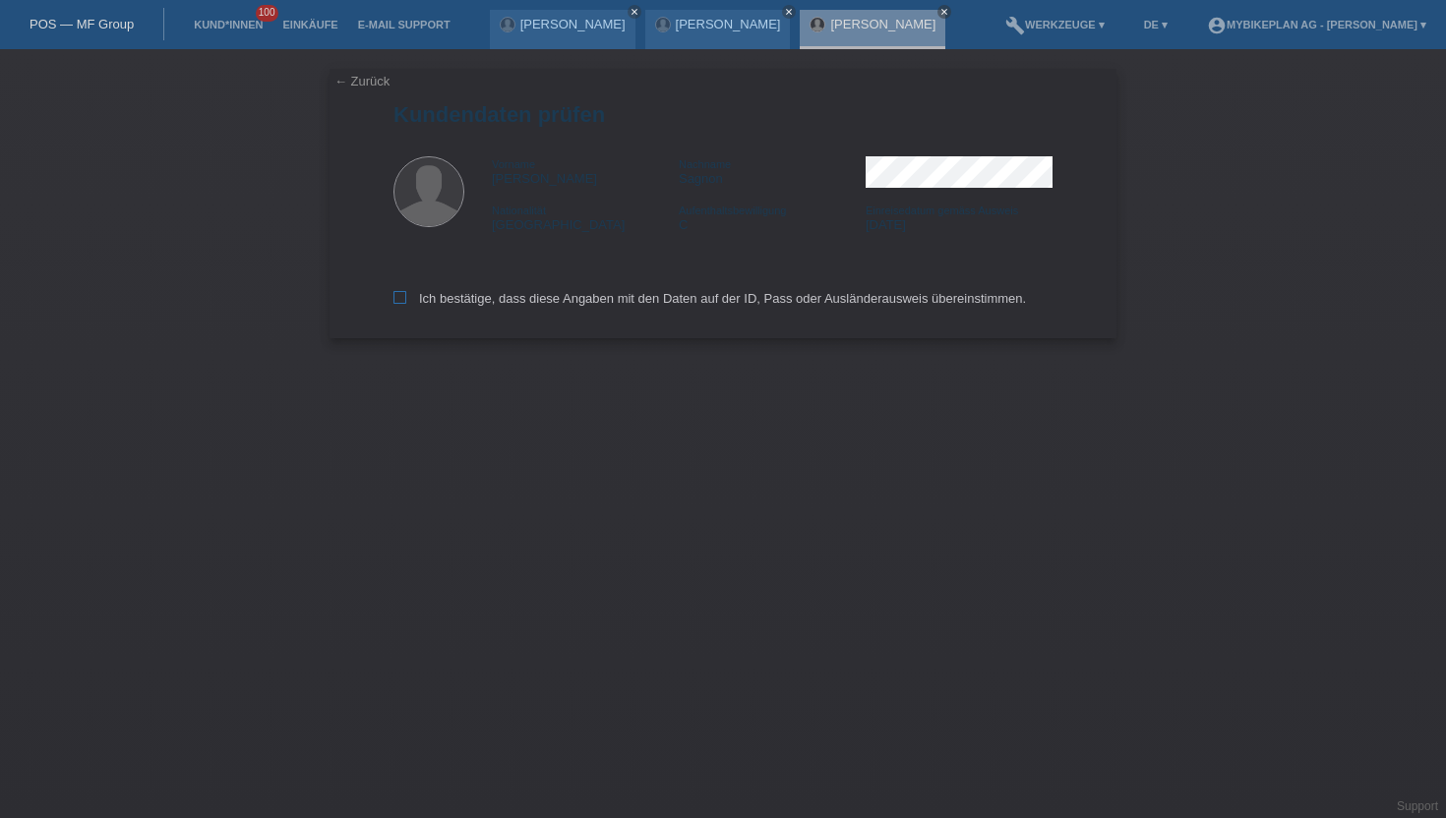
click at [398, 303] on icon at bounding box center [399, 297] width 13 height 13
click at [398, 303] on input "Ich bestätige, dass diese Angaben mit den Daten auf der ID, Pass oder Ausländer…" at bounding box center [399, 297] width 13 height 13
checkbox input "true"
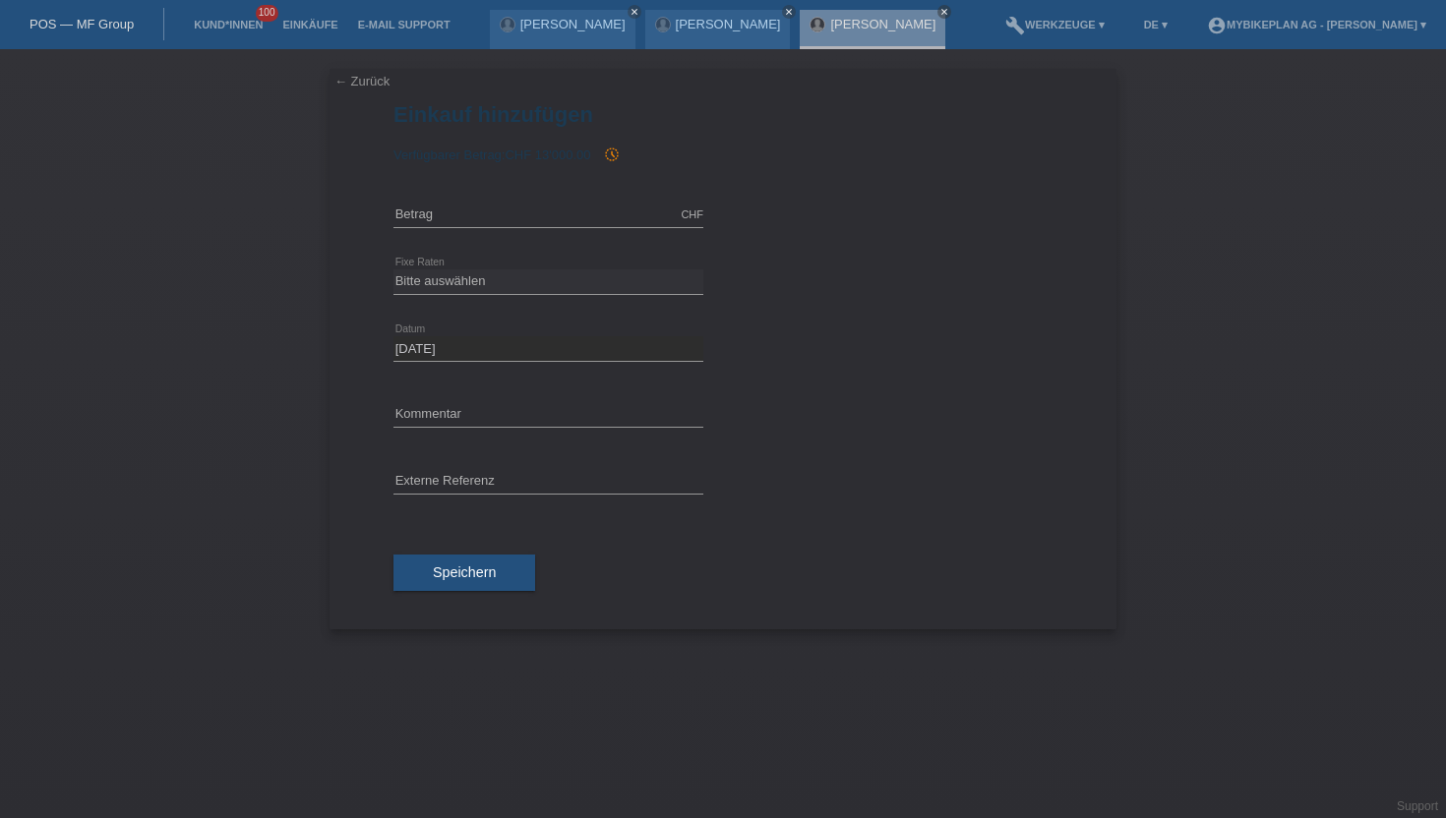
drag, startPoint x: 528, startPoint y: 158, endPoint x: 633, endPoint y: 158, distance: 105.2
click at [633, 158] on div "Verfügbarer Betrag: CHF 13'000.00 history_toggle_off" at bounding box center [722, 155] width 659 height 16
click at [663, 150] on div "Verfügbarer Betrag: CHF 13'000.00 history_toggle_off" at bounding box center [722, 155] width 659 height 16
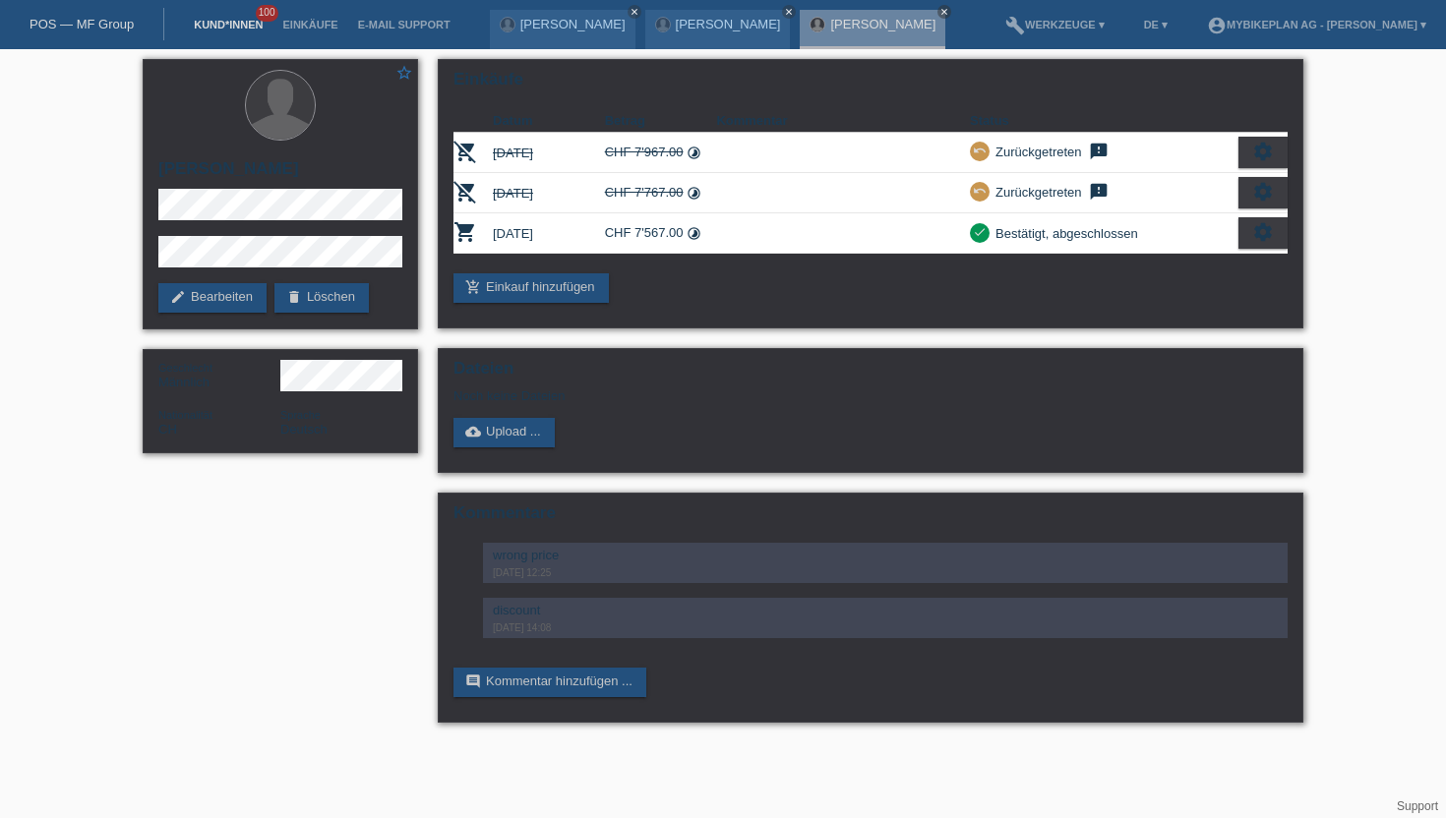
click at [228, 25] on link "Kund*innen" at bounding box center [228, 25] width 89 height 12
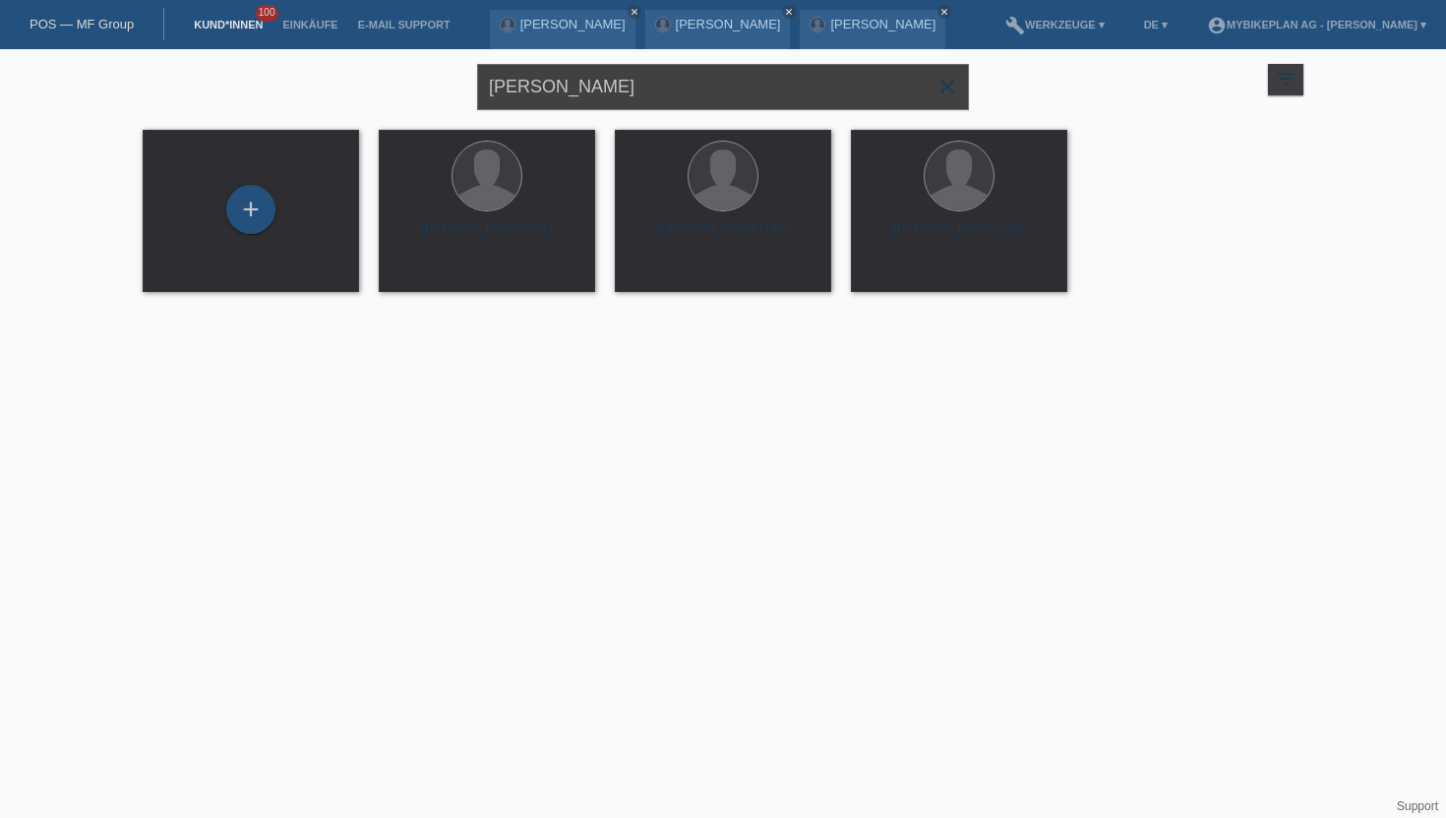
drag, startPoint x: 686, startPoint y: 87, endPoint x: 414, endPoint y: 78, distance: 272.6
click at [414, 78] on div "Marcus Sagnon close filter_list view_module Alle Kund*innen anzeigen star Marki…" at bounding box center [723, 84] width 1180 height 71
paste input "[PERSON_NAME]"
type input "[PERSON_NAME]"
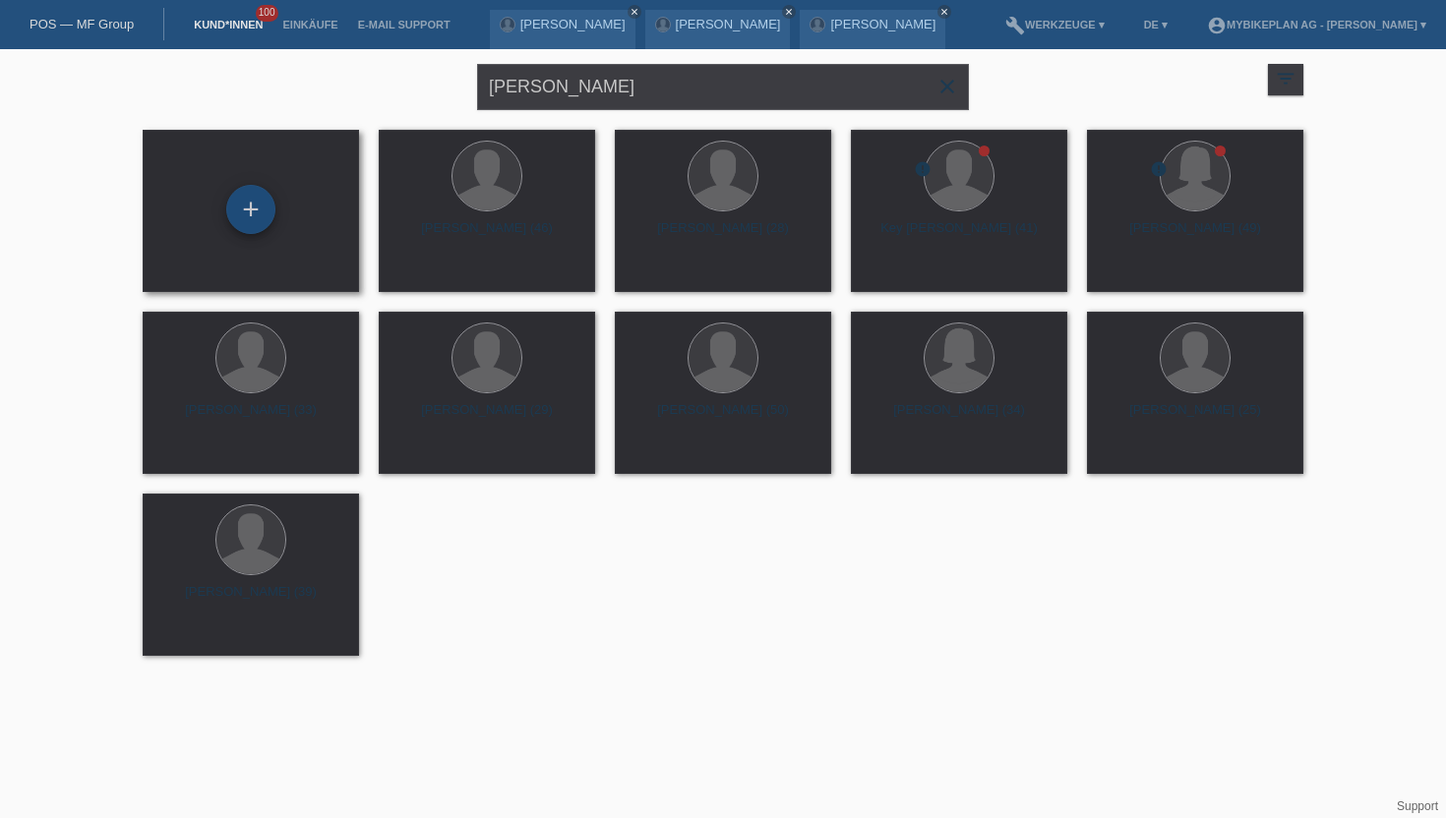
click at [259, 218] on div "+" at bounding box center [250, 209] width 49 height 49
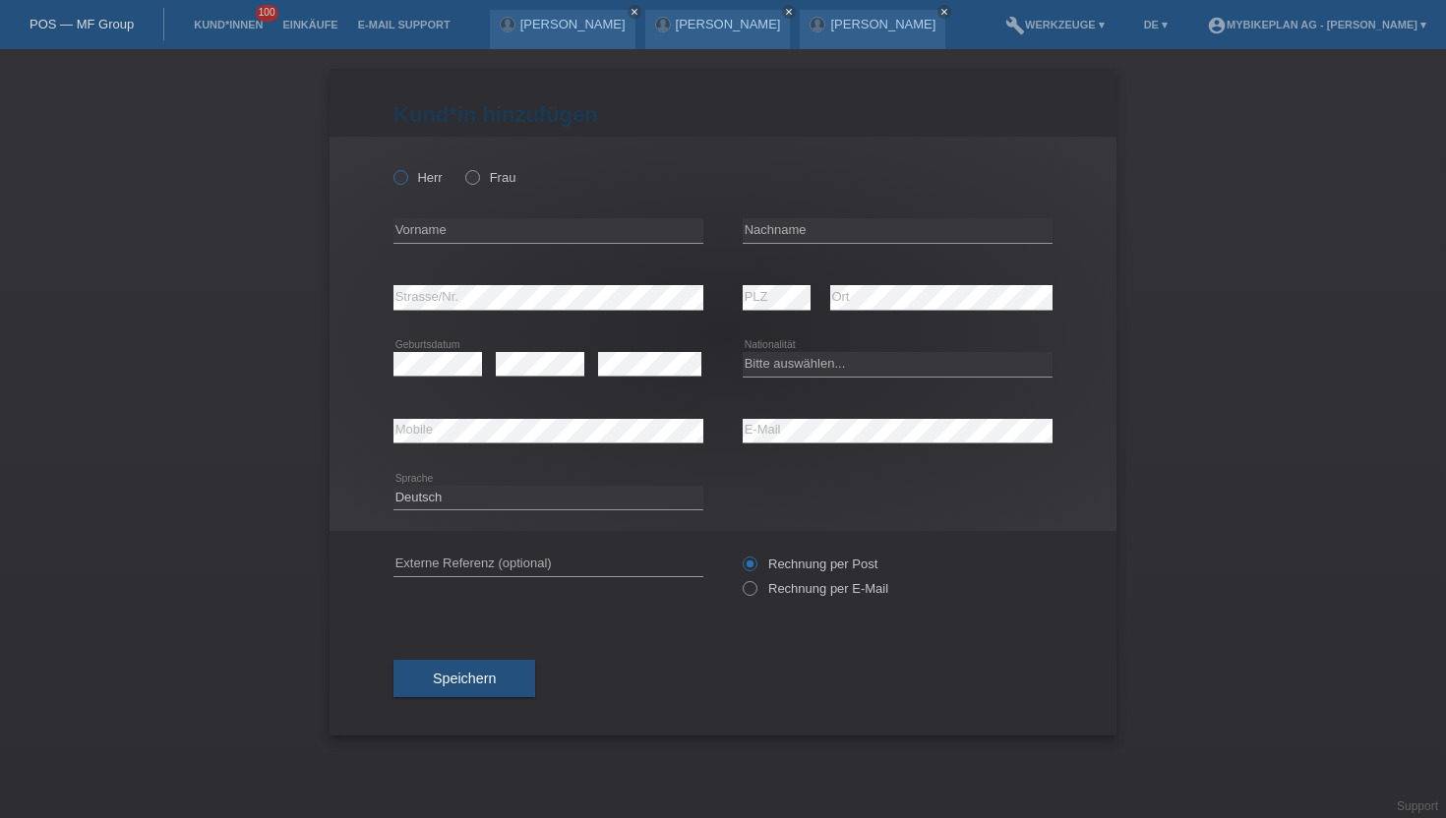
click at [390, 167] on icon at bounding box center [390, 167] width 0 height 0
click at [398, 180] on input "Herr" at bounding box center [399, 176] width 13 height 13
radio input "true"
click at [436, 226] on input "text" at bounding box center [548, 230] width 310 height 25
paste input "[PERSON_NAME]"
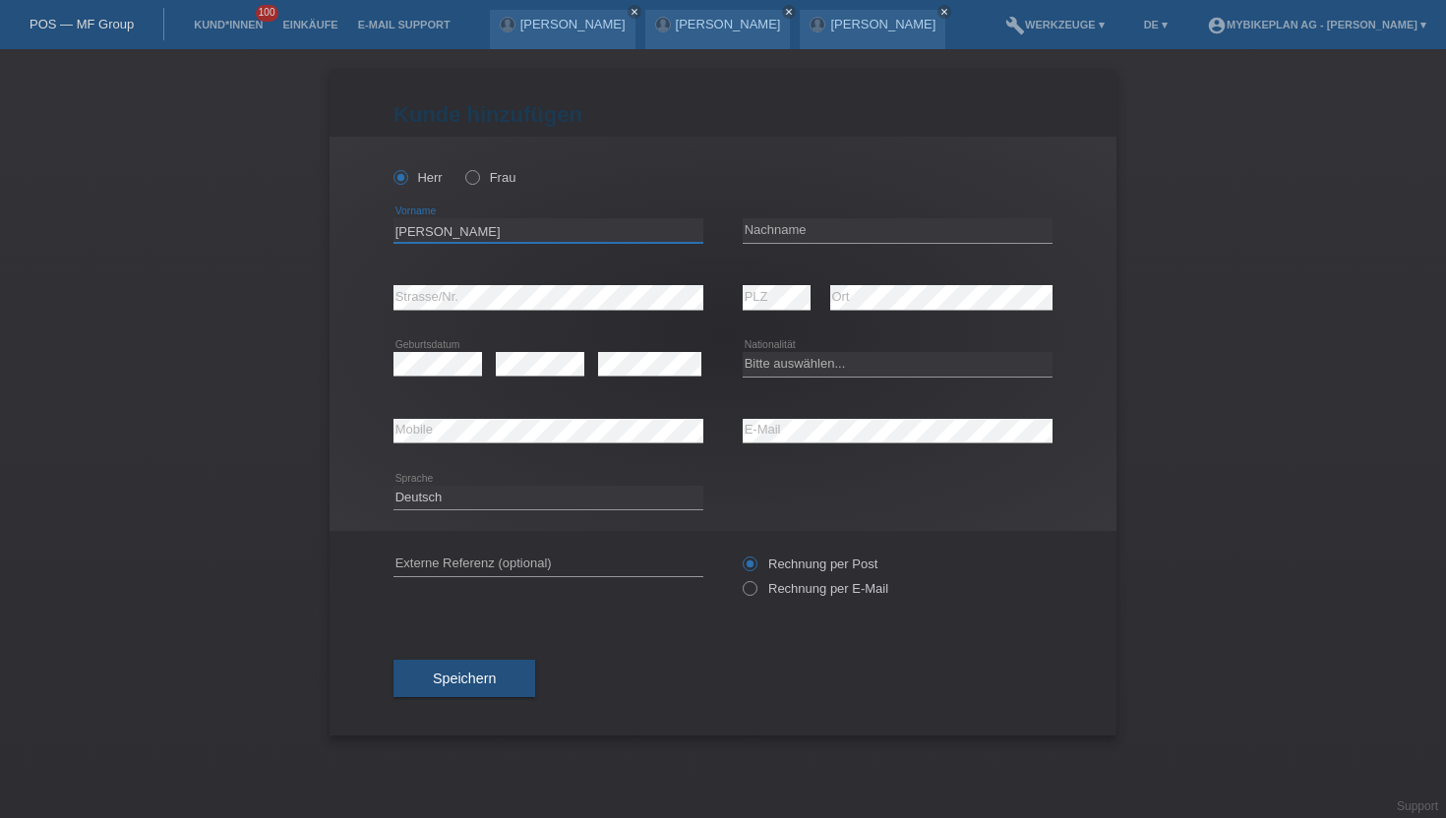
click at [448, 235] on input "[PERSON_NAME]" at bounding box center [548, 230] width 310 height 25
type input "[PERSON_NAME]"
click at [802, 226] on input "text" at bounding box center [898, 230] width 310 height 25
paste input "[PERSON_NAME]"
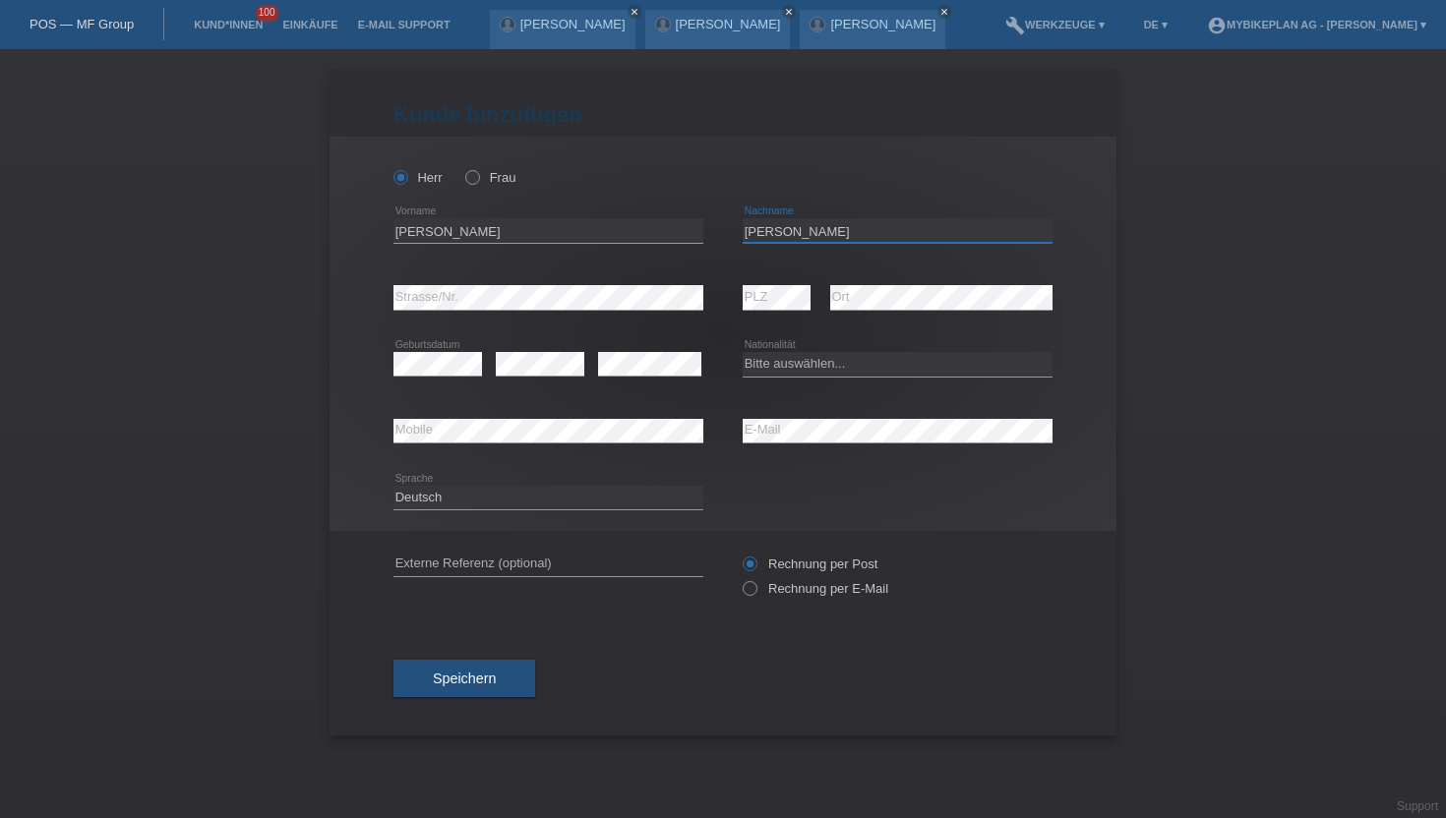
type input "[PERSON_NAME]"
click at [740, 578] on icon at bounding box center [740, 578] width 0 height 0
click at [750, 592] on input "Rechnung per E-Mail" at bounding box center [749, 593] width 13 height 25
radio input "true"
click at [453, 312] on div "error Strasse/Nr." at bounding box center [548, 298] width 310 height 67
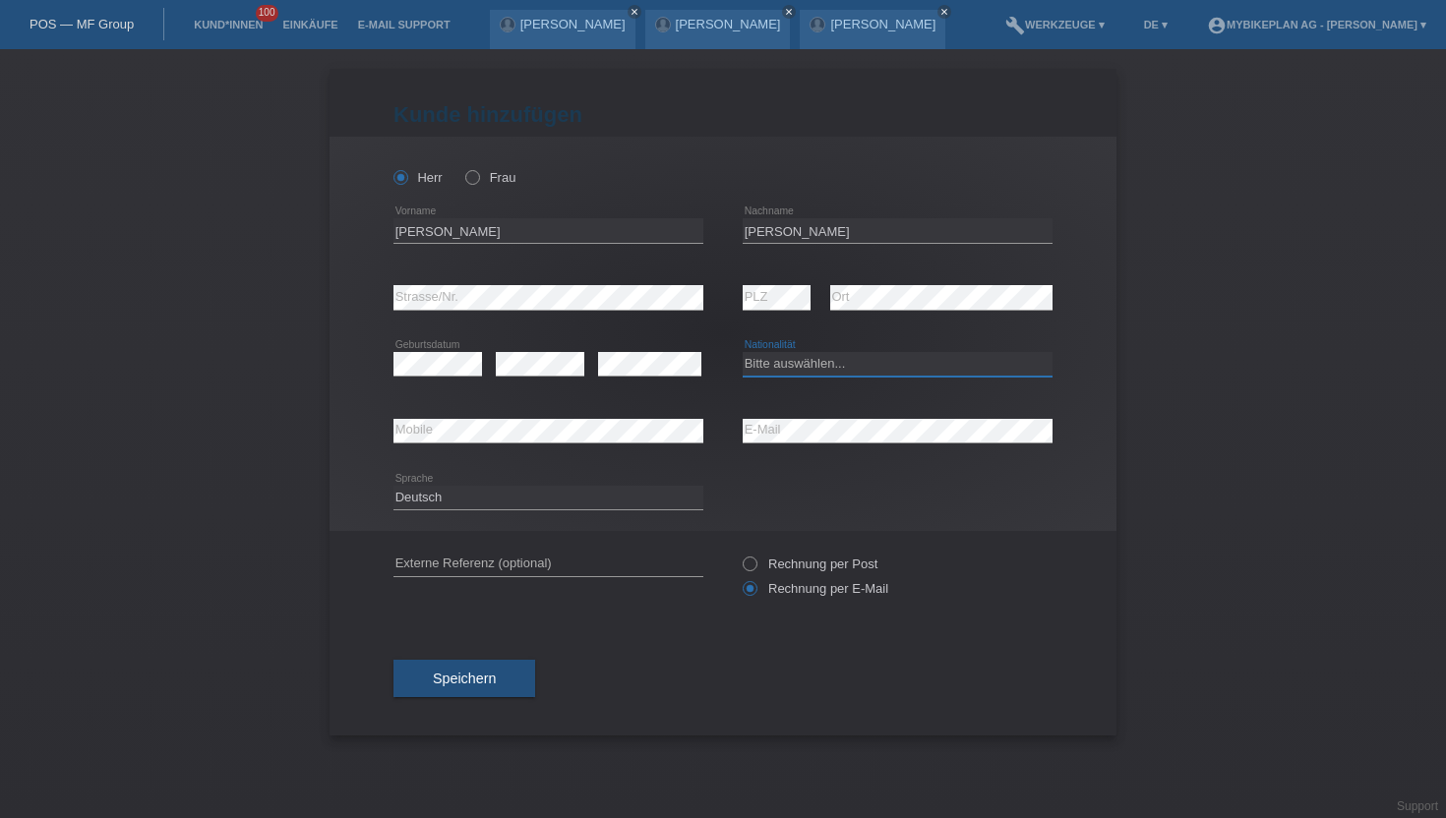
click at [775, 376] on select "Bitte auswählen... Schweiz Deutschland Liechtenstein Österreich ------------ Af…" at bounding box center [898, 364] width 310 height 24
click at [743, 353] on select "Bitte auswählen... Schweiz Deutschland Liechtenstein Österreich ------------ Af…" at bounding box center [898, 364] width 310 height 24
click at [794, 374] on select "Bitte auswählen... Schweiz Deutschland Liechtenstein Österreich ------------ Af…" at bounding box center [898, 364] width 310 height 24
select select "DE"
click at [743, 353] on select "Bitte auswählen... Schweiz Deutschland Liechtenstein Österreich ------------ Af…" at bounding box center [898, 364] width 310 height 24
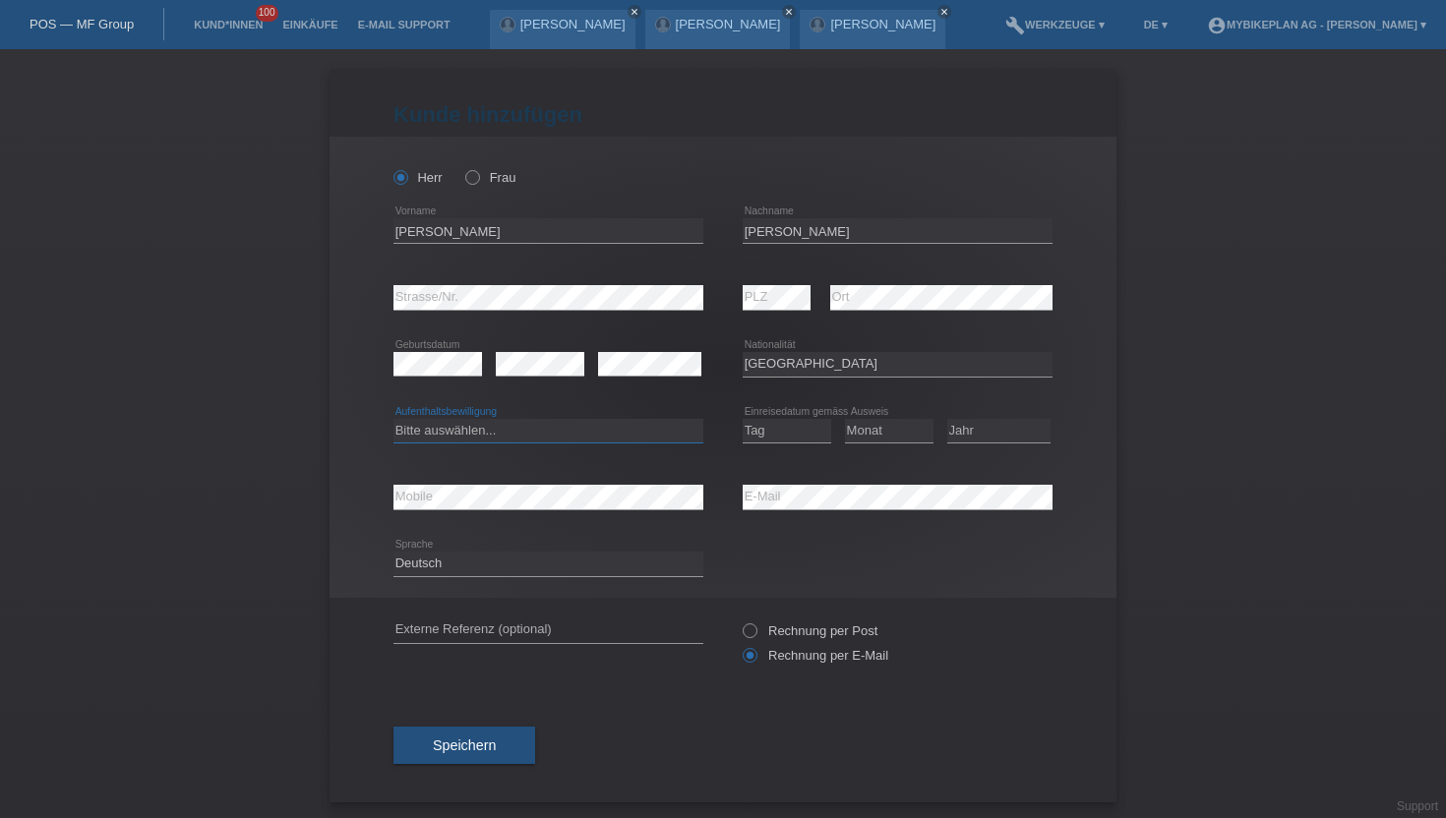
click at [429, 428] on select "Bitte auswählen... C B B - Flüchtlingsstatus Andere" at bounding box center [548, 431] width 310 height 24
click at [393, 419] on select "Bitte auswählen... C B B - Flüchtlingsstatus Andere" at bounding box center [548, 431] width 310 height 24
click at [430, 438] on select "Bitte auswählen... C B B - Flüchtlingsstatus Andere" at bounding box center [548, 431] width 310 height 24
select select "B"
click at [393, 419] on select "Bitte auswählen... C B B - Flüchtlingsstatus Andere" at bounding box center [548, 431] width 310 height 24
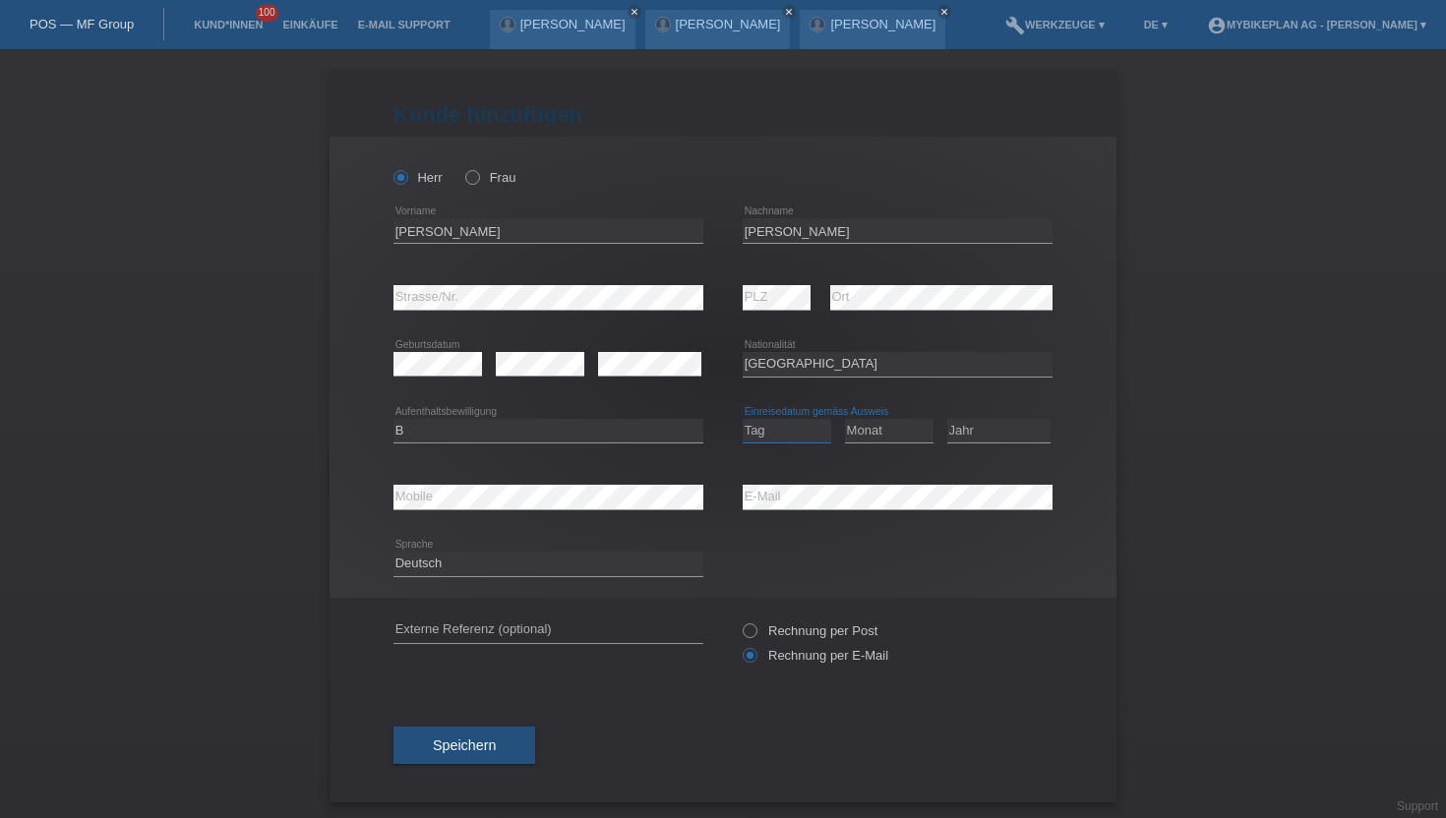
click at [808, 435] on select "Tag 01 02 03 04 05 06 07 08 09 10 11" at bounding box center [787, 431] width 89 height 24
click at [786, 431] on select "Tag 01 02 03 04 05 06 07 08 09 10 11" at bounding box center [787, 431] width 89 height 24
select select "03"
click at [743, 419] on select "Tag 01 02 03 04 05 06 07 08 09 10 11" at bounding box center [787, 431] width 89 height 24
click at [863, 429] on select "Monat 01 02 03 04 05 06 07 08 09 10 11" at bounding box center [889, 431] width 89 height 24
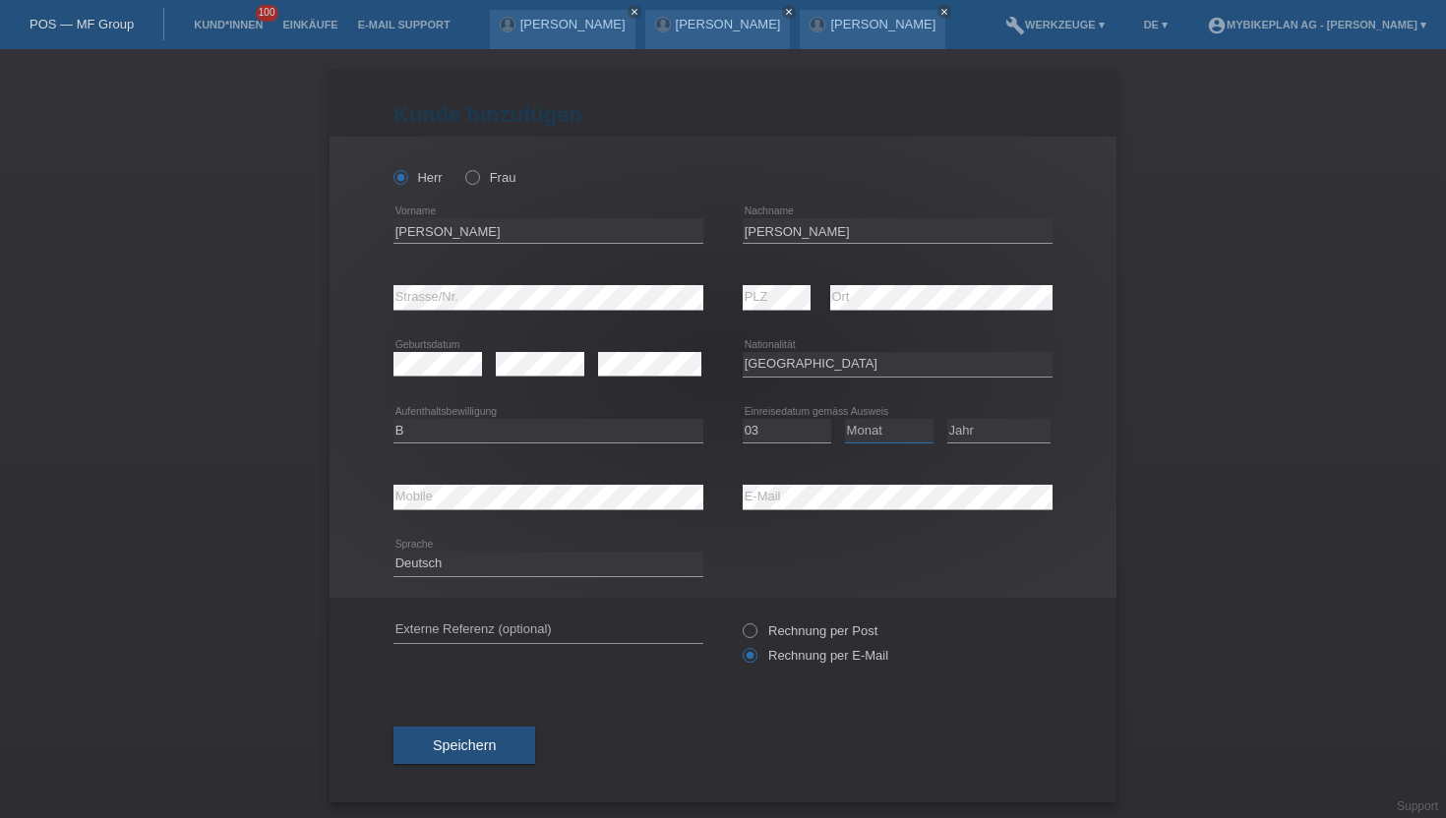
select select "08"
click at [845, 419] on select "Monat 01 02 03 04 05 06 07 08 09 10 11" at bounding box center [889, 431] width 89 height 24
click at [979, 437] on select "Jahr 2025 2024 2023 2022 2021 2020 2019 2018 2017 2016 2015 2014 2013 2012 2011…" at bounding box center [998, 431] width 103 height 24
select select "2020"
click at [947, 419] on select "Jahr 2025 2024 2023 2022 2021 2020 2019 2018 2017 2016 2015 2014 2013 2012 2011…" at bounding box center [998, 431] width 103 height 24
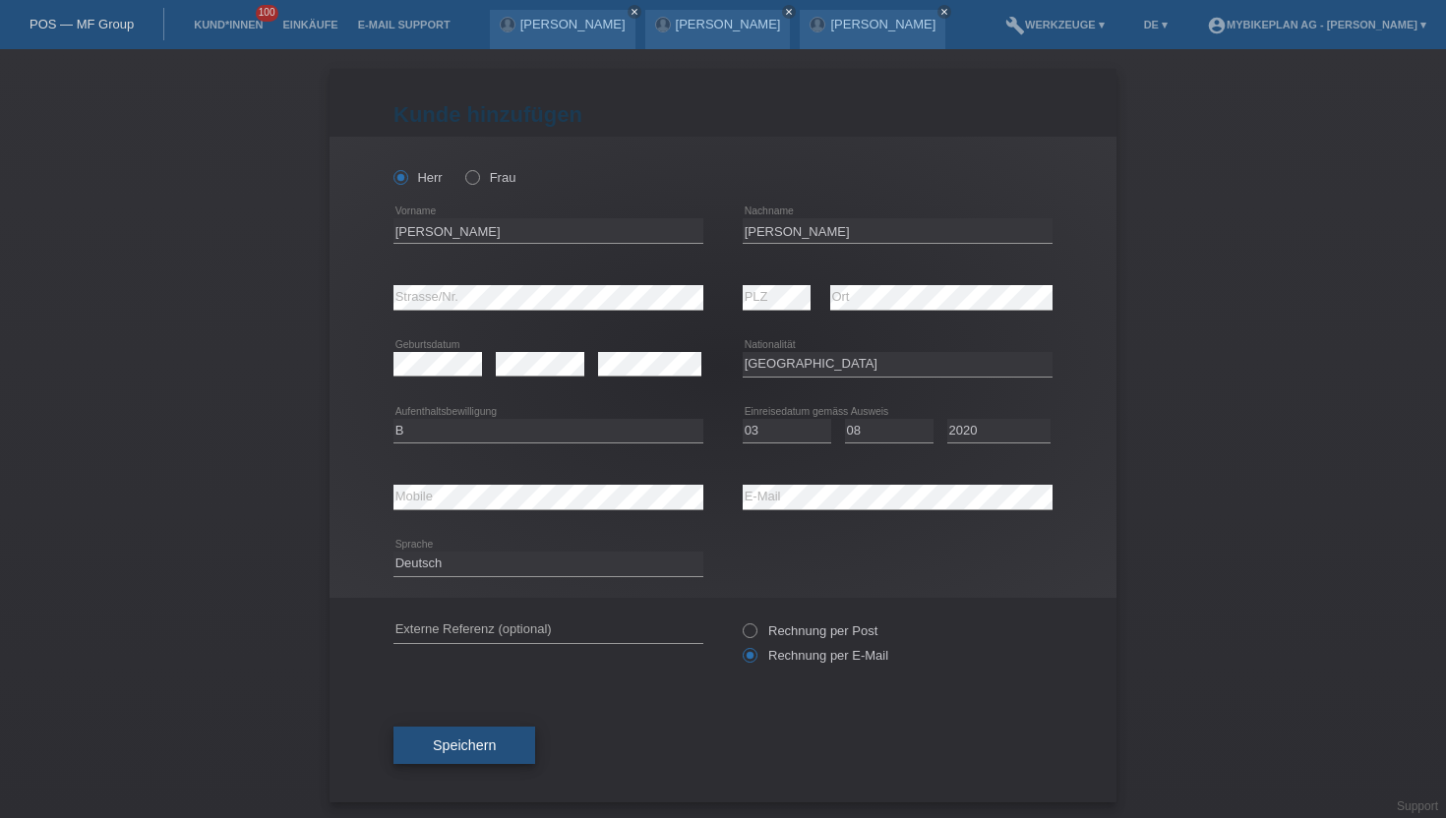
click at [466, 748] on span "Speichern" at bounding box center [464, 746] width 63 height 16
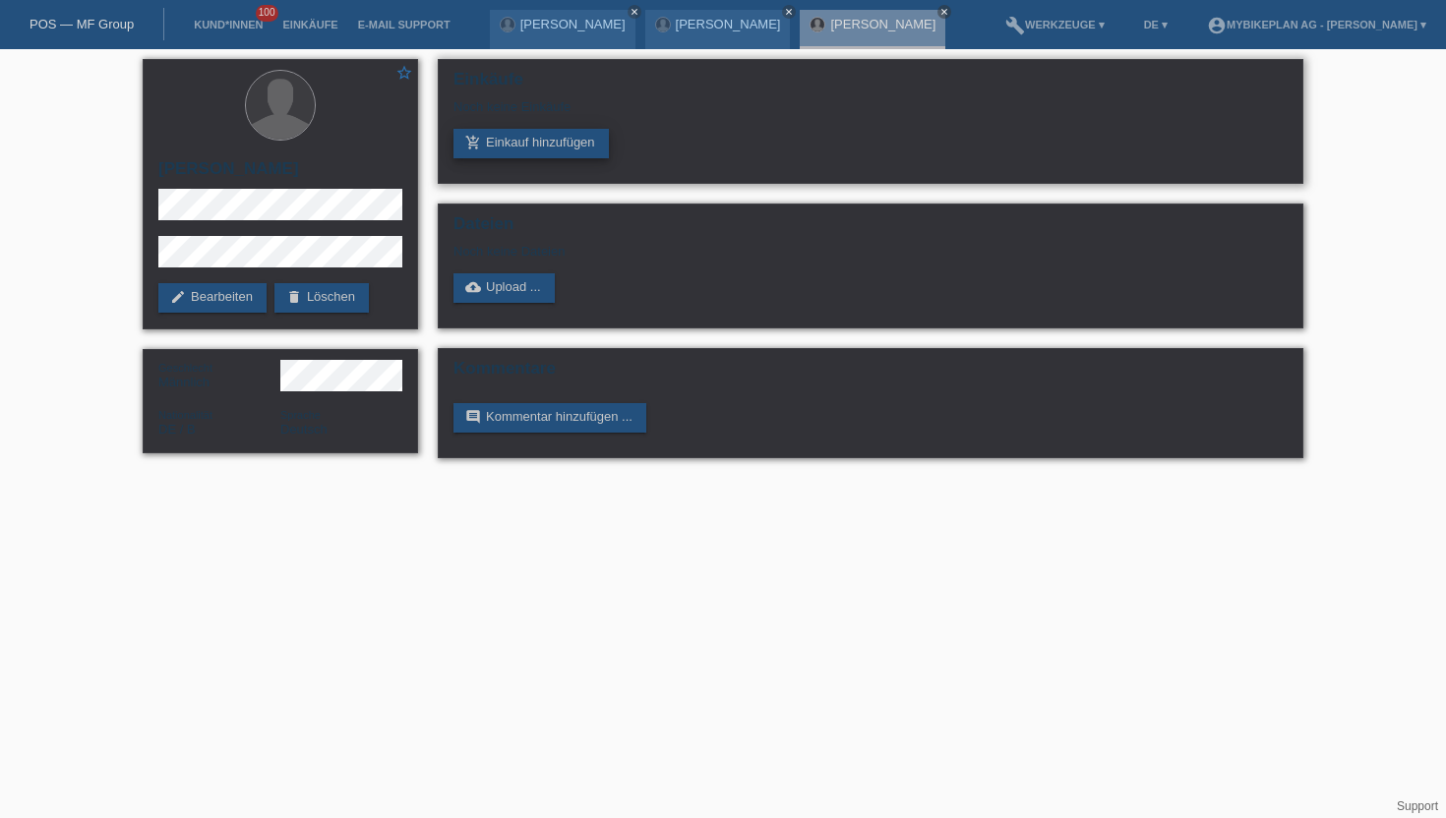
click at [513, 146] on link "add_shopping_cart Einkauf hinzufügen" at bounding box center [530, 144] width 155 height 30
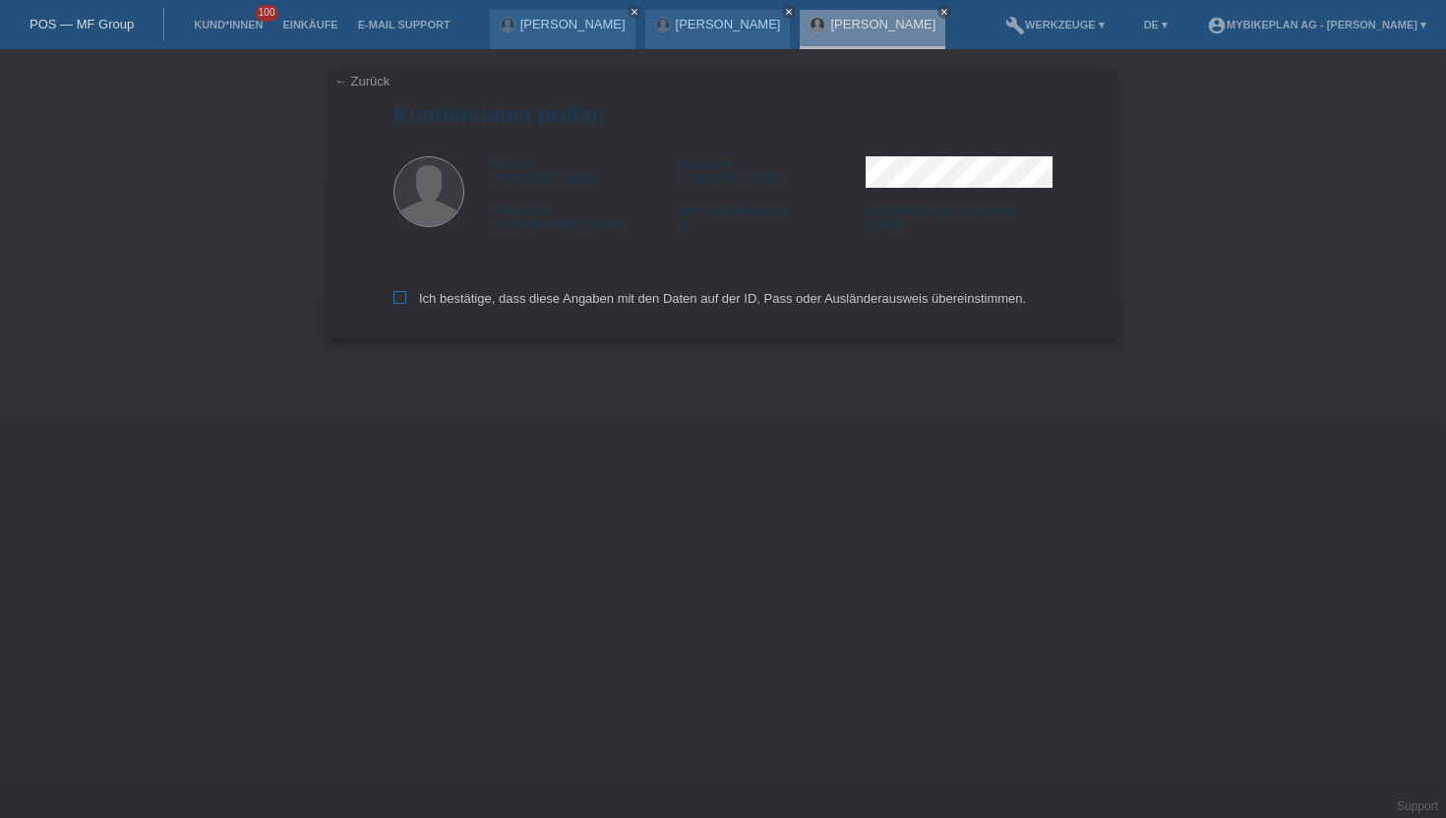
click at [406, 299] on label "Ich bestätige, dass diese Angaben mit den Daten auf der ID, Pass oder Ausländer…" at bounding box center [709, 298] width 632 height 15
click at [406, 299] on input "Ich bestätige, dass diese Angaben mit den Daten auf der ID, Pass oder Ausländer…" at bounding box center [399, 297] width 13 height 13
checkbox input "true"
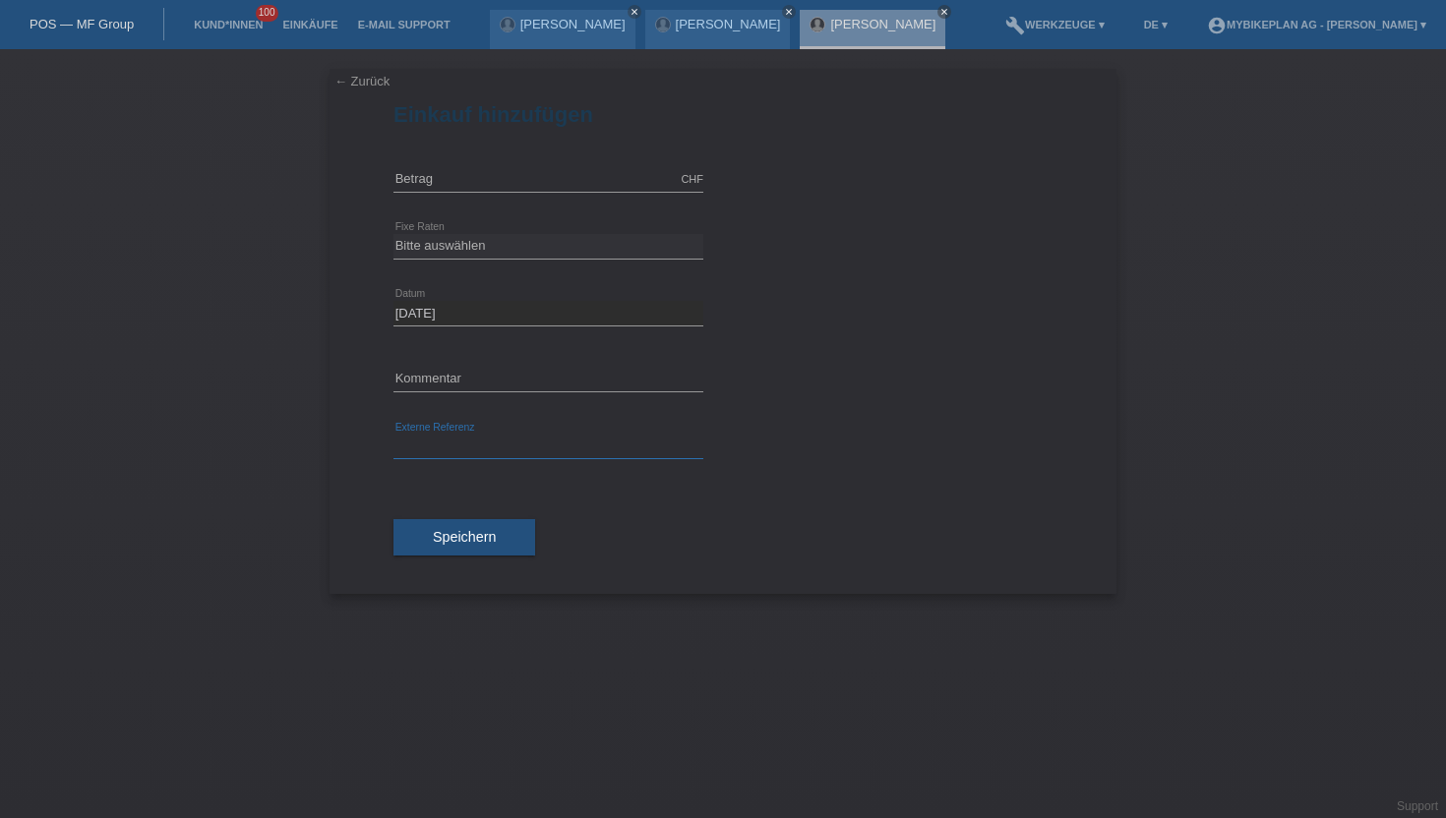
click at [437, 440] on input "text" at bounding box center [548, 447] width 310 height 25
paste input "43371366203"
type input "43371366203"
click at [432, 187] on input "text" at bounding box center [548, 179] width 310 height 25
type input "4490.00"
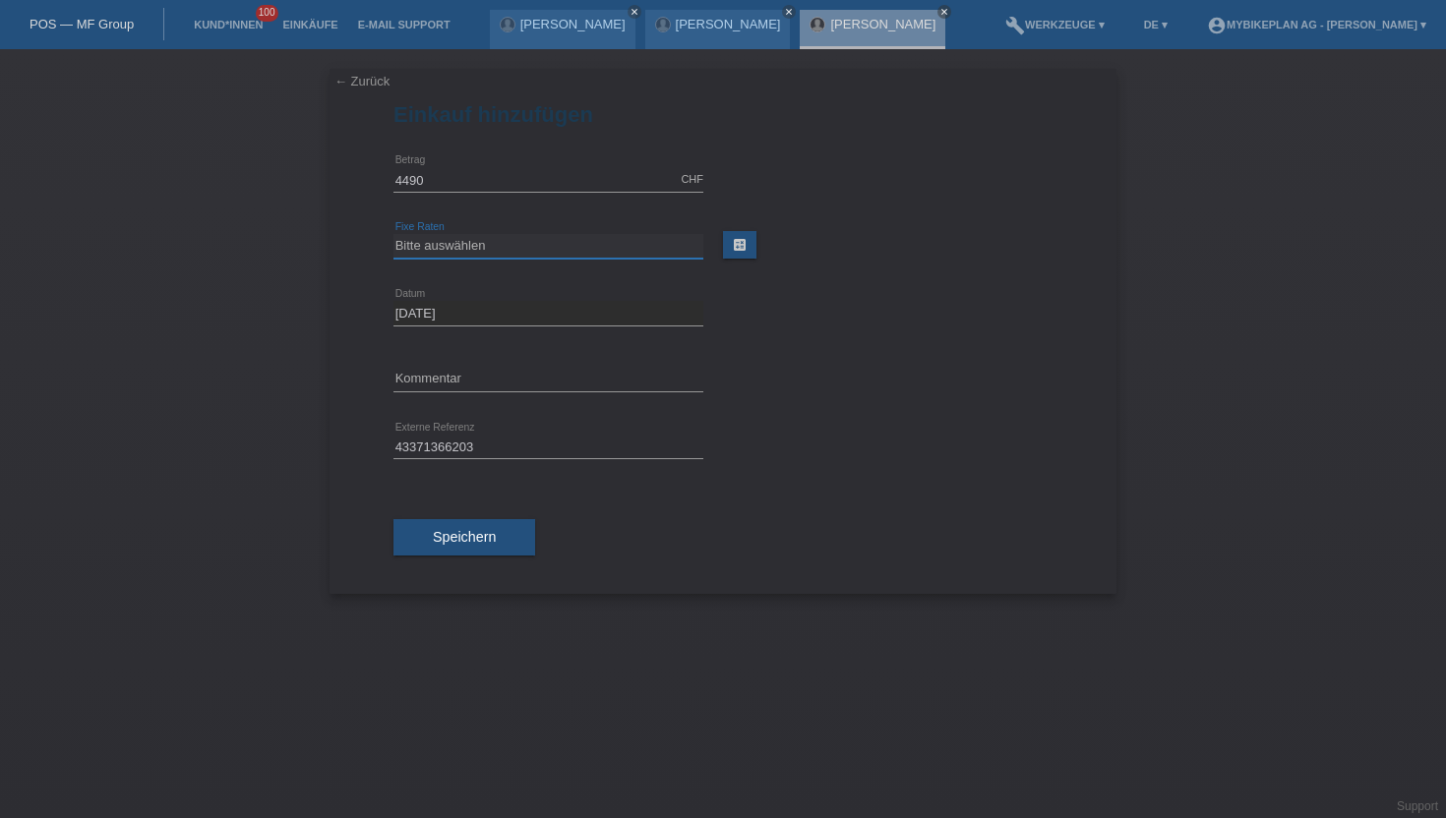
click at [436, 244] on select "Bitte auswählen 6 Raten 12 Raten 18 Raten 24 Raten 36 Raten 48 Raten" at bounding box center [548, 246] width 310 height 24
click at [393, 234] on select "Bitte auswählen 6 Raten 12 Raten 18 Raten 24 Raten 36 Raten 48 Raten" at bounding box center [548, 246] width 310 height 24
click at [439, 242] on select "Bitte auswählen 6 Raten 12 Raten 18 Raten 24 Raten 36 Raten 48 Raten" at bounding box center [548, 246] width 310 height 24
select select "487"
click at [393, 234] on select "Bitte auswählen 6 Raten 12 Raten 18 Raten 24 Raten 36 Raten 48 Raten" at bounding box center [548, 246] width 310 height 24
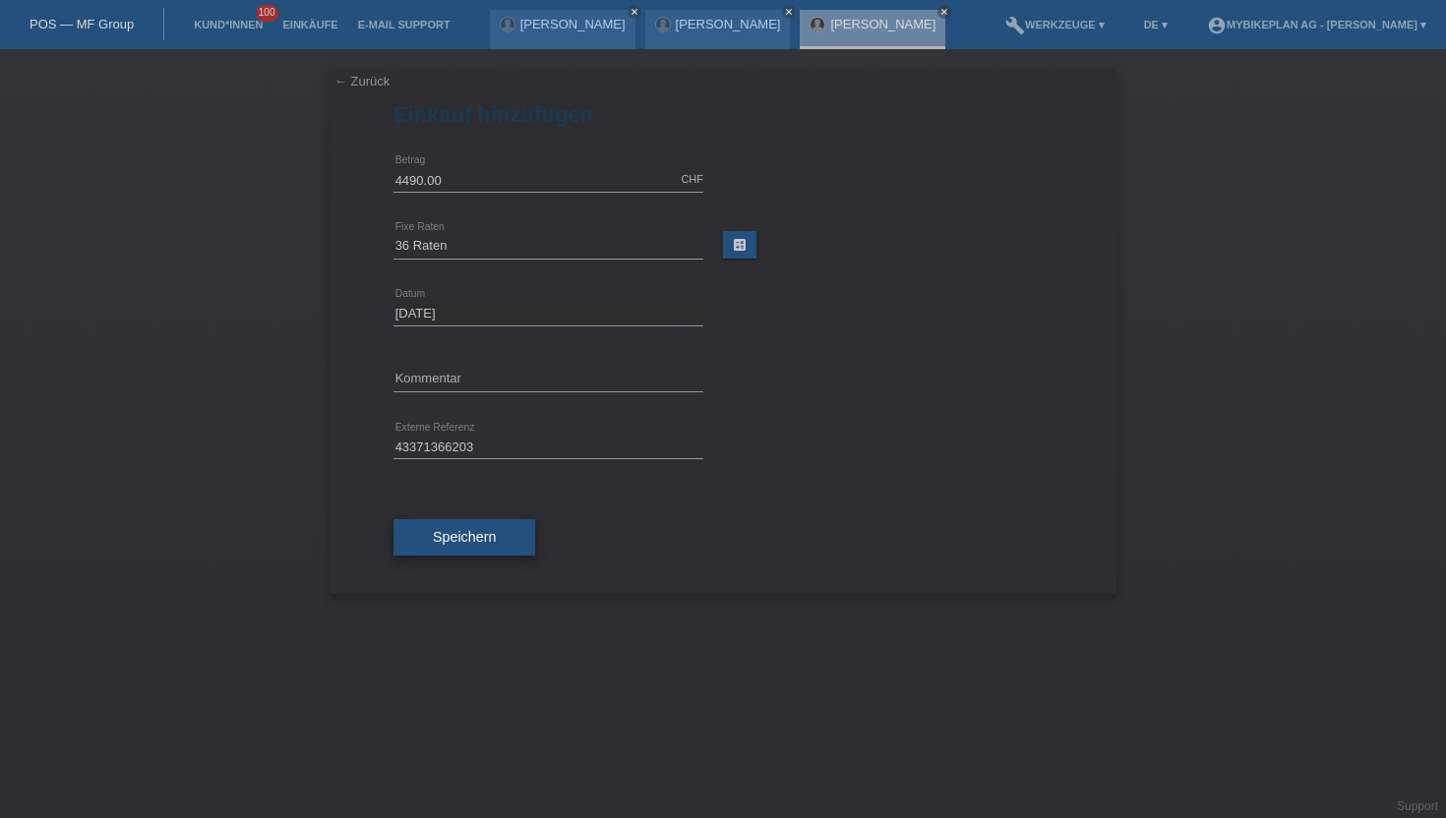
click at [447, 532] on span "Speichern" at bounding box center [464, 537] width 63 height 16
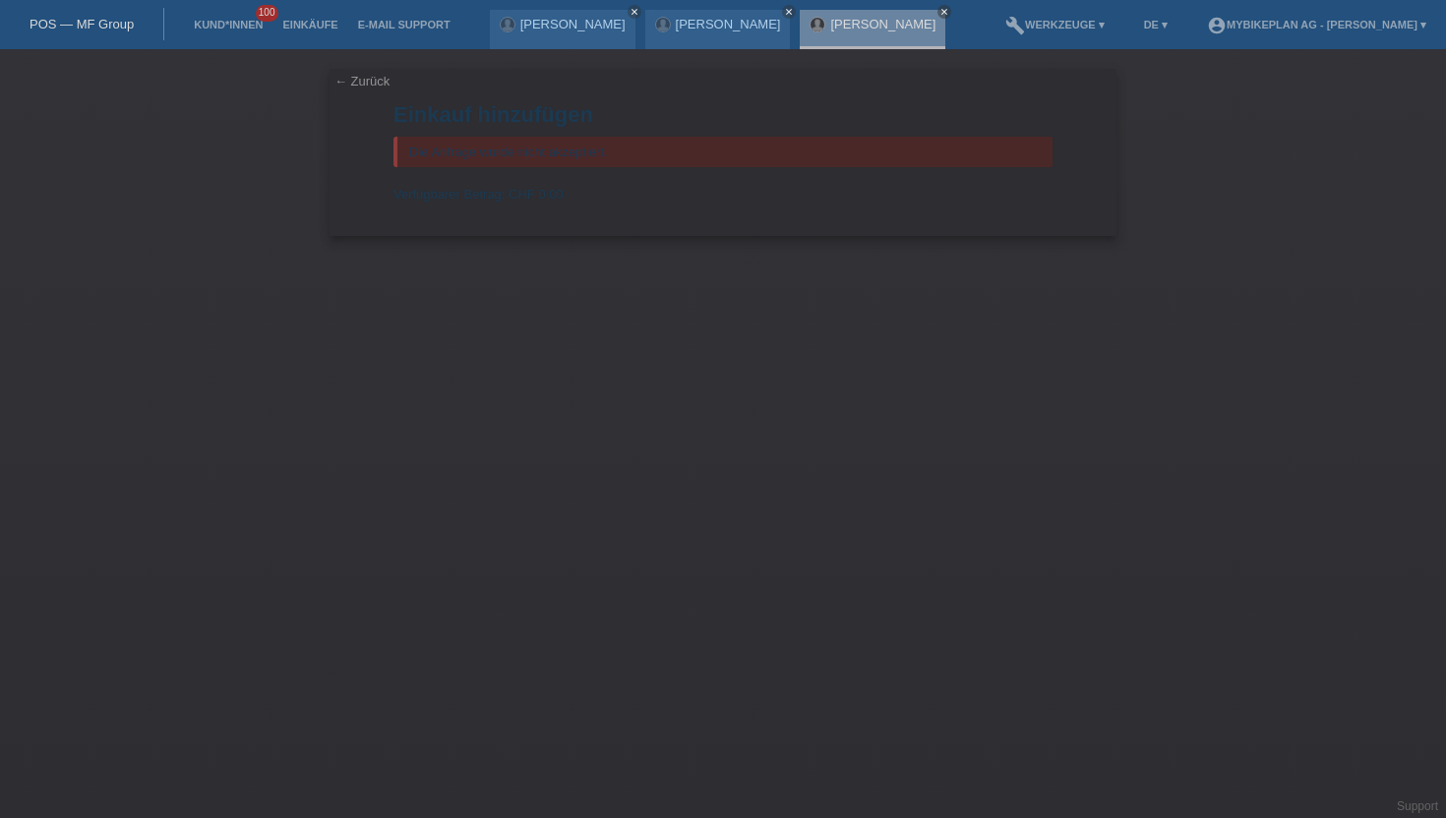
click at [355, 81] on link "← Zurück" at bounding box center [361, 81] width 55 height 15
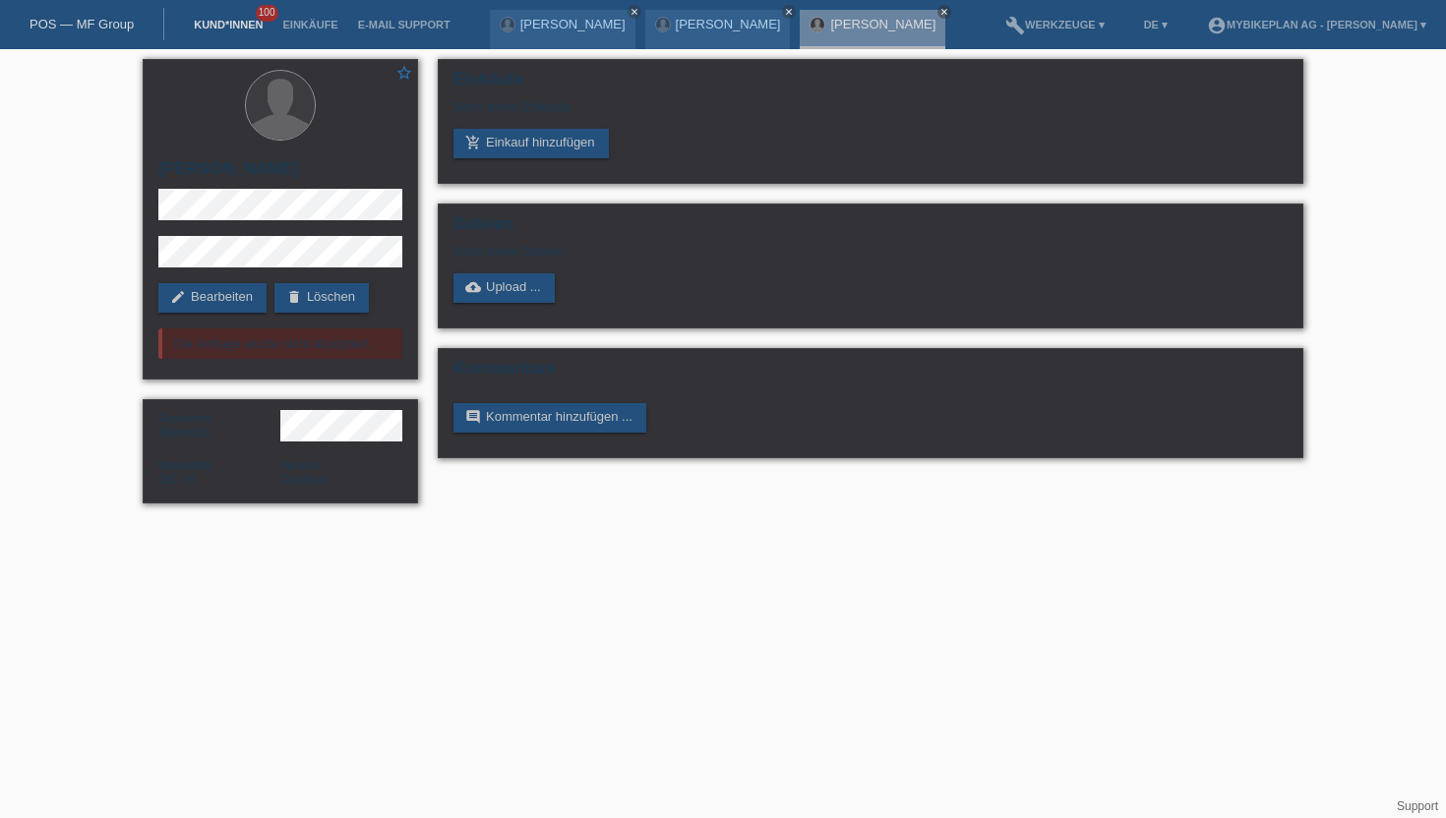
click at [226, 22] on link "Kund*innen" at bounding box center [228, 25] width 89 height 12
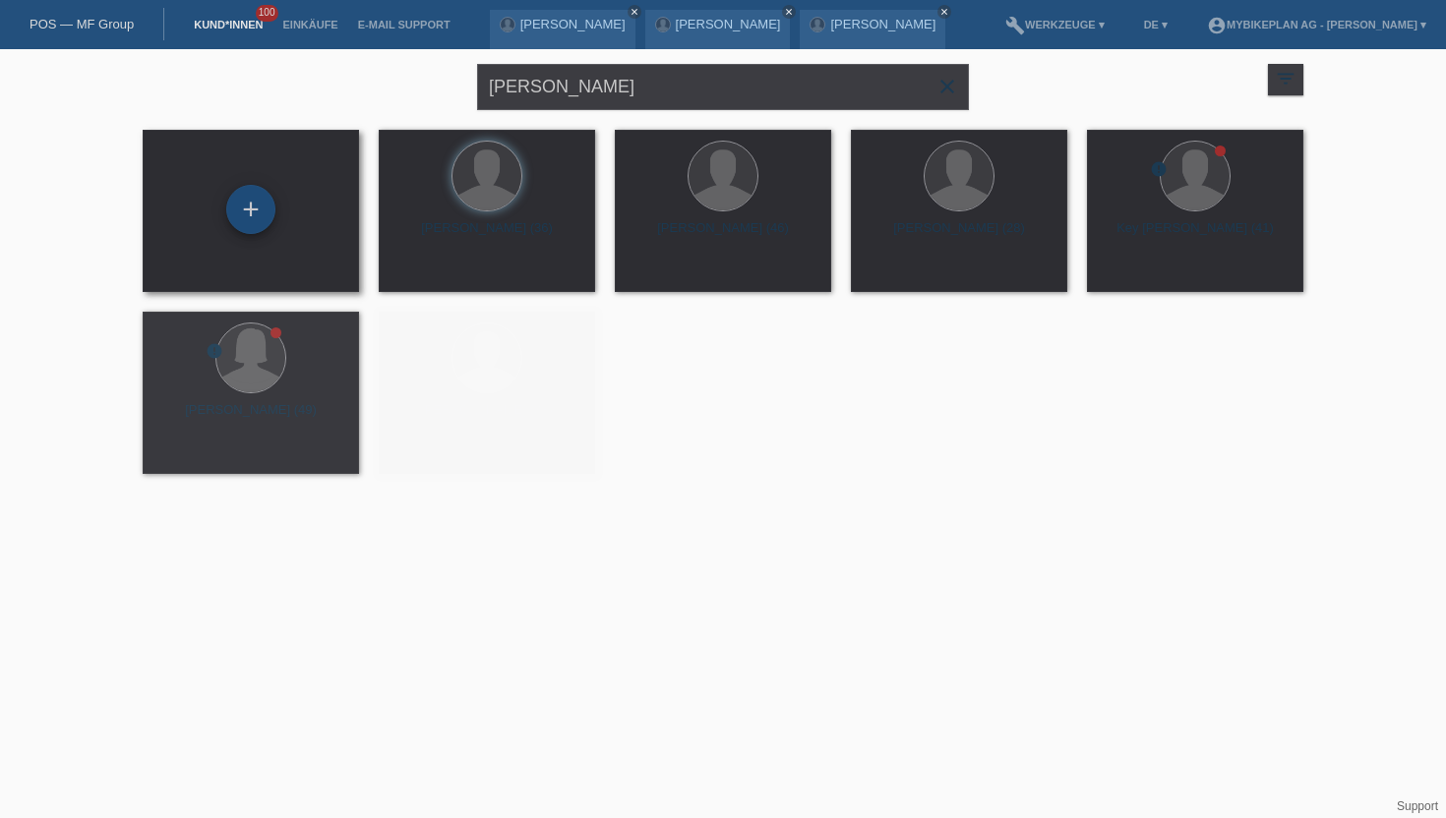
click at [260, 205] on div "+" at bounding box center [250, 209] width 49 height 49
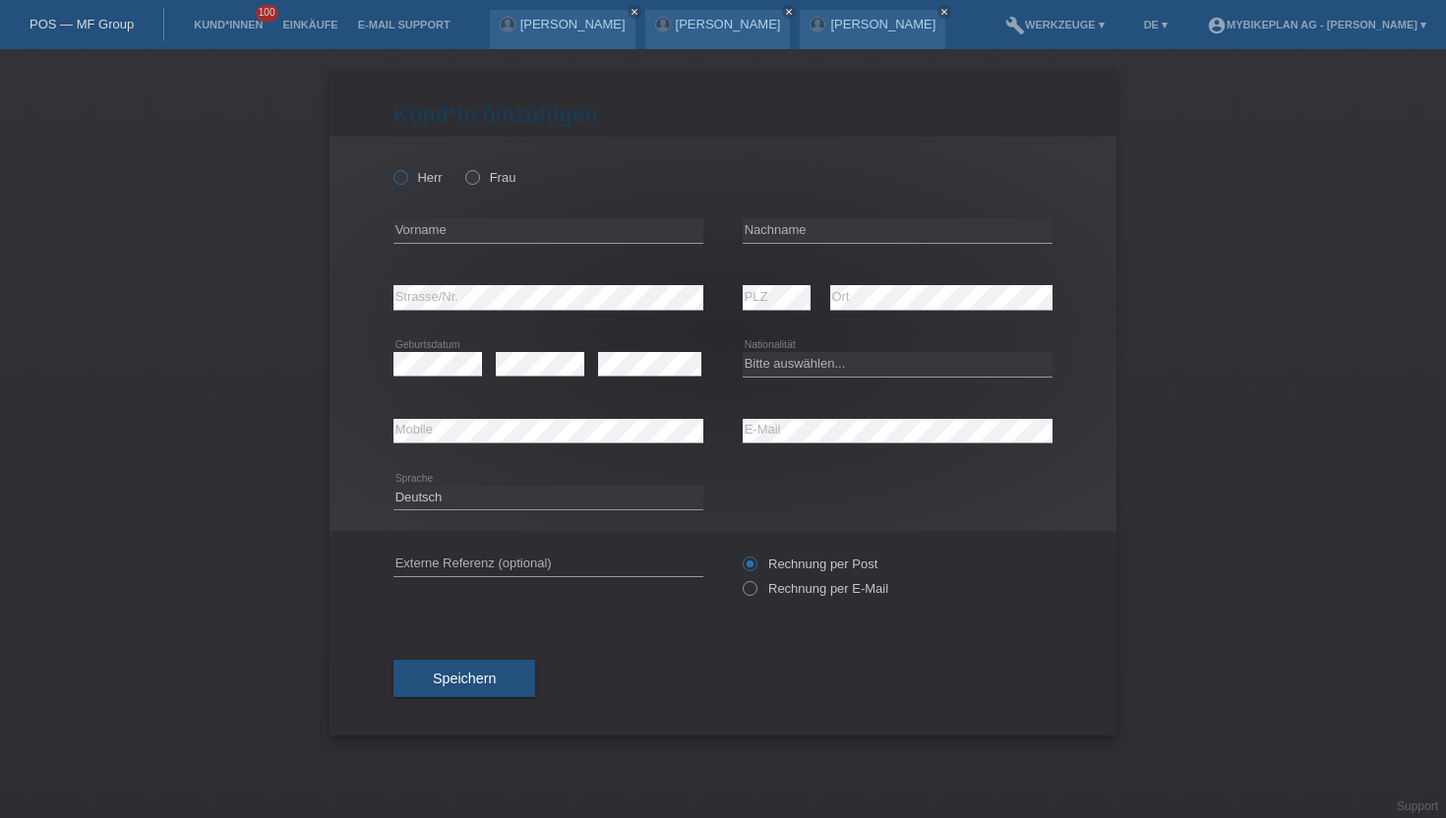
click at [413, 178] on label "Herr" at bounding box center [417, 177] width 49 height 15
click at [406, 178] on input "Herr" at bounding box center [399, 176] width 13 height 13
radio input "true"
click at [439, 229] on input "text" at bounding box center [548, 230] width 310 height 25
click at [777, 230] on input "text" at bounding box center [898, 230] width 310 height 25
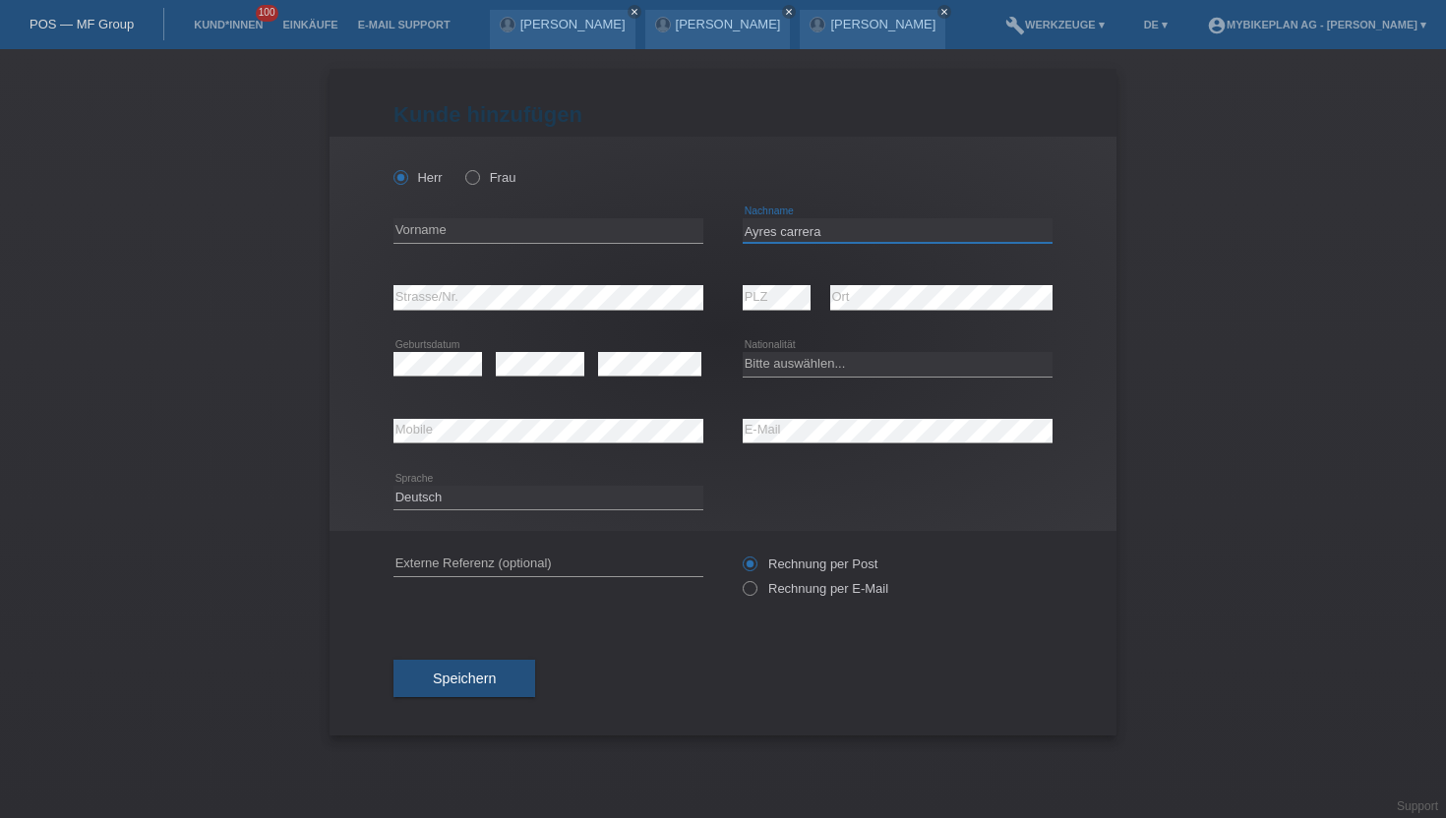
click at [794, 231] on input "Ayres carrera" at bounding box center [898, 230] width 310 height 25
type input "Ayres correra"
click at [500, 235] on input "text" at bounding box center [548, 230] width 310 height 25
click at [423, 234] on input "text" at bounding box center [548, 230] width 310 height 25
type input "Albano Thiago"
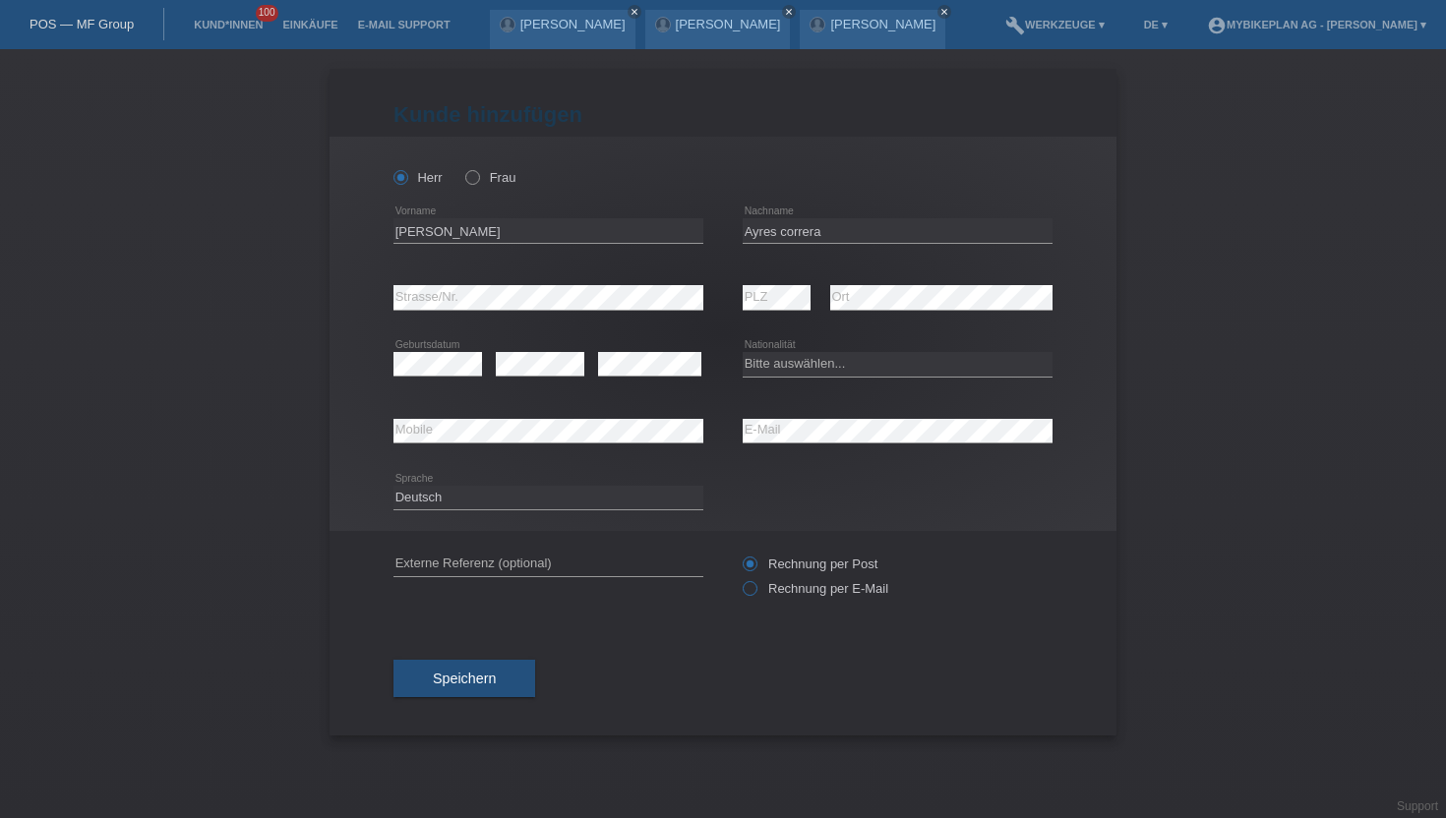
click at [751, 599] on input "Rechnung per E-Mail" at bounding box center [749, 593] width 13 height 25
radio input "true"
click at [766, 279] on div "error PLZ" at bounding box center [777, 298] width 68 height 67
click at [774, 370] on select "Bitte auswählen... Schweiz Deutschland Liechtenstein Österreich ------------ Af…" at bounding box center [898, 364] width 310 height 24
select select "BR"
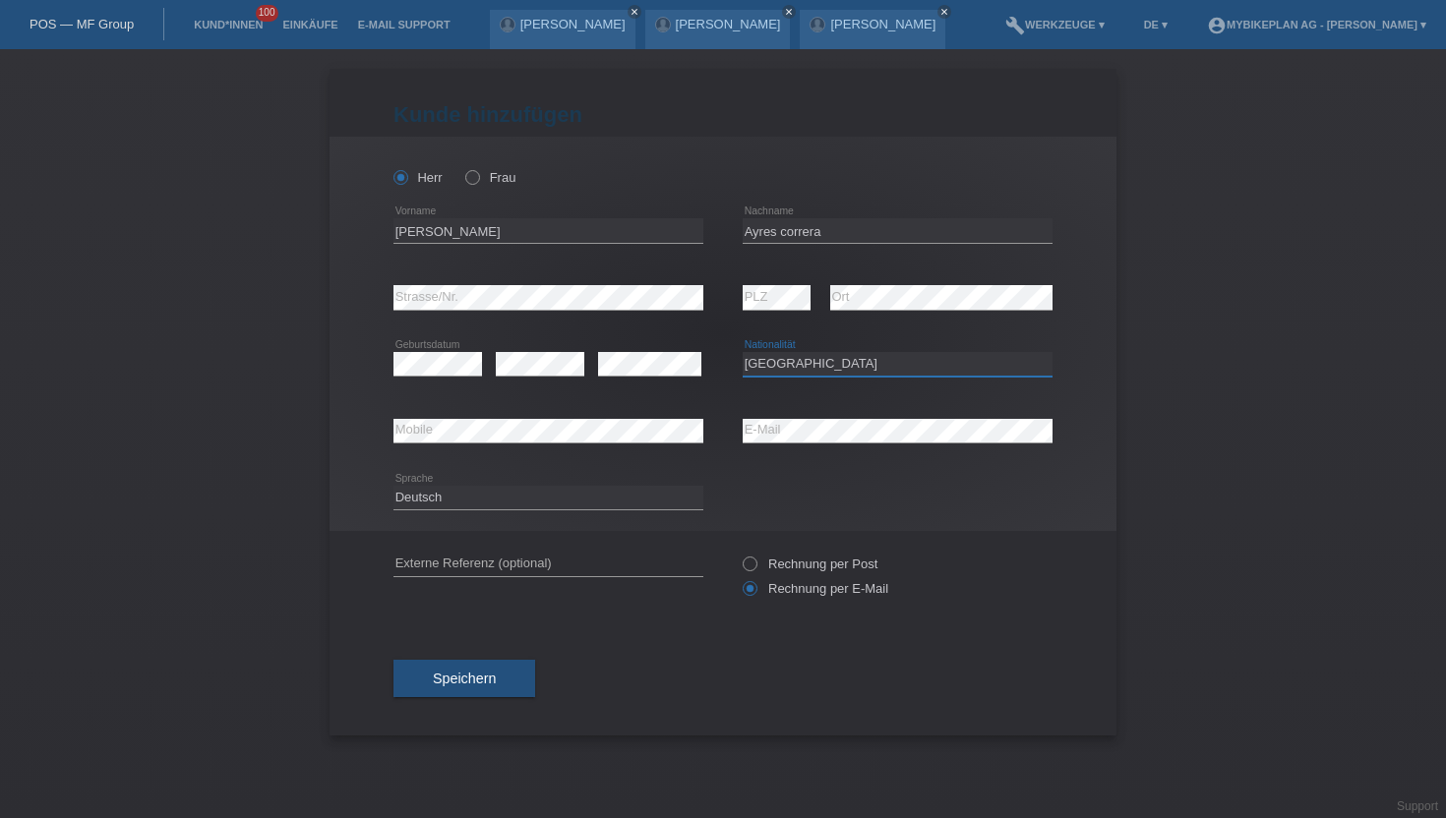
click at [743, 353] on select "Bitte auswählen... Schweiz Deutschland Liechtenstein Österreich ------------ Af…" at bounding box center [898, 364] width 310 height 24
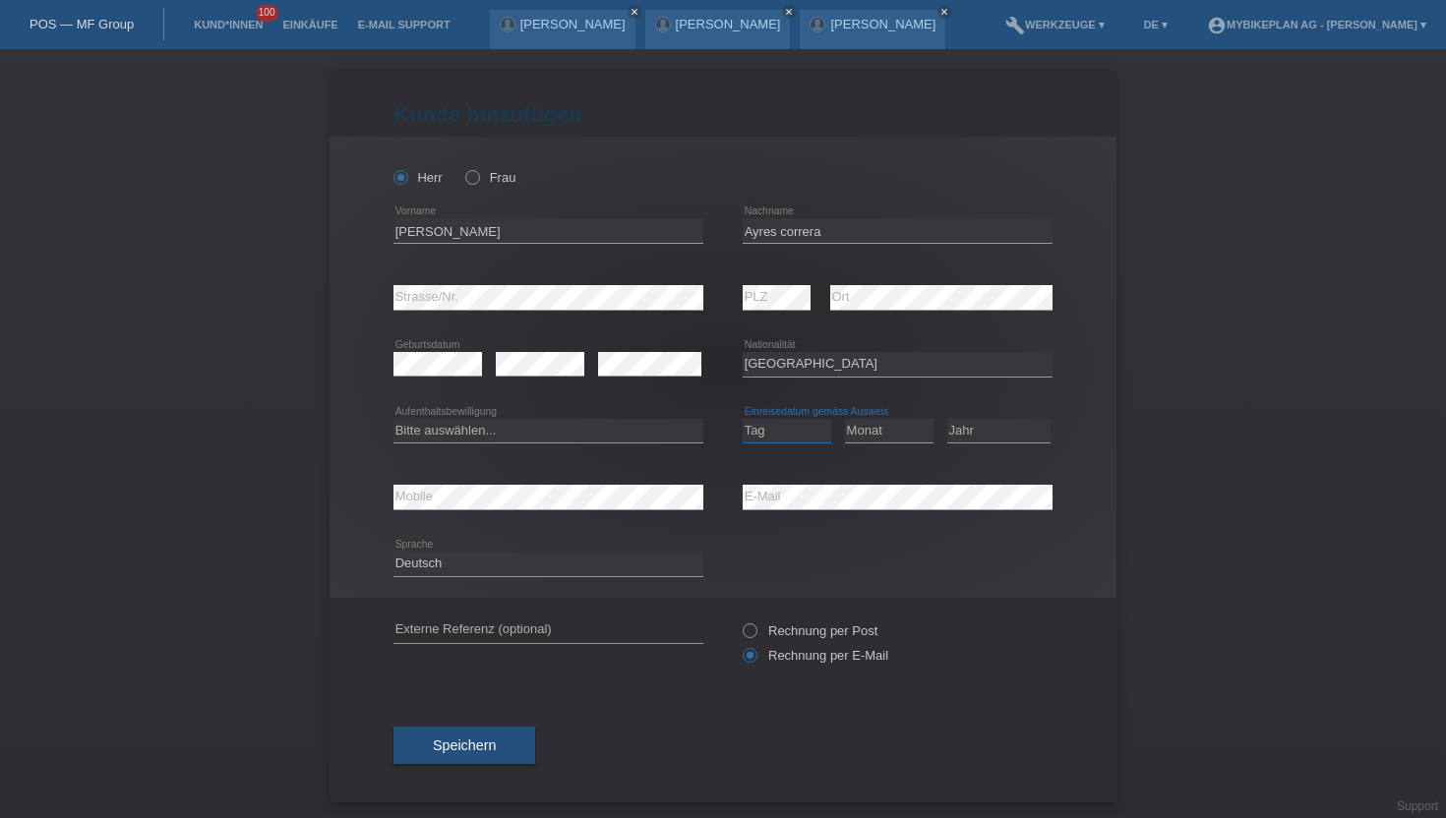
click at [777, 434] on select "Tag 01 02 03 04 05 06 07 08 09 10 11" at bounding box center [787, 431] width 89 height 24
select select "08"
click at [743, 419] on select "Tag 01 02 03 04 05 06 07 08 09 10 11" at bounding box center [787, 431] width 89 height 24
click at [854, 423] on select "Monat 01 02 03 04 05 06 07 08 09 10 11" at bounding box center [889, 431] width 89 height 24
select select "12"
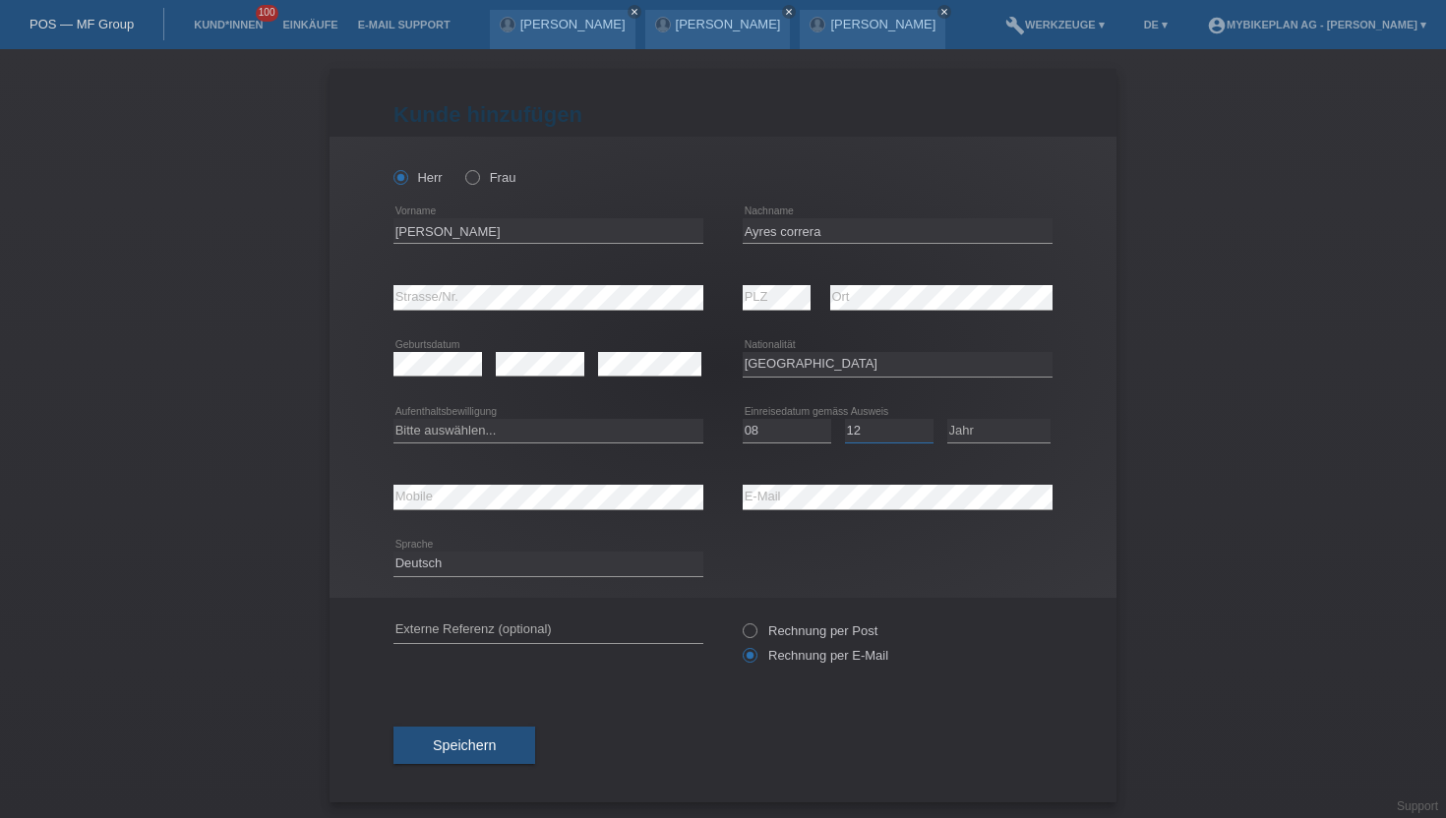
click at [845, 419] on select "Monat 01 02 03 04 05 06 07 08 09 10 11" at bounding box center [889, 431] width 89 height 24
click at [983, 438] on select "Jahr 2025 2024 2023 2022 2021 2020 2019 2018 2017 2016 2015 2014 2013 2012 2011…" at bounding box center [998, 431] width 103 height 24
select select "1997"
click at [947, 419] on select "Jahr 2025 2024 2023 2022 2021 2020 2019 2018 2017 2016 2015 2014 2013 2012 2011…" at bounding box center [998, 431] width 103 height 24
click at [468, 417] on div "Bitte auswählen... C B B - Flüchtlingsstatus Andere error Aufenthaltsbewilligung" at bounding box center [548, 431] width 310 height 67
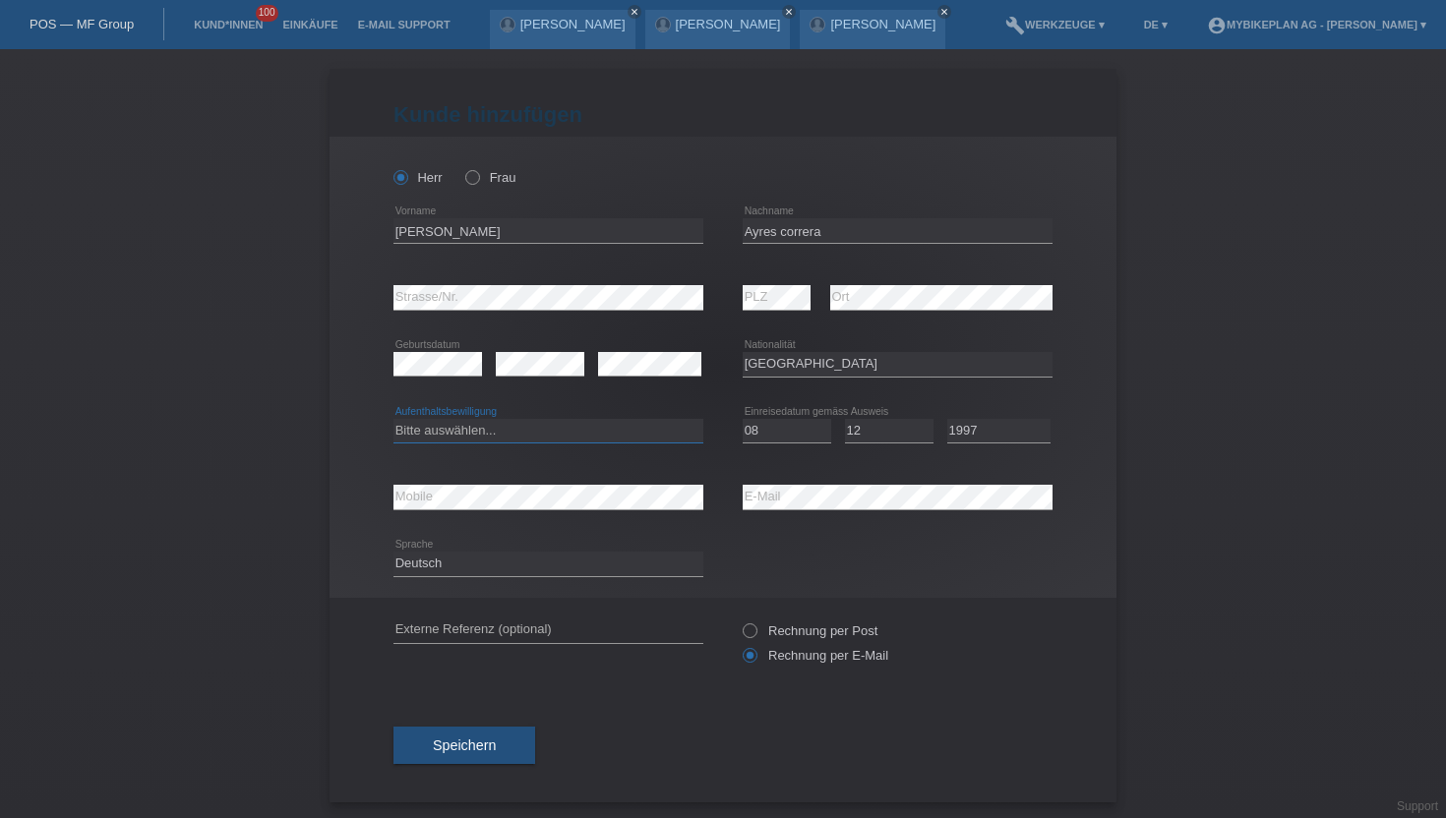
click at [468, 440] on select "Bitte auswählen... C B B - Flüchtlingsstatus Andere" at bounding box center [548, 431] width 310 height 24
select select "C"
click at [393, 419] on select "Bitte auswählen... C B B - Flüchtlingsstatus Andere" at bounding box center [548, 431] width 310 height 24
click at [481, 747] on span "Speichern" at bounding box center [464, 746] width 63 height 16
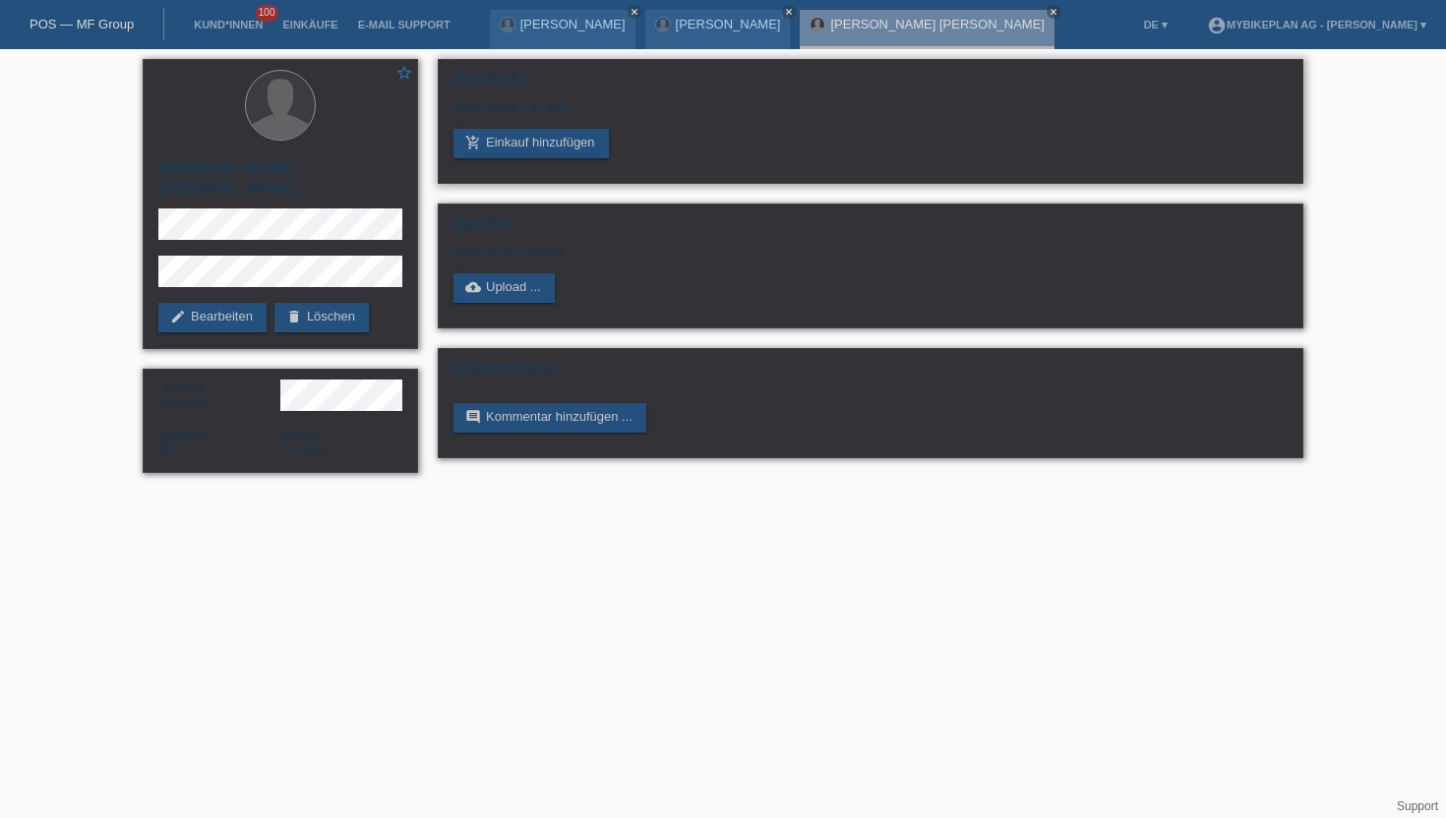
click at [502, 163] on div "Einkäufe Noch keine Einkäufe add_shopping_cart Einkauf hinzufügen" at bounding box center [870, 121] width 865 height 125
click at [499, 152] on link "add_shopping_cart Einkauf hinzufügen" at bounding box center [530, 144] width 155 height 30
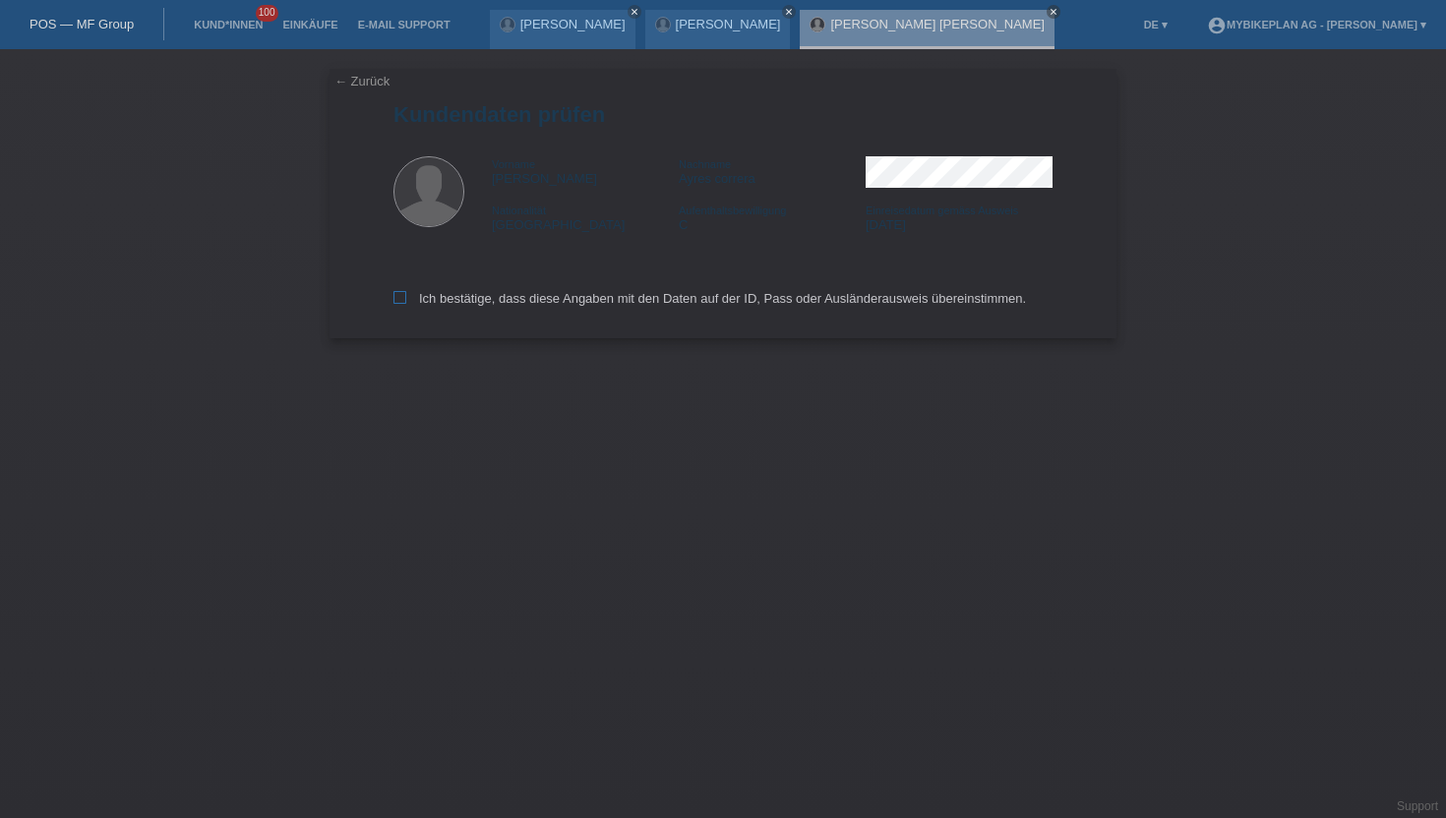
click at [406, 304] on label "Ich bestätige, dass diese Angaben mit den Daten auf der ID, Pass oder Ausländer…" at bounding box center [709, 298] width 632 height 15
click at [406, 304] on input "Ich bestätige, dass diese Angaben mit den Daten auf der ID, Pass oder Ausländer…" at bounding box center [399, 297] width 13 height 13
checkbox input "true"
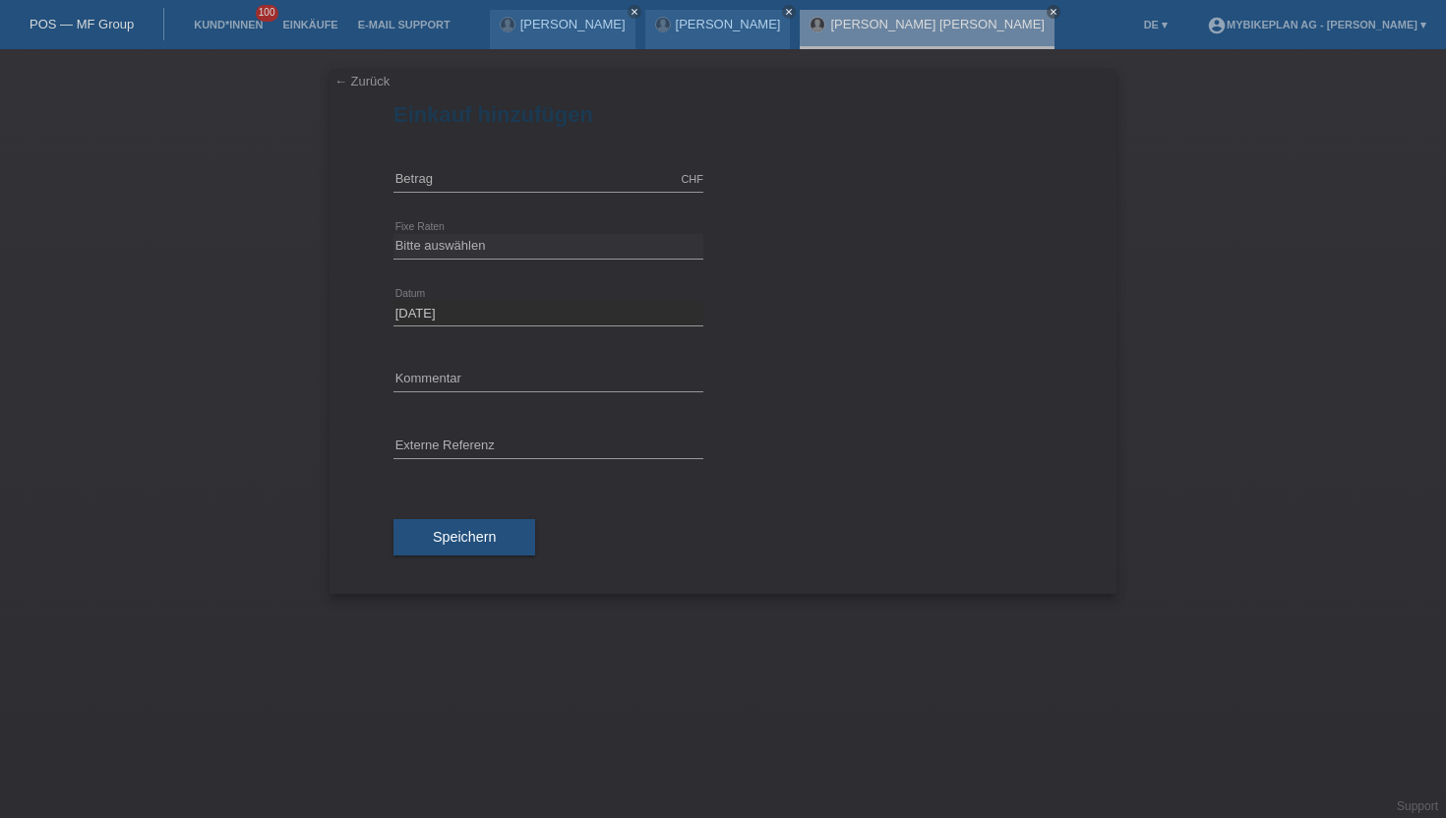
click at [448, 433] on div "error Externe Referenz" at bounding box center [548, 447] width 310 height 67
click at [447, 440] on input "text" at bounding box center [548, 447] width 310 height 25
paste input "43412336521"
type input "43412336521"
click at [426, 185] on input "text" at bounding box center [548, 179] width 310 height 25
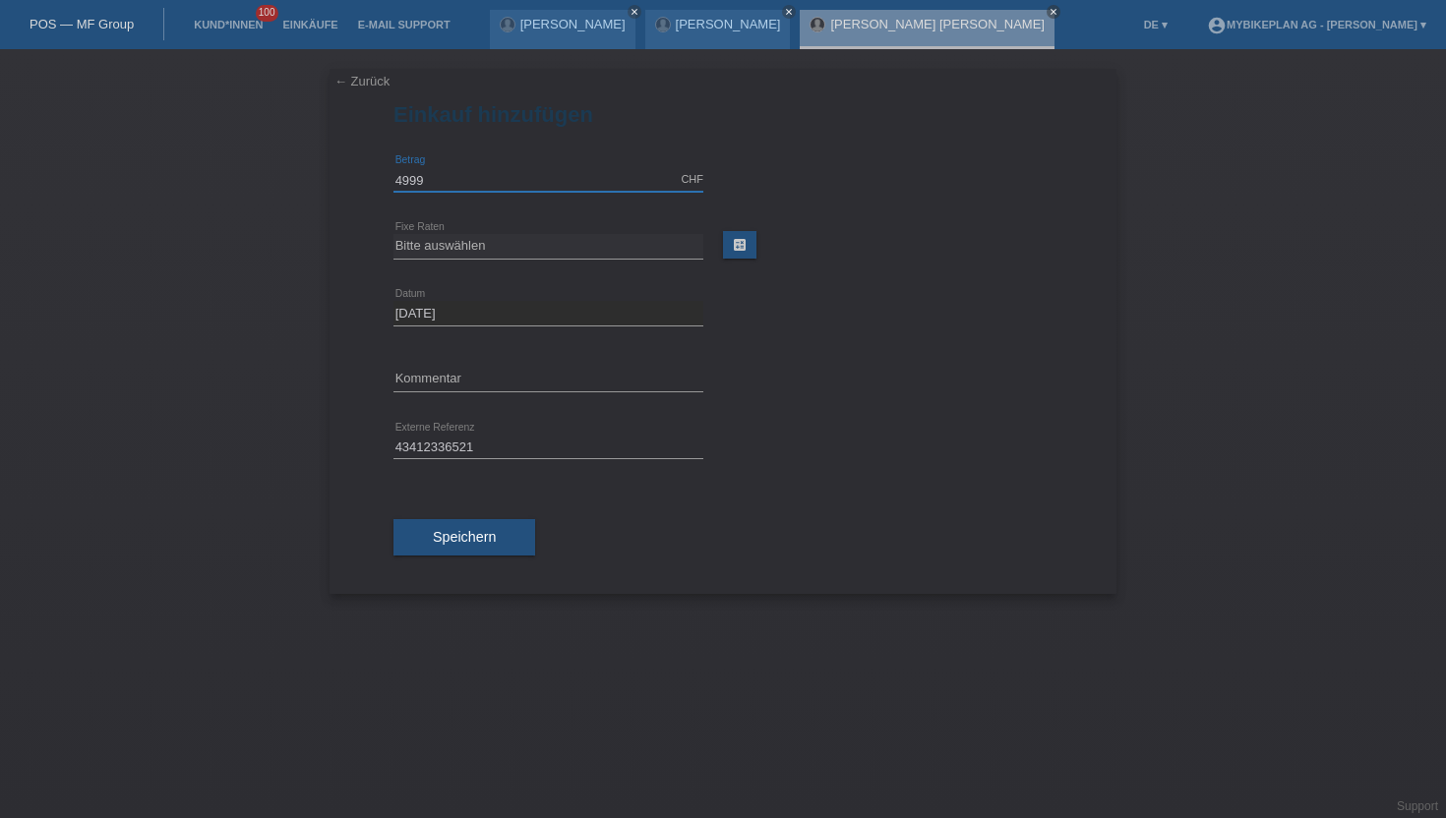
type input "4999.00"
click at [451, 224] on div "Bitte auswählen 6 Raten 12 Raten 18 Raten 24 Raten 36 Raten 48 Raten error Fixe…" at bounding box center [548, 246] width 310 height 67
click at [451, 225] on div "Bitte auswählen 6 Raten 12 Raten 18 Raten 24 Raten 36 Raten 48 Raten error Fixe…" at bounding box center [548, 246] width 310 height 67
click at [451, 245] on select "Bitte auswählen 6 Raten 12 Raten 18 Raten 24 Raten 36 Raten 48 Raten" at bounding box center [548, 246] width 310 height 24
select select "488"
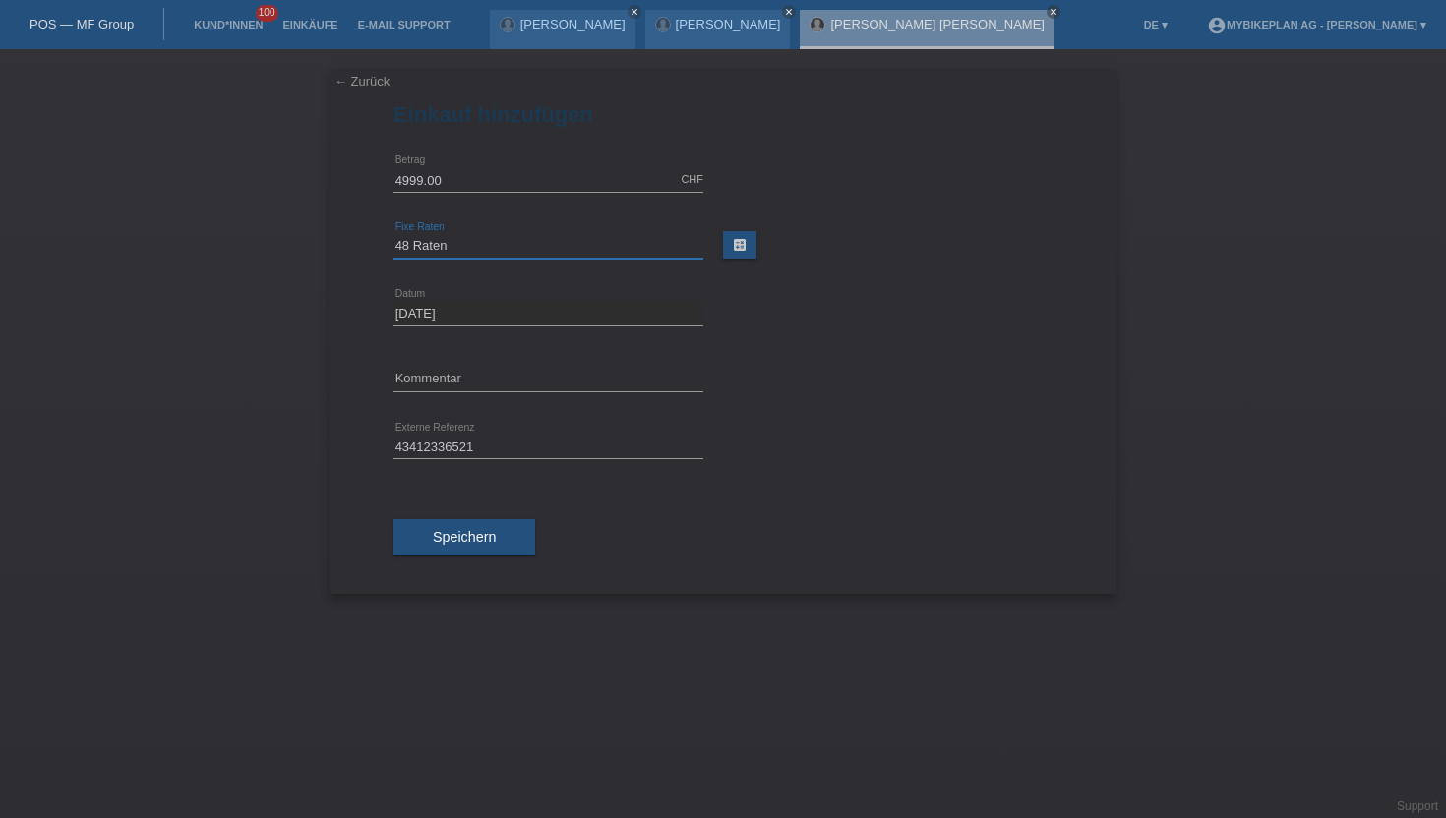
click at [393, 234] on select "Bitte auswählen 6 Raten 12 Raten 18 Raten 24 Raten 36 Raten 48 Raten" at bounding box center [548, 246] width 310 height 24
click at [455, 510] on div "Speichern" at bounding box center [722, 538] width 659 height 114
click at [455, 528] on button "Speichern" at bounding box center [464, 537] width 142 height 37
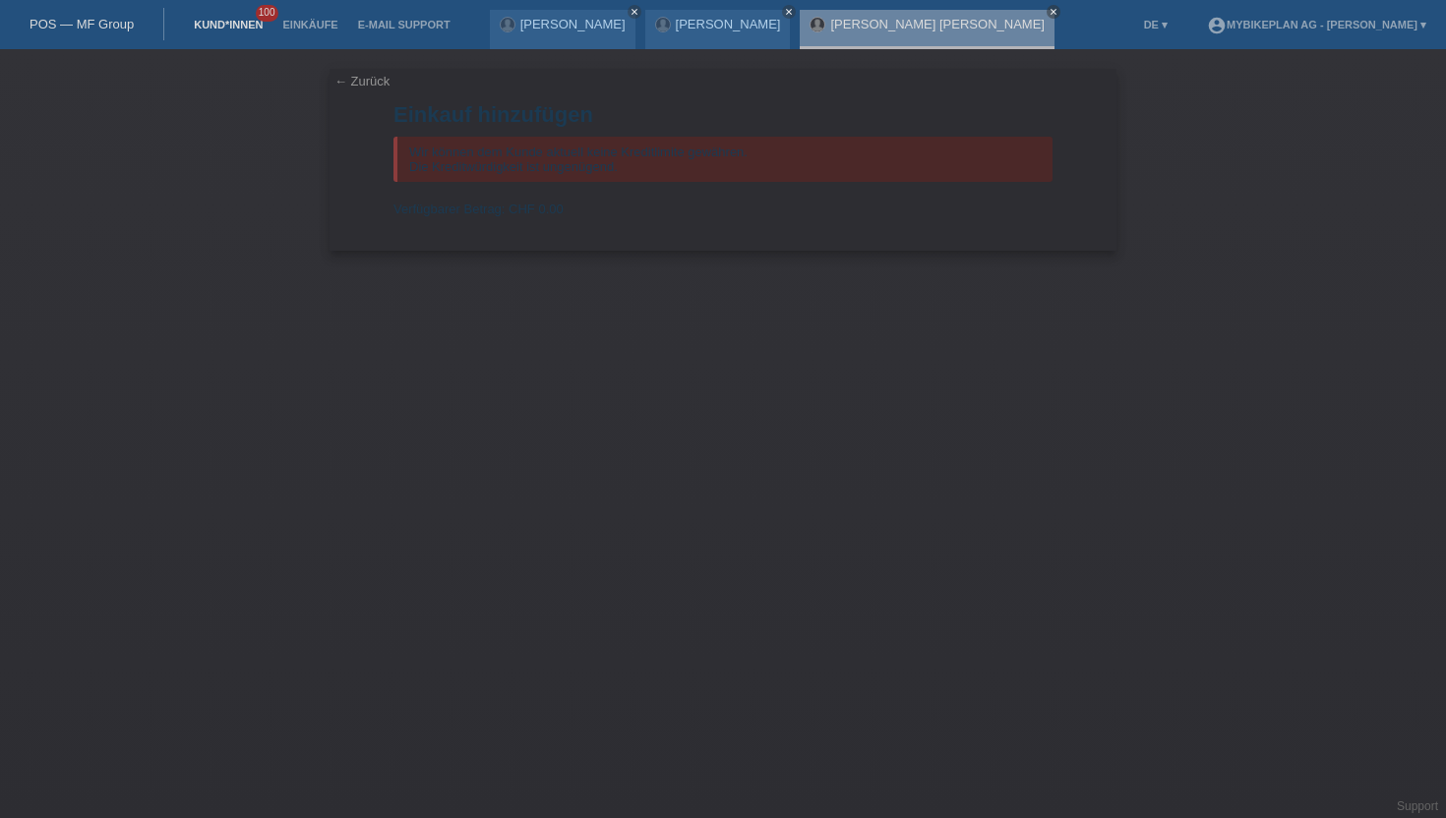
click at [229, 28] on link "Kund*innen" at bounding box center [228, 25] width 89 height 12
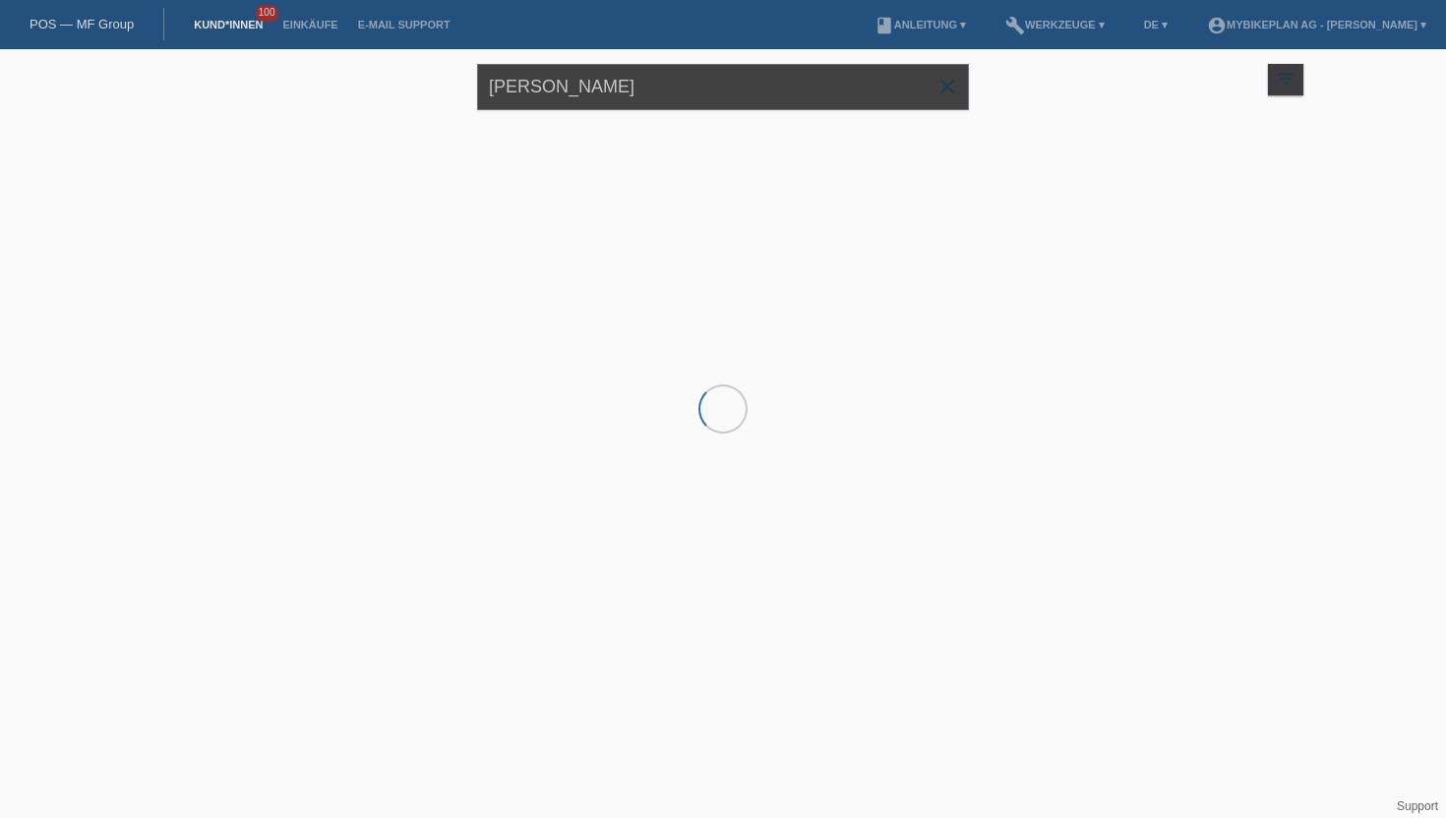
drag, startPoint x: 587, startPoint y: 92, endPoint x: 392, endPoint y: 92, distance: 194.7
click at [392, 92] on div "[PERSON_NAME] close filter_list view_module Alle Kund*innen anzeigen star Marki…" at bounding box center [723, 84] width 1180 height 71
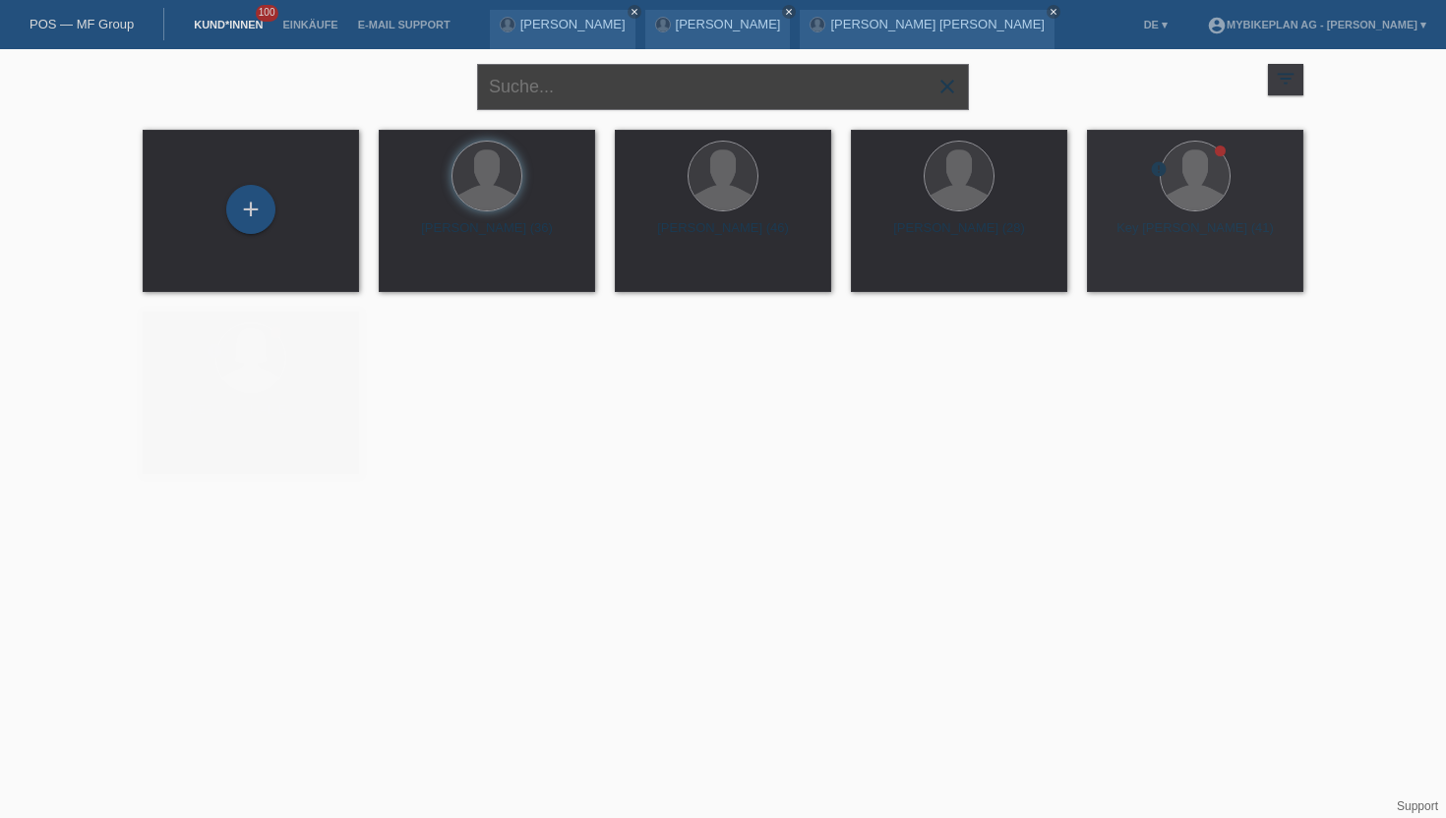
paste input "[PERSON_NAME]"
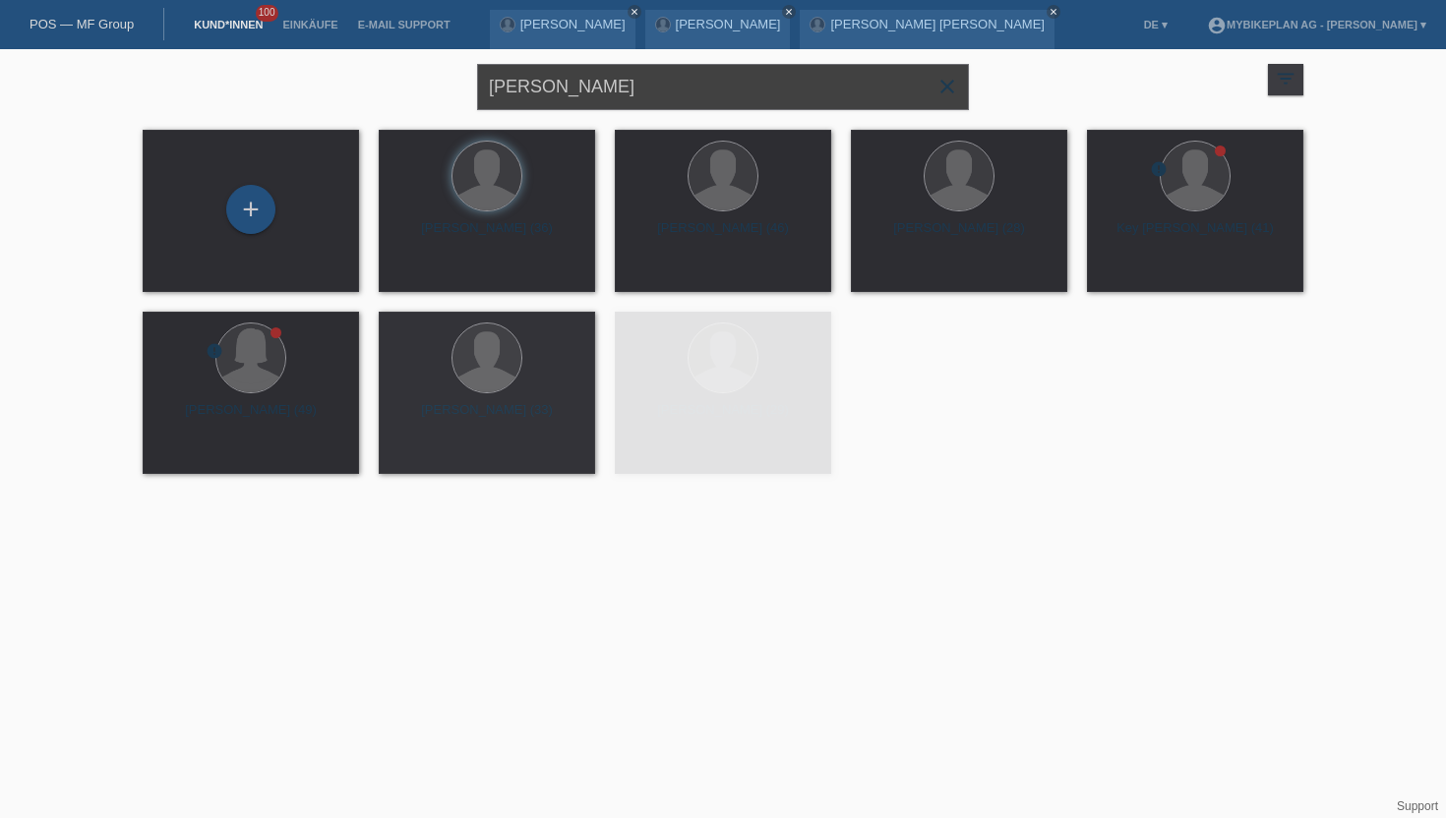
type input "[PERSON_NAME]"
click at [425, 272] on div "launch Anzeigen" at bounding box center [424, 276] width 89 height 30
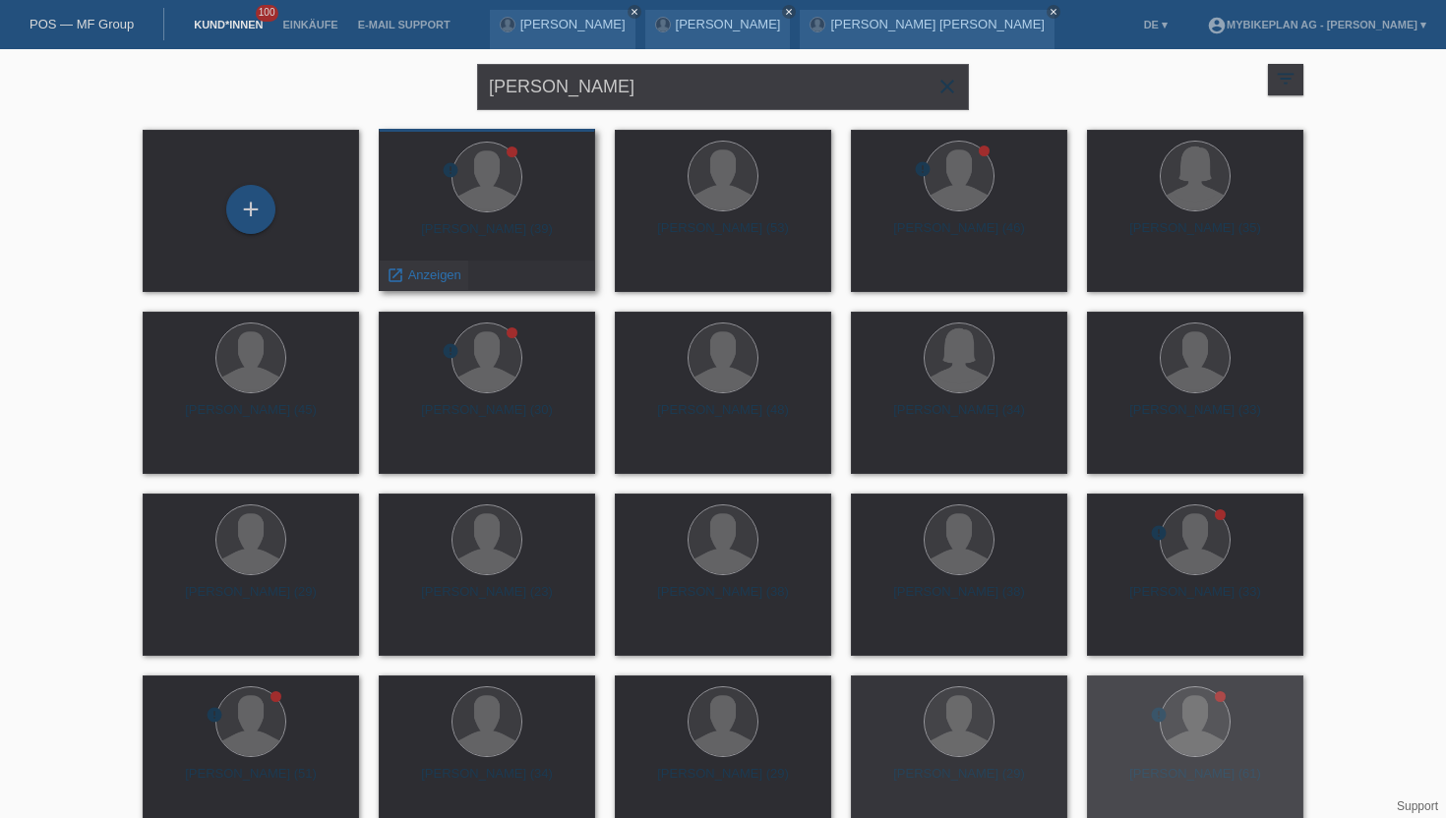
click at [425, 272] on span "Anzeigen" at bounding box center [434, 275] width 53 height 15
